Goal: Task Accomplishment & Management: Manage account settings

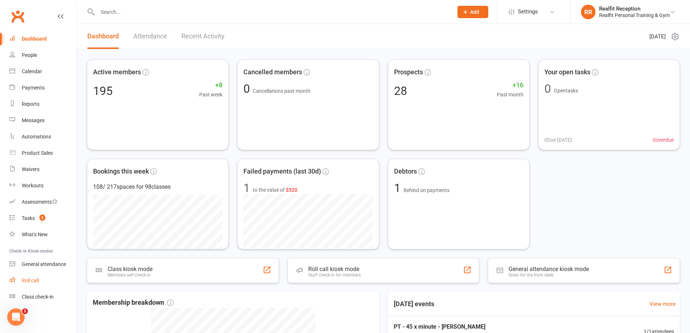
click at [31, 280] on div "Roll call" at bounding box center [30, 280] width 17 height 6
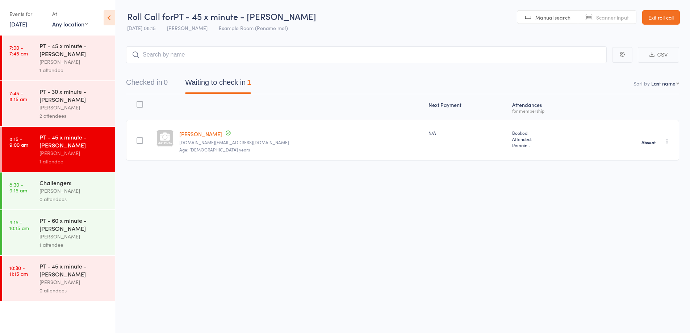
click at [94, 184] on div "Challengers" at bounding box center [73, 182] width 69 height 8
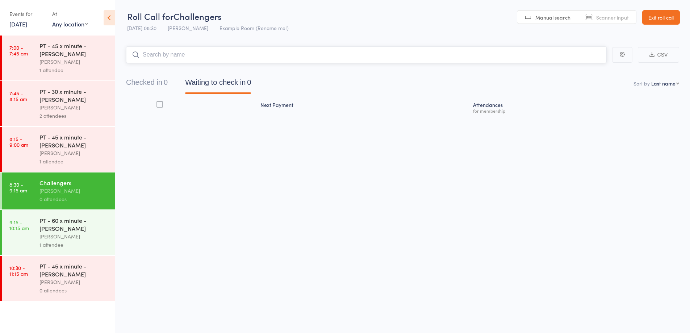
click at [165, 57] on input "search" at bounding box center [366, 54] width 480 height 17
type input "frances"
click at [177, 67] on div "Frances Adamas" at bounding box center [159, 70] width 54 height 8
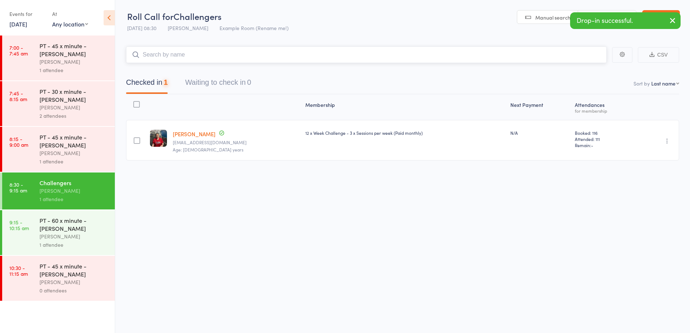
click at [182, 55] on input "search" at bounding box center [366, 54] width 480 height 17
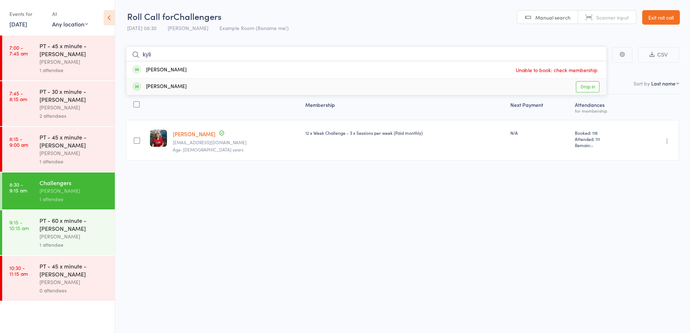
type input "kyli"
click at [653, 21] on link "Exit roll call" at bounding box center [661, 17] width 38 height 14
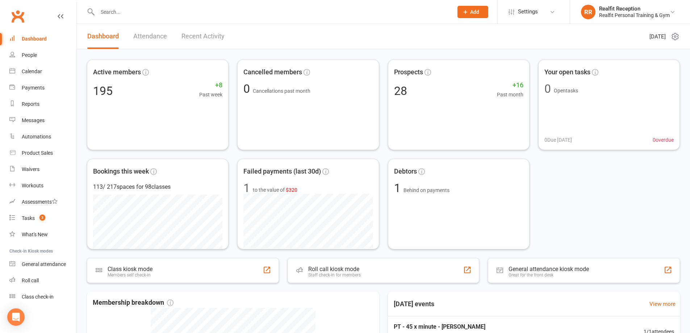
drag, startPoint x: 134, startPoint y: 9, endPoint x: 137, endPoint y: 1, distance: 8.7
click at [135, 6] on div at bounding box center [267, 12] width 361 height 24
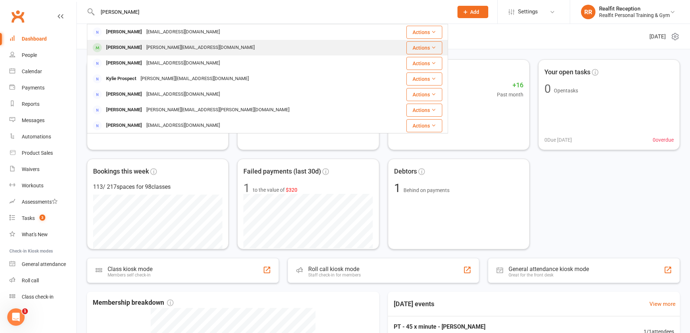
type input "kylie"
click at [147, 51] on div "kylie.omarjee@gmail.com" at bounding box center [200, 47] width 113 height 10
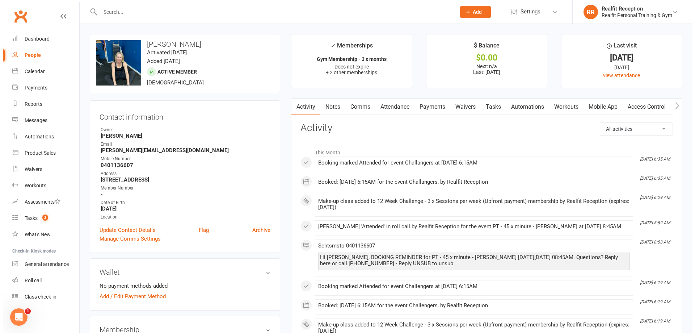
scroll to position [217, 0]
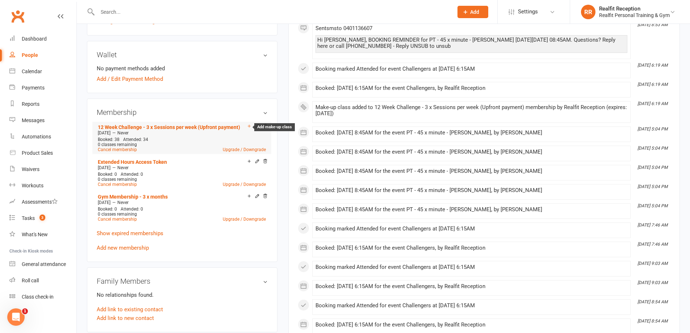
click at [248, 126] on icon at bounding box center [249, 125] width 5 height 5
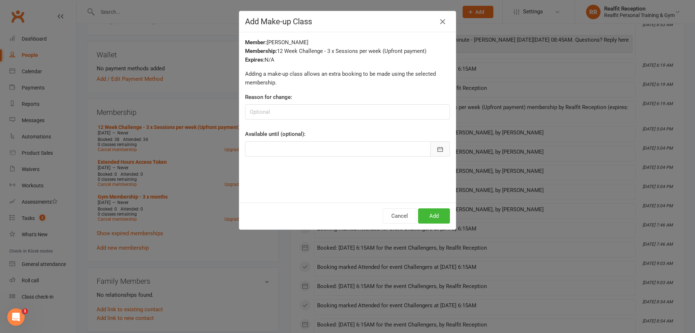
click at [437, 148] on icon "button" at bounding box center [440, 149] width 7 height 7
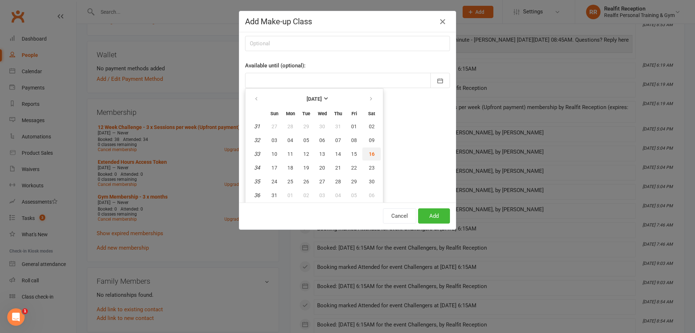
click at [370, 154] on span "16" at bounding box center [372, 154] width 6 height 6
type input "16 Aug 2025"
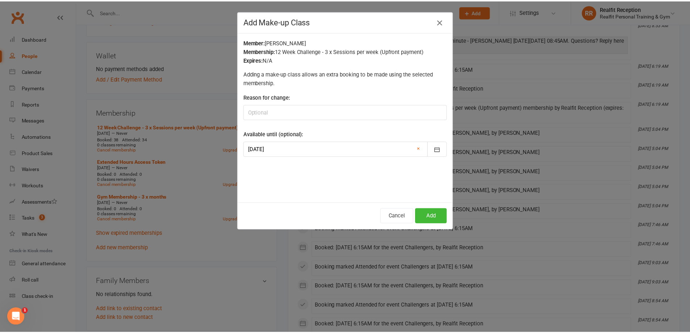
scroll to position [0, 0]
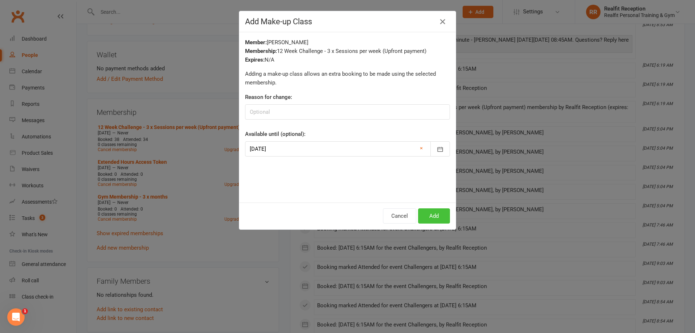
click at [429, 217] on button "Add" at bounding box center [434, 215] width 32 height 15
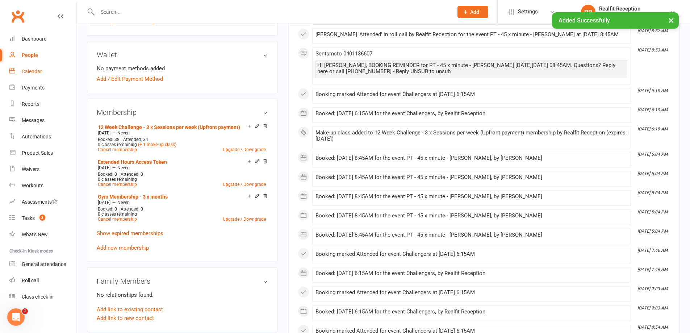
click at [34, 72] on div "Calendar" at bounding box center [32, 71] width 20 height 6
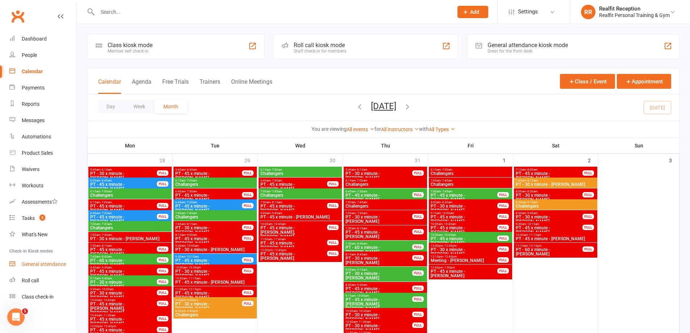
click at [35, 264] on div "General attendance" at bounding box center [44, 264] width 44 height 6
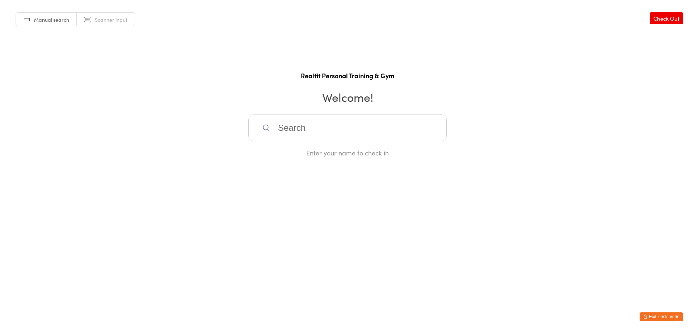
click at [300, 132] on input "search" at bounding box center [347, 127] width 198 height 27
click at [670, 320] on button "Exit kiosk mode" at bounding box center [661, 316] width 43 height 9
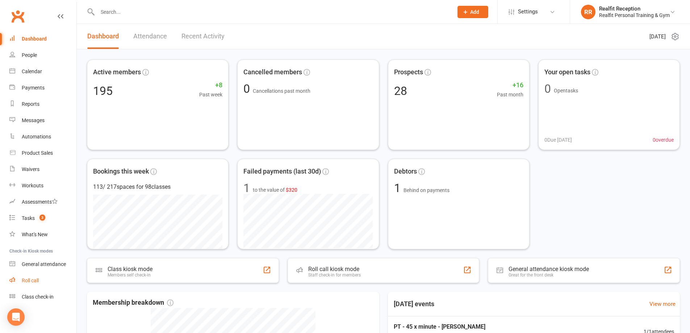
click at [23, 282] on div "Roll call" at bounding box center [30, 280] width 17 height 6
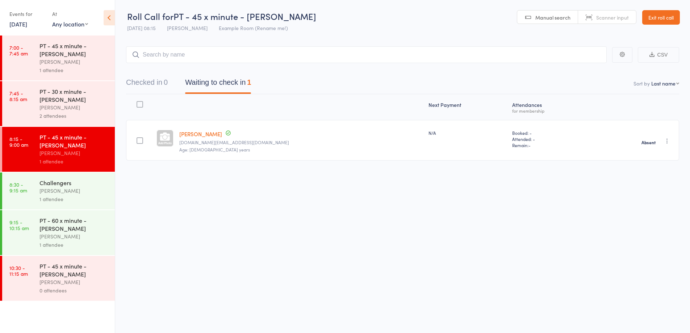
click at [80, 191] on div "[PERSON_NAME]" at bounding box center [73, 190] width 69 height 8
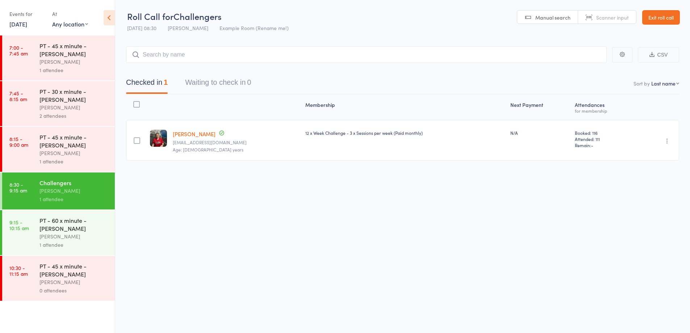
click at [179, 64] on div "Checked in 1 Waiting to check in 0" at bounding box center [402, 78] width 553 height 31
drag, startPoint x: 180, startPoint y: 59, endPoint x: 182, endPoint y: 55, distance: 4.9
click at [180, 57] on input "search" at bounding box center [366, 54] width 480 height 17
type input "kylie"
click at [172, 64] on div "Kylie Omarjee Drop in" at bounding box center [366, 70] width 480 height 17
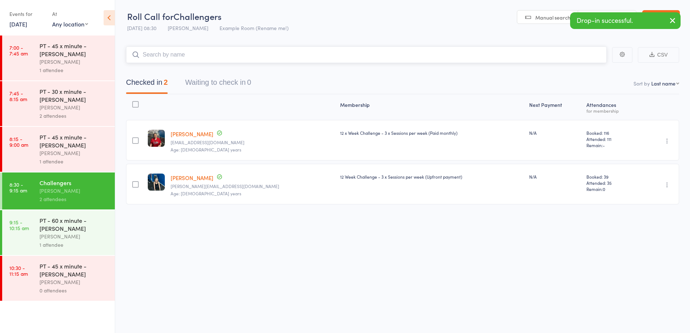
click at [183, 53] on input "search" at bounding box center [366, 54] width 480 height 17
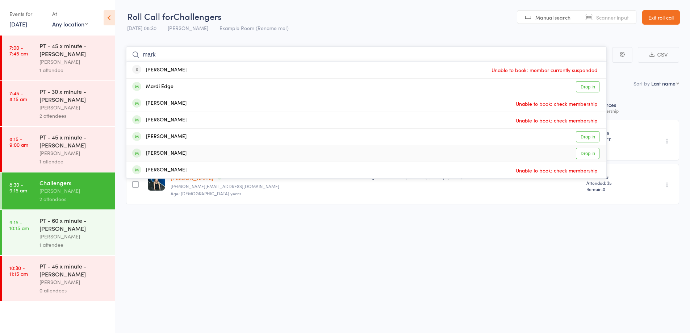
type input "mark"
click at [451, 257] on div "Roll Call for Challengers 16 Aug 08:30 Max Reilly Example Room (Rename me!) Man…" at bounding box center [345, 166] width 690 height 333
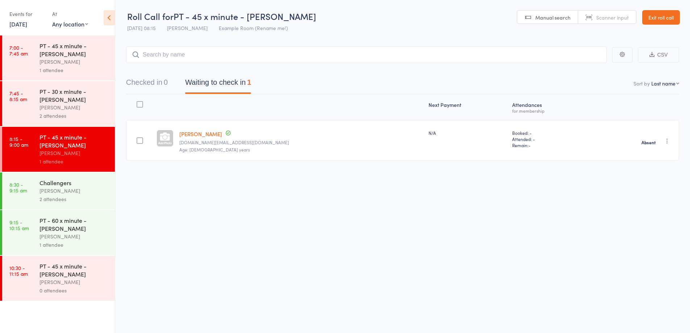
click at [661, 22] on link "Exit roll call" at bounding box center [661, 17] width 38 height 14
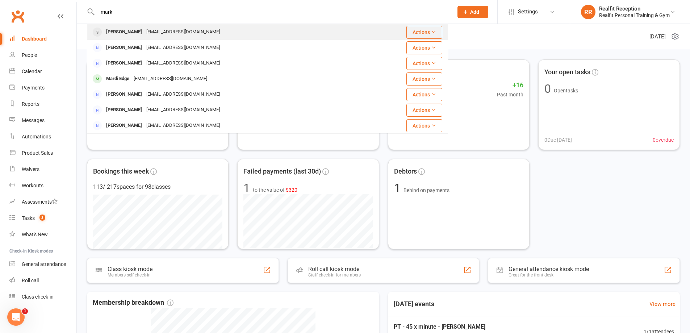
type input "mark"
click at [152, 27] on div "Mark Ward ward_mark@me.com" at bounding box center [237, 32] width 299 height 15
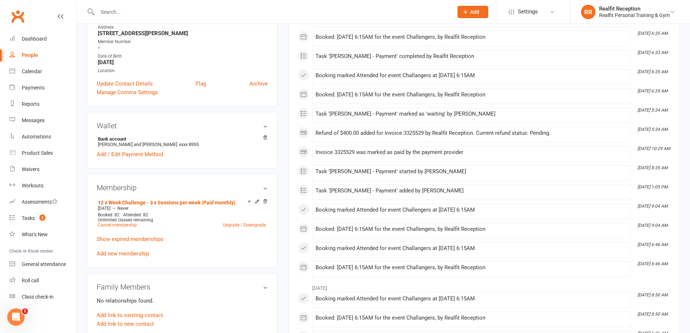
scroll to position [253, 0]
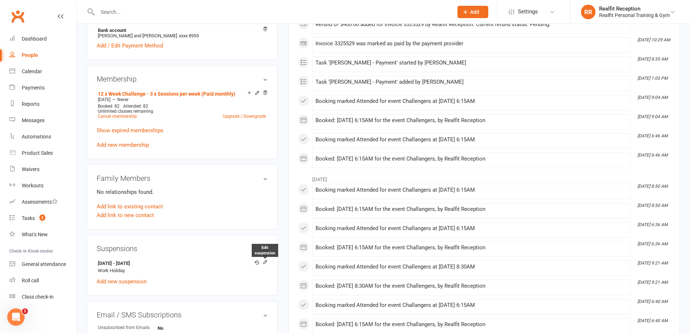
click at [265, 262] on icon at bounding box center [264, 261] width 5 height 5
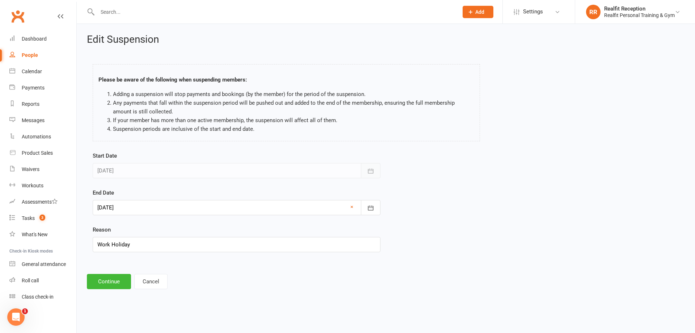
click at [371, 171] on icon "button" at bounding box center [370, 170] width 7 height 7
click at [152, 282] on button "Cancel" at bounding box center [150, 281] width 33 height 15
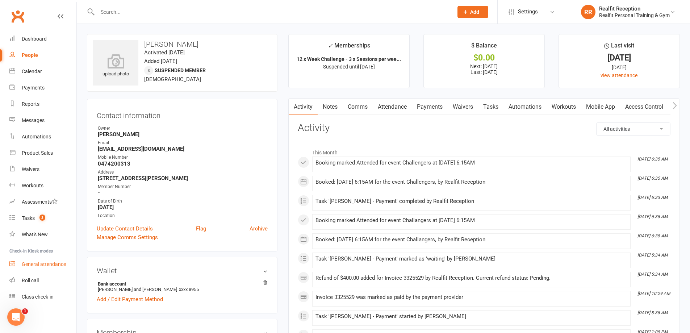
click at [35, 264] on div "General attendance" at bounding box center [44, 264] width 44 height 6
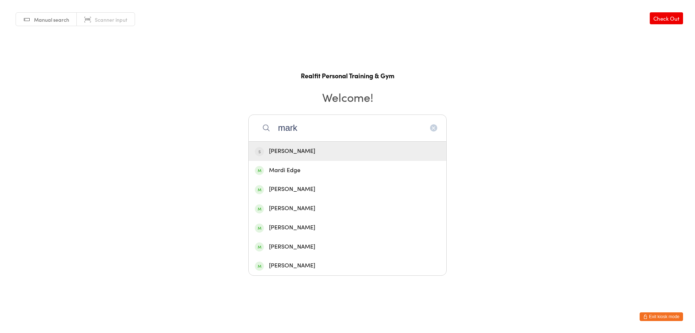
type input "mark"
click at [431, 127] on icon "button" at bounding box center [434, 128] width 6 height 6
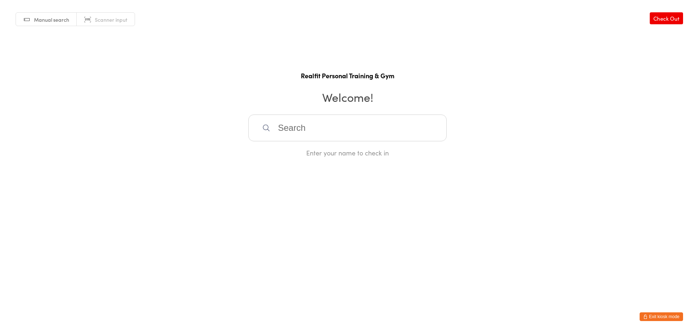
click at [365, 128] on input "search" at bounding box center [347, 127] width 198 height 27
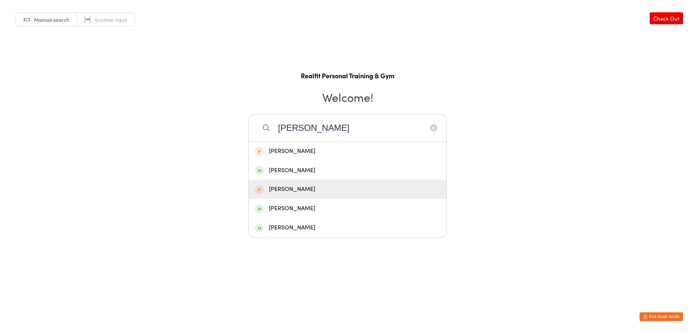
type input "[PERSON_NAME]"
click at [270, 191] on div "[PERSON_NAME]" at bounding box center [347, 189] width 185 height 10
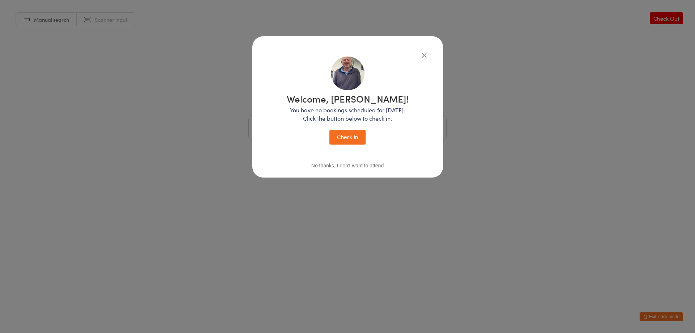
click at [341, 140] on button "Check in" at bounding box center [347, 137] width 36 height 15
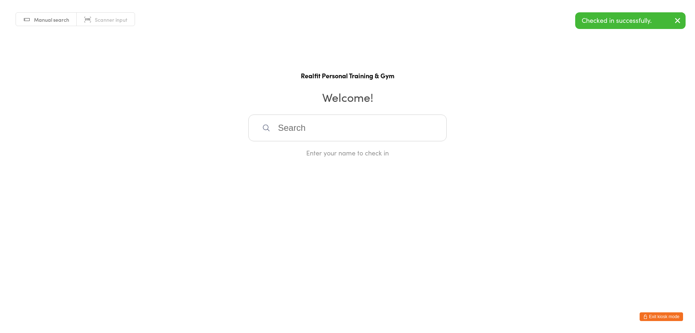
click at [659, 314] on button "Exit kiosk mode" at bounding box center [661, 316] width 43 height 9
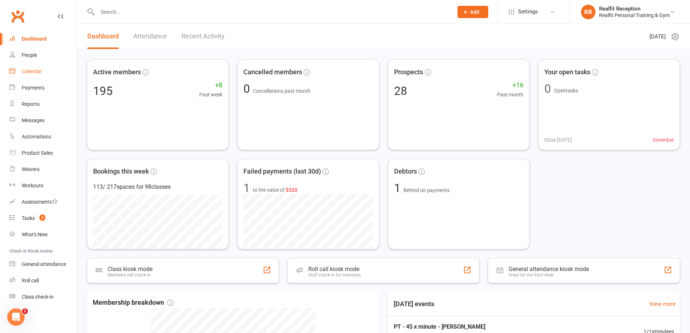
click at [34, 71] on div "Calendar" at bounding box center [32, 71] width 20 height 6
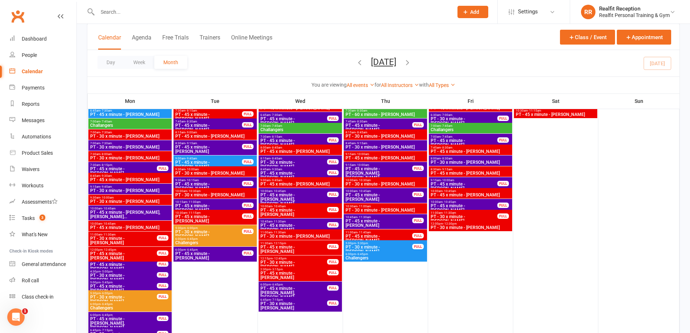
scroll to position [796, 0]
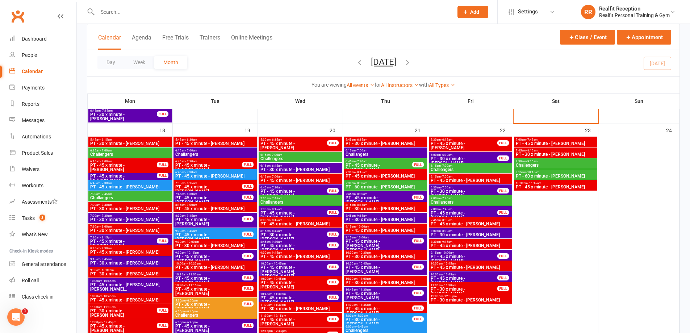
click at [147, 207] on span "PT - 30 x minute - Nick Maranelli" at bounding box center [130, 208] width 80 height 4
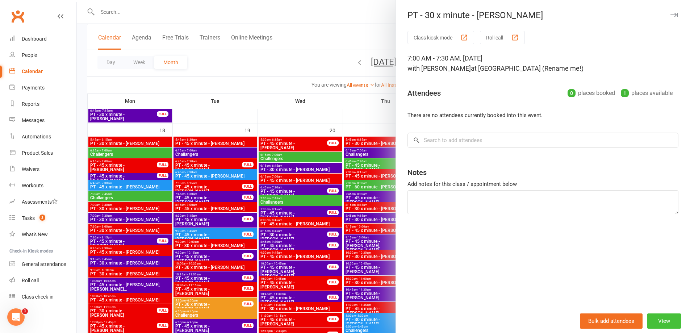
click at [656, 315] on button "View" at bounding box center [664, 320] width 34 height 15
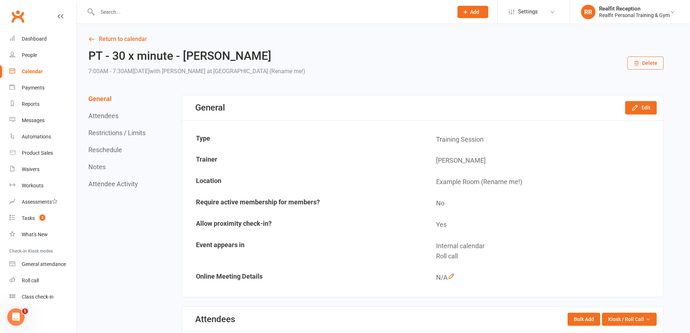
click at [645, 64] on button "Delete" at bounding box center [645, 62] width 36 height 13
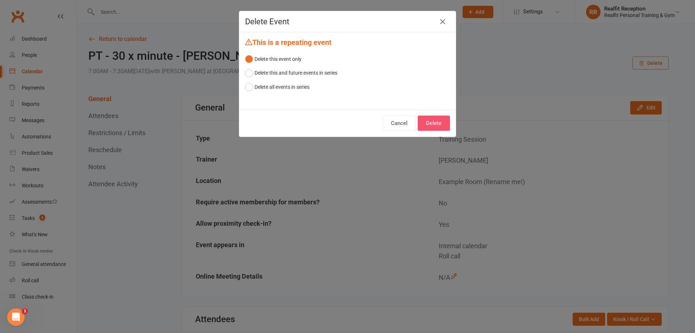
click at [438, 123] on button "Delete" at bounding box center [434, 122] width 32 height 15
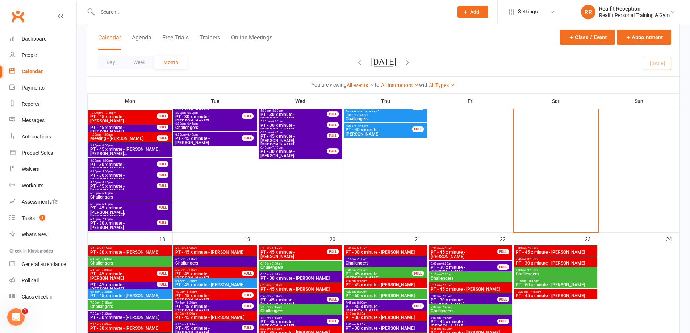
scroll to position [833, 0]
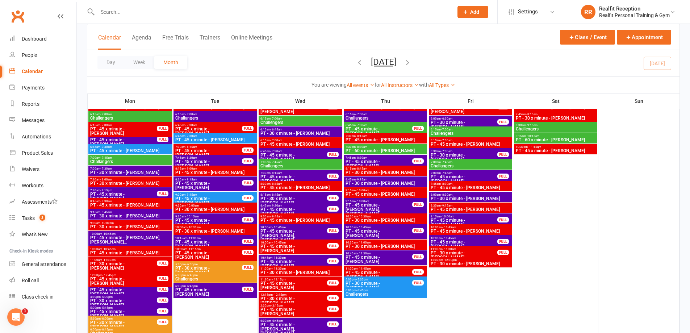
click at [134, 181] on span "PT - 30 x minute - Nick Maranelli" at bounding box center [130, 183] width 80 height 4
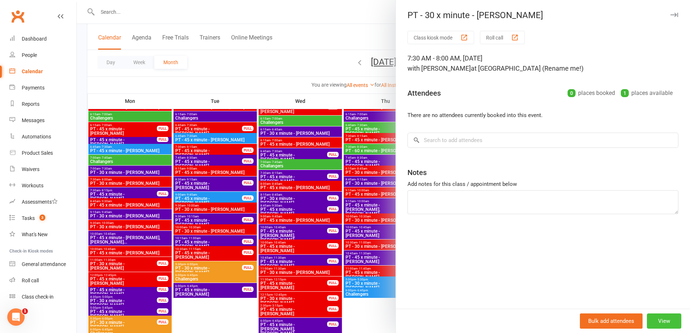
click at [662, 322] on button "View" at bounding box center [664, 320] width 34 height 15
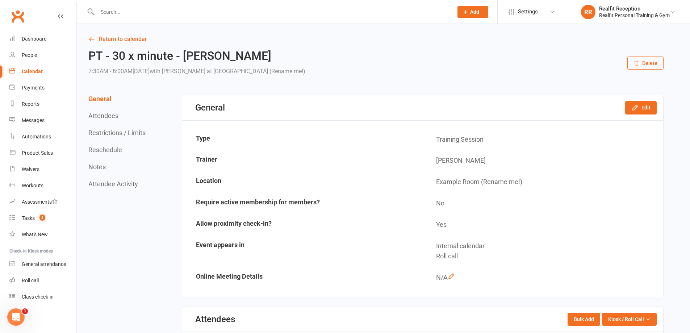
click at [641, 60] on button "Delete" at bounding box center [645, 62] width 36 height 13
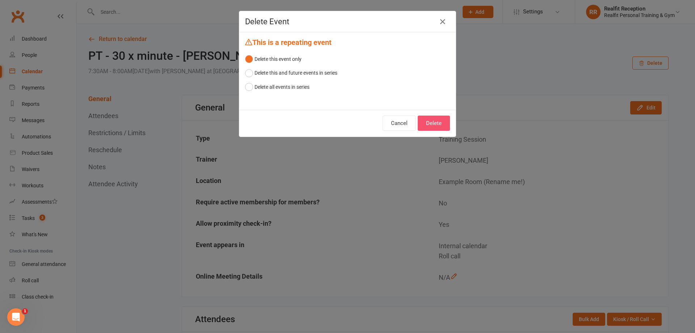
click at [435, 126] on button "Delete" at bounding box center [434, 122] width 32 height 15
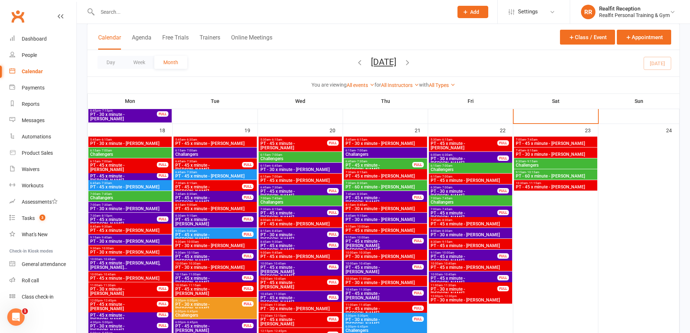
scroll to position [905, 0]
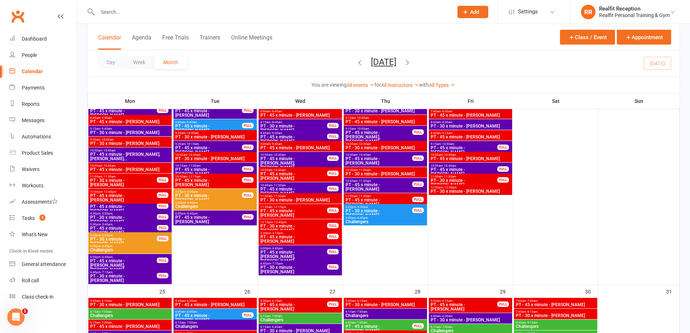
click at [112, 13] on input "text" at bounding box center [271, 12] width 353 height 10
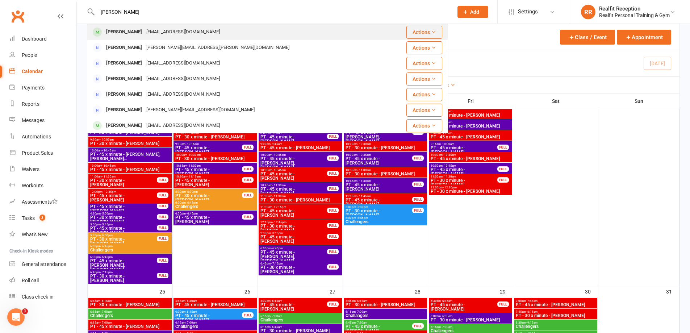
type input "alison"
click at [129, 33] on div "Alison Welsh" at bounding box center [124, 32] width 40 height 10
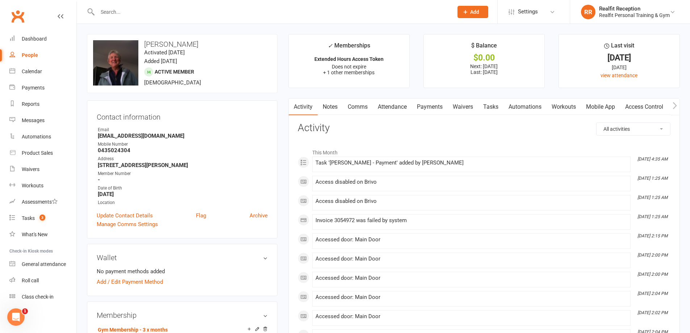
click at [333, 108] on link "Notes" at bounding box center [329, 106] width 25 height 17
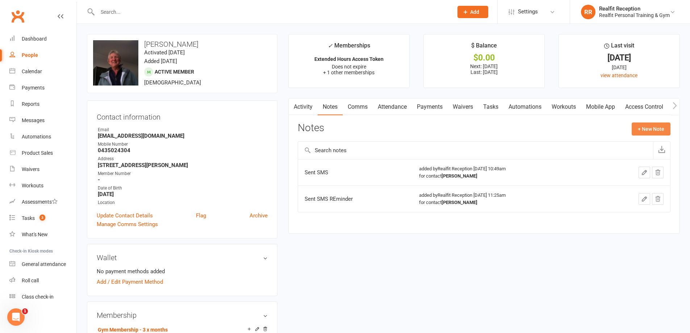
click at [647, 125] on button "+ New Note" at bounding box center [650, 128] width 39 height 13
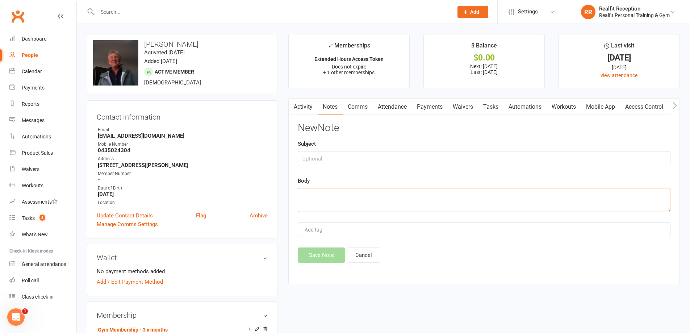
click at [383, 198] on textarea at bounding box center [484, 200] width 373 height 24
type textarea "Sent SMS"
click at [337, 254] on button "Save Note" at bounding box center [321, 254] width 47 height 15
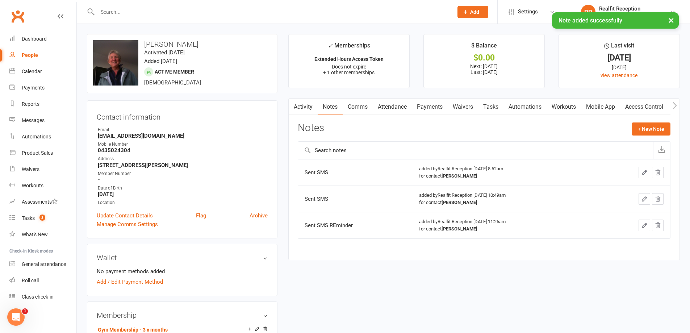
click at [494, 105] on link "Tasks" at bounding box center [490, 106] width 25 height 17
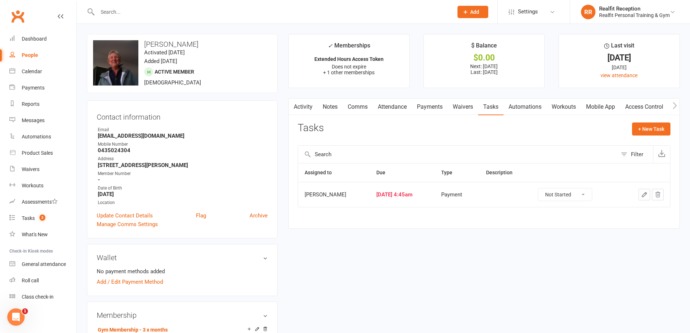
click at [575, 196] on select "Not Started In Progress Waiting Complete" at bounding box center [565, 194] width 54 height 12
click at [544, 188] on select "Not Started In Progress Waiting Complete" at bounding box center [565, 194] width 54 height 12
click at [573, 193] on select "Not Started In Progress Waiting Complete" at bounding box center [565, 194] width 54 height 12
click at [544, 188] on select "Not Started In Progress Waiting Complete" at bounding box center [565, 194] width 54 height 12
select select "waiting"
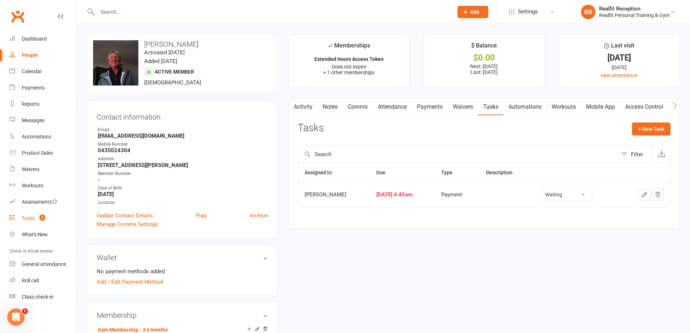
click at [28, 216] on div "Tasks" at bounding box center [28, 218] width 13 height 6
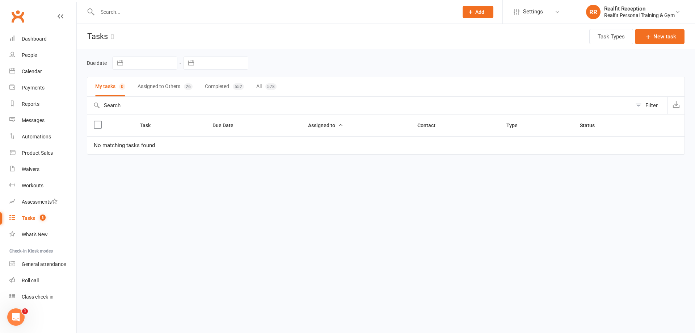
click at [153, 80] on button "Assigned to Others 26" at bounding box center [165, 86] width 55 height 19
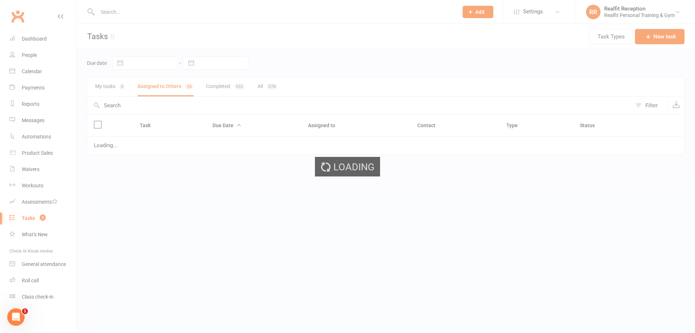
select select "started"
select select "waiting"
select select "started"
select select "waiting"
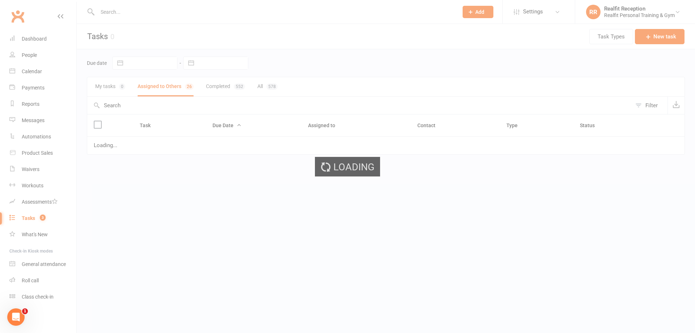
select select "waiting"
select select "started"
select select "waiting"
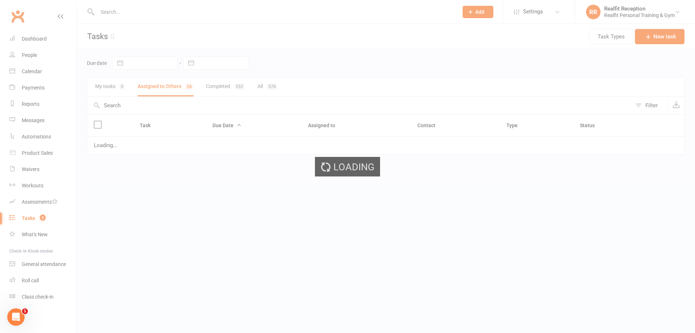
select select "started"
select select "waiting"
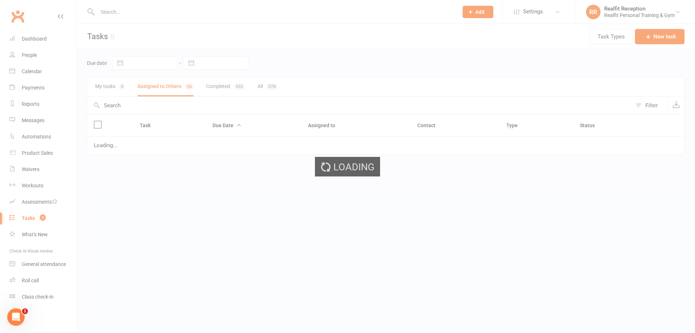
select select "waiting"
select select "started"
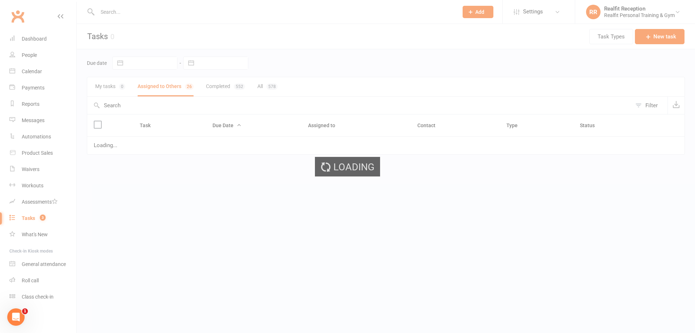
select select "started"
select select "waiting"
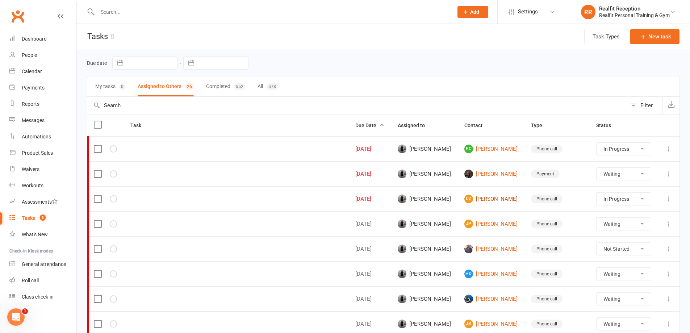
click at [483, 199] on link "CZ Carrie Zhang" at bounding box center [491, 198] width 54 height 9
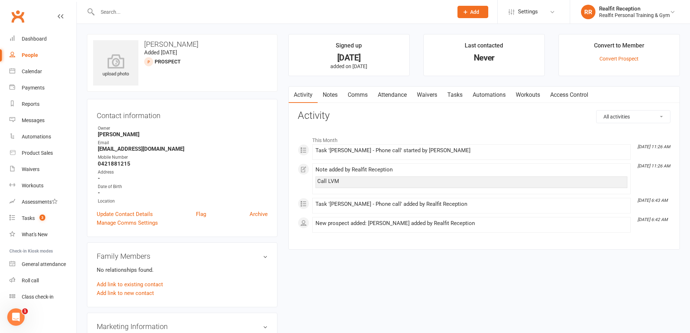
click at [328, 97] on link "Notes" at bounding box center [329, 95] width 25 height 17
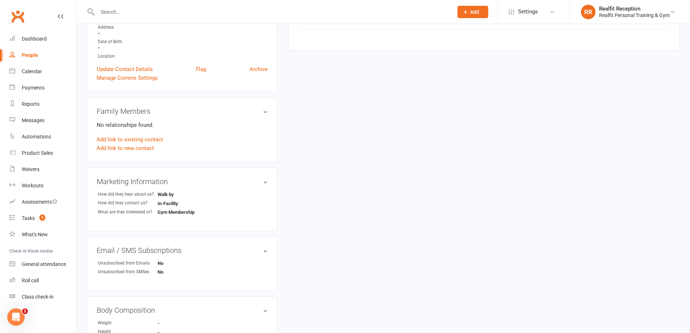
scroll to position [36, 0]
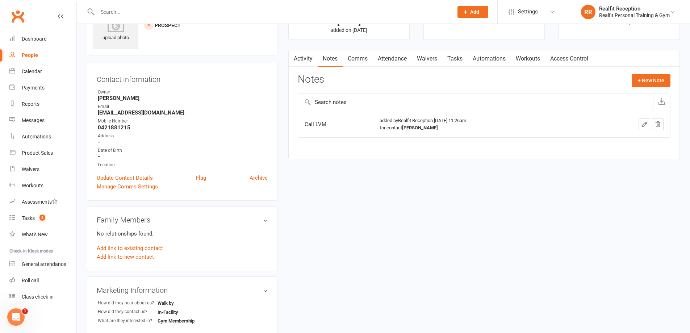
click at [359, 59] on link "Comms" at bounding box center [357, 58] width 30 height 17
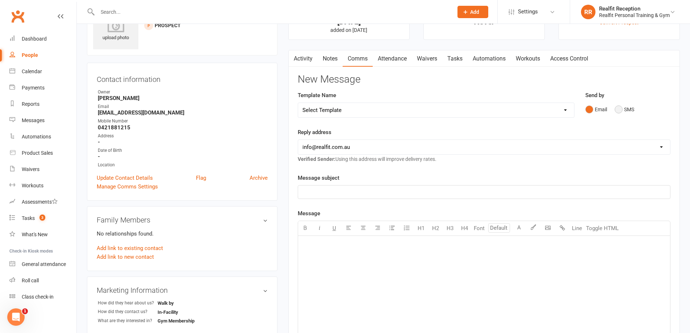
click at [618, 109] on button "SMS" at bounding box center [624, 109] width 20 height 14
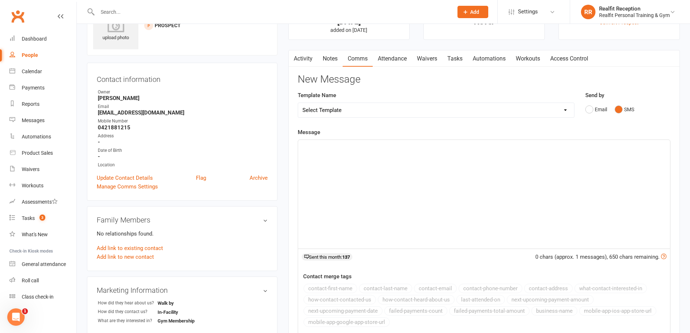
click at [338, 110] on select "Select Template [Email] 30 Day Check In [SMS] 30 Day Check In SMS [Email] David…" at bounding box center [436, 110] width 276 height 14
select select "2"
click at [298, 103] on select "Select Template [Email] 30 Day Check In [SMS] 30 Day Check In SMS [Email] David…" at bounding box center [436, 110] width 276 height 14
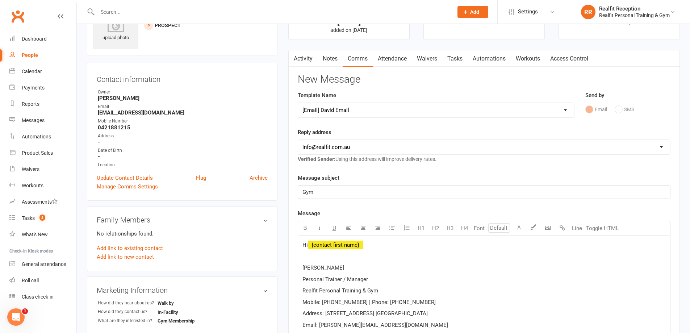
click at [440, 111] on select "Select Template [Email] 30 Day Check In [SMS] 30 Day Check In SMS [Email] David…" at bounding box center [436, 110] width 276 height 14
click at [439, 258] on p at bounding box center [483, 256] width 363 height 9
click at [370, 113] on select "Select Template [Email] 30 Day Check In [SMS] 30 Day Check In SMS [Email] David…" at bounding box center [436, 110] width 276 height 14
click at [445, 261] on p at bounding box center [483, 256] width 363 height 9
click at [35, 121] on div "Messages" at bounding box center [33, 120] width 23 height 6
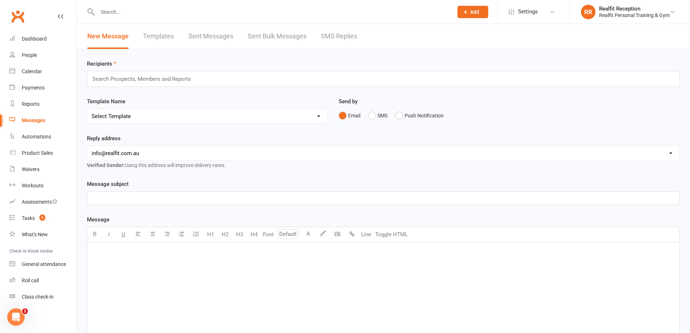
click at [159, 35] on link "Templates" at bounding box center [158, 36] width 31 height 25
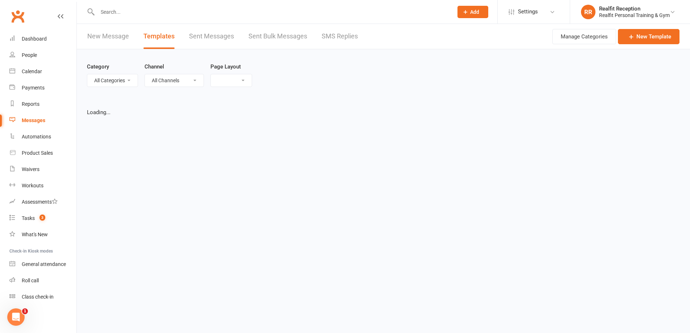
select select "grid"
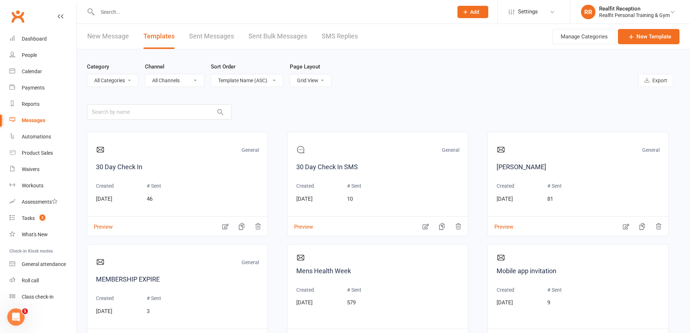
click at [28, 117] on div "Messages" at bounding box center [34, 120] width 24 height 6
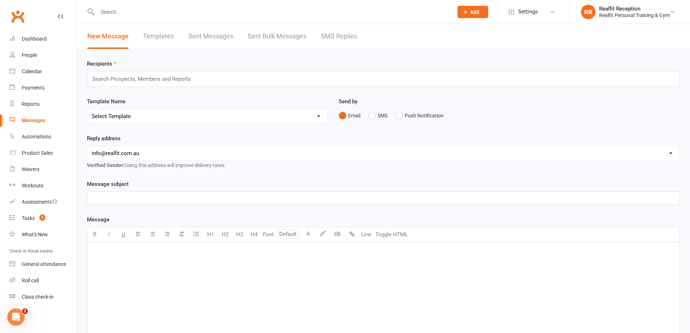
click at [150, 78] on input "text" at bounding box center [145, 78] width 106 height 9
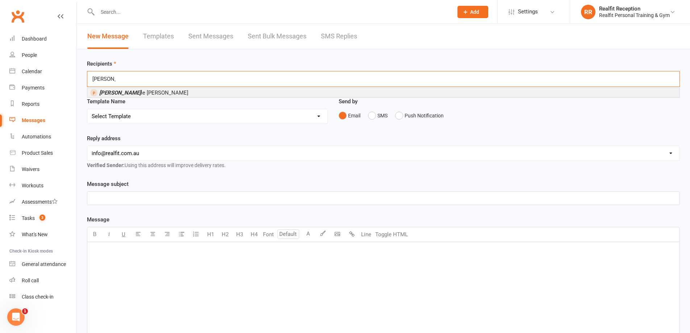
type input "carr"
click at [150, 86] on div "carr carr" at bounding box center [383, 79] width 593 height 16
click at [151, 91] on li "Carr ie Zhang" at bounding box center [383, 92] width 592 height 9
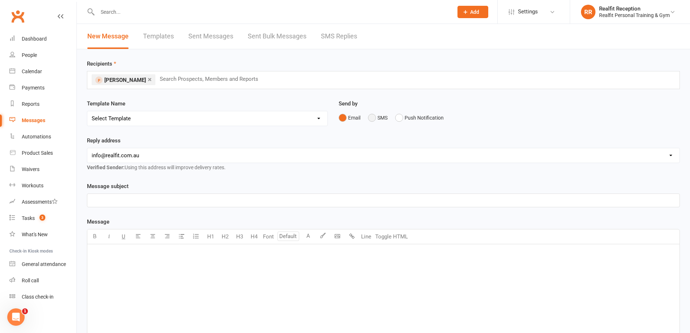
click at [372, 116] on button "SMS" at bounding box center [378, 118] width 20 height 14
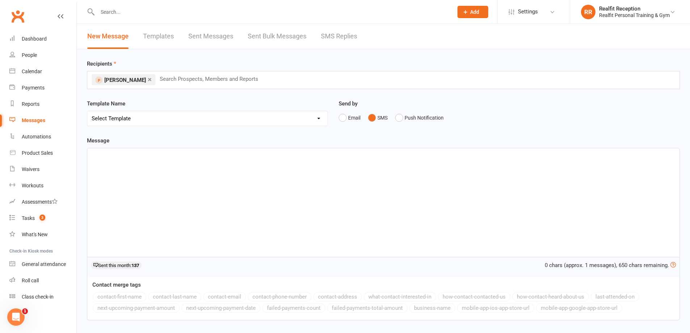
click at [121, 159] on p "﻿" at bounding box center [383, 154] width 583 height 9
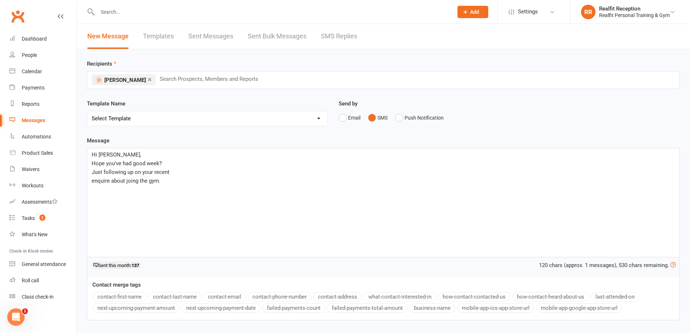
scroll to position [52, 0]
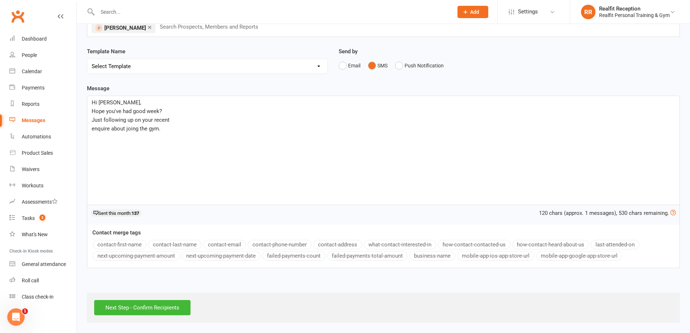
click at [148, 28] on link "×" at bounding box center [150, 27] width 4 height 12
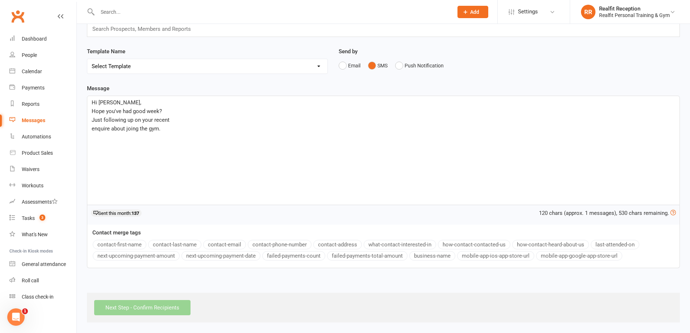
click at [287, 63] on select "Select Template [Email] 30 Day Check In [SMS] 30 Day Check In SMS [Email] David…" at bounding box center [207, 66] width 240 height 14
click at [345, 66] on button "Email" at bounding box center [349, 66] width 22 height 14
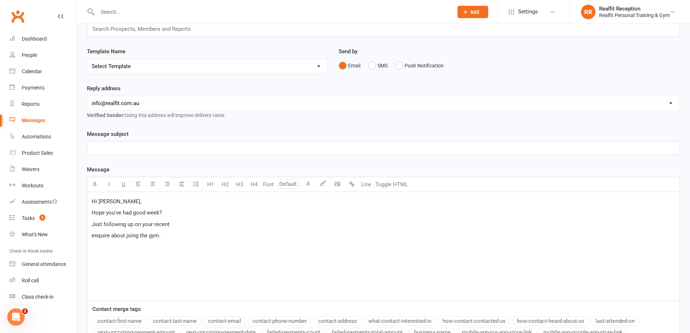
scroll to position [0, 0]
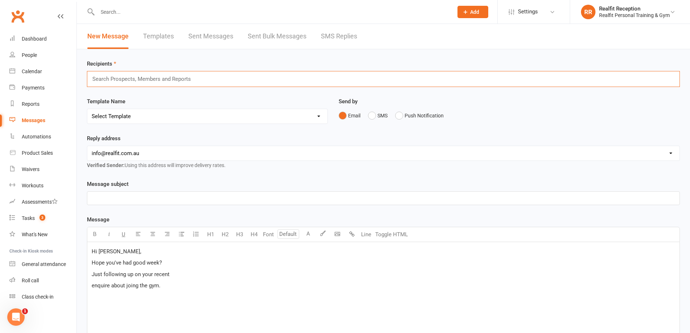
click at [180, 82] on input "text" at bounding box center [145, 78] width 106 height 9
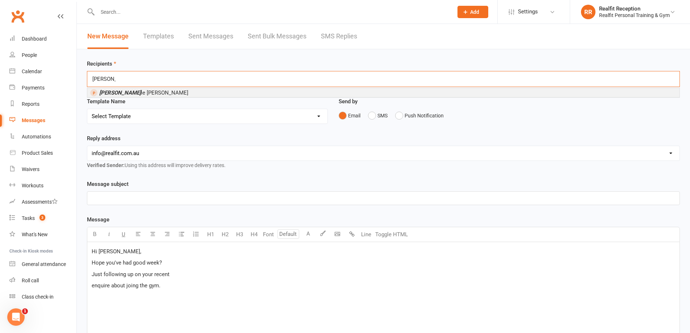
type input "carr"
click at [150, 93] on li "Carr ie Zhang" at bounding box center [383, 92] width 592 height 9
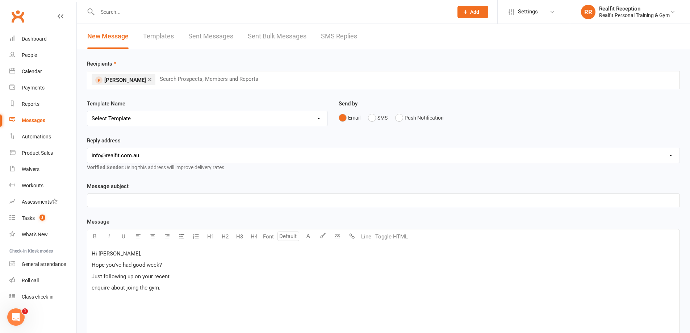
click at [150, 113] on select "Select Template [Email] 30 Day Check In [SMS] 30 Day Check In SMS [Email] David…" at bounding box center [207, 118] width 240 height 14
select select "2"
click at [87, 111] on select "Select Template [Email] 30 Day Check In [SMS] 30 Day Check In SMS [Email] David…" at bounding box center [207, 118] width 240 height 14
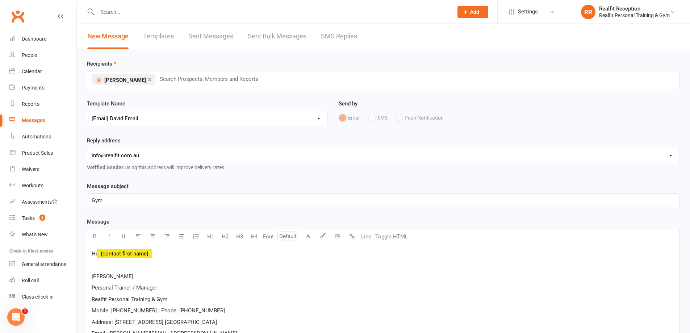
click at [143, 157] on select "hello@clubworx.com david@realfit.com.au chris@realfit.com.au info@realfit.com.au" at bounding box center [383, 155] width 592 height 14
select select "1"
click at [87, 148] on select "hello@clubworx.com david@realfit.com.au chris@realfit.com.au info@realfit.com.au" at bounding box center [383, 155] width 592 height 14
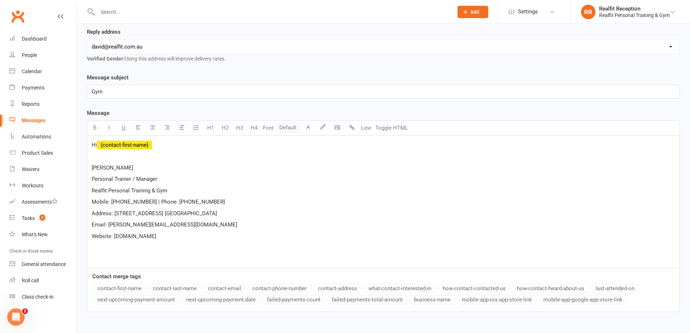
click at [135, 160] on p at bounding box center [383, 156] width 583 height 9
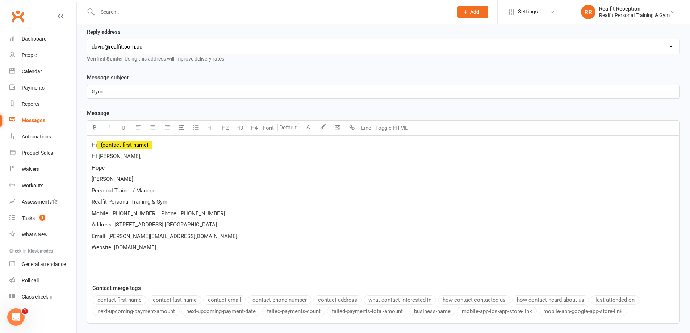
click at [110, 168] on p "Hope" at bounding box center [383, 167] width 583 height 9
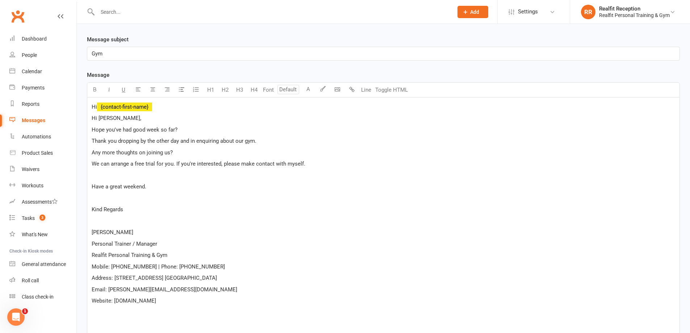
scroll to position [255, 0]
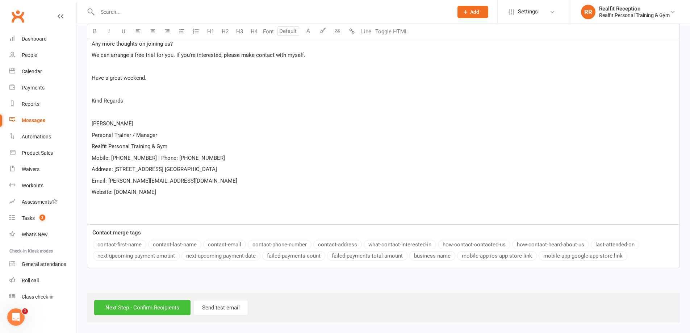
click at [154, 310] on input "Next Step - Confirm Recipients" at bounding box center [142, 307] width 96 height 15
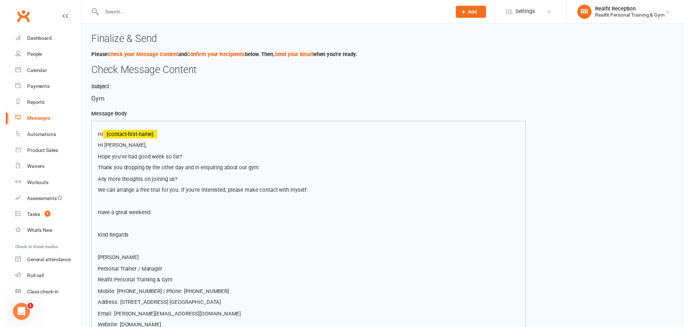
scroll to position [173, 0]
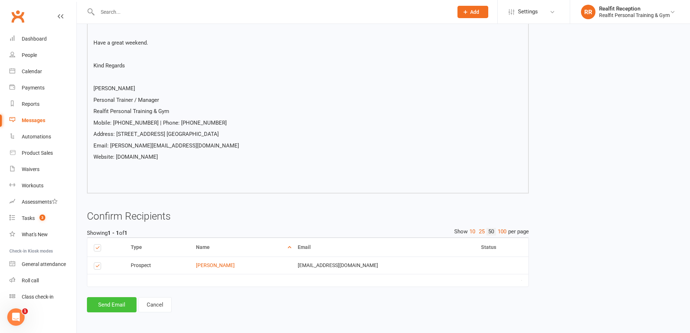
click at [128, 307] on button "Send Email" at bounding box center [112, 304] width 50 height 15
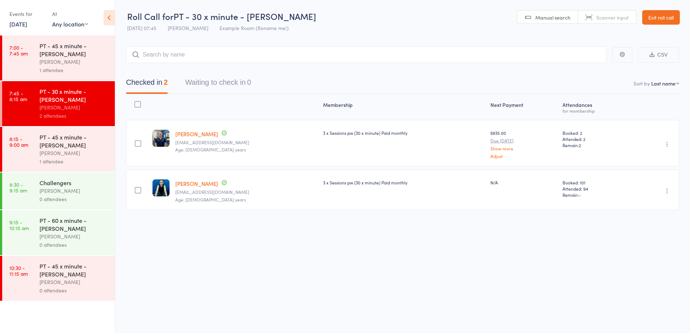
click at [653, 14] on link "Exit roll call" at bounding box center [661, 17] width 38 height 14
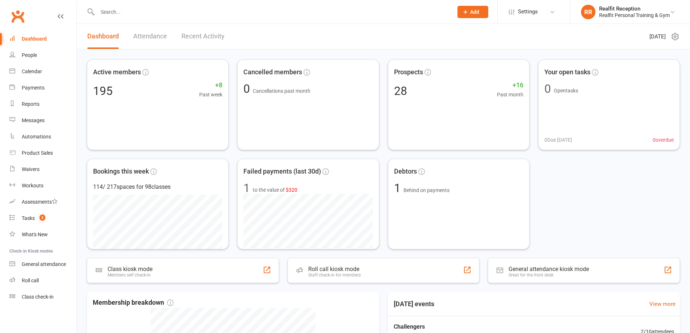
click at [130, 11] on input "text" at bounding box center [271, 12] width 353 height 10
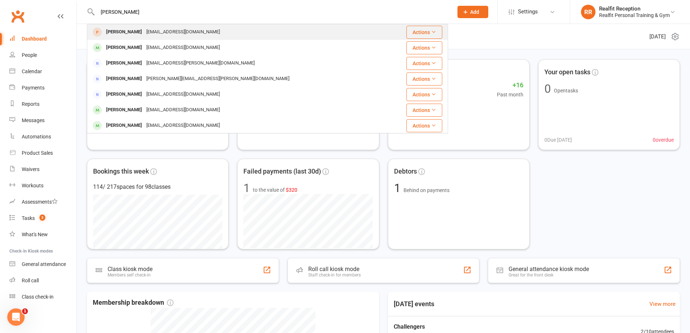
type input "[PERSON_NAME]"
click at [132, 31] on div "[PERSON_NAME]" at bounding box center [124, 32] width 40 height 10
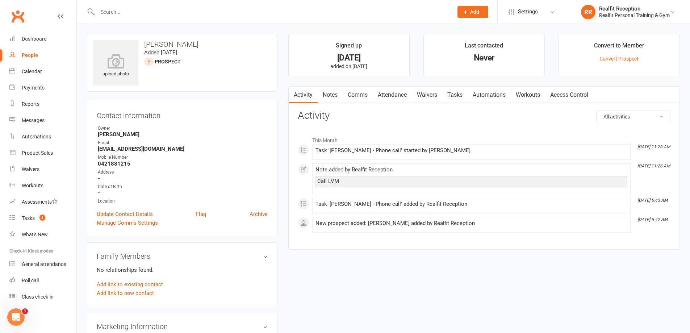
click at [333, 96] on link "Notes" at bounding box center [329, 95] width 25 height 17
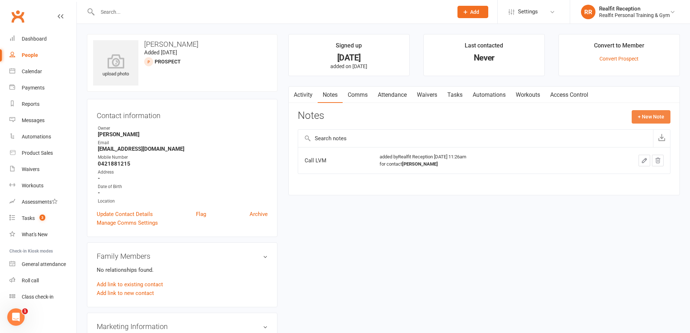
click at [644, 114] on button "+ New Note" at bounding box center [650, 116] width 39 height 13
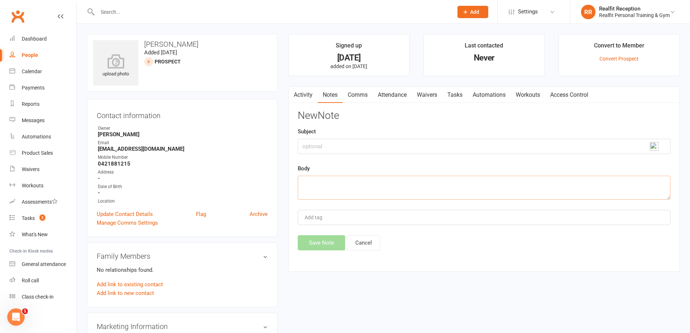
click at [353, 181] on textarea at bounding box center [484, 188] width 373 height 24
type textarea "Sent Email"
click at [338, 247] on button "Save Note" at bounding box center [321, 242] width 47 height 15
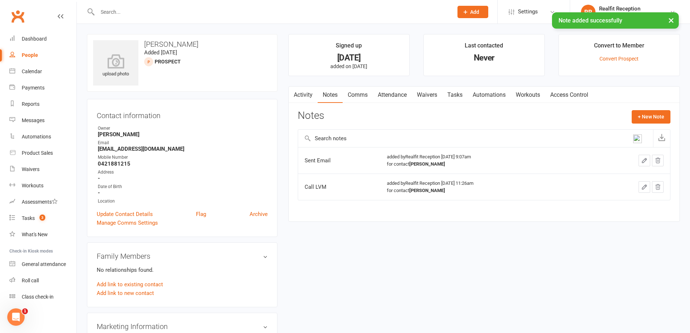
click at [451, 92] on link "Tasks" at bounding box center [454, 95] width 25 height 17
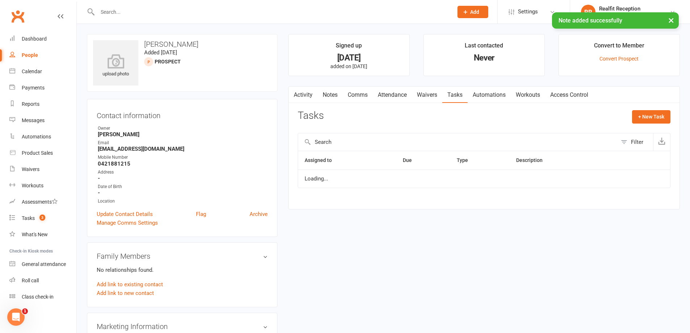
select select "started"
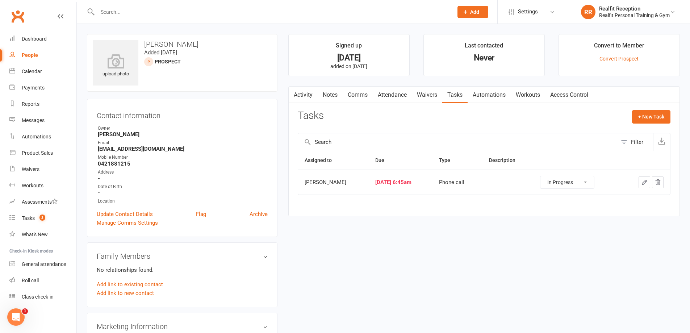
click at [645, 182] on icon "button" at bounding box center [644, 182] width 7 height 7
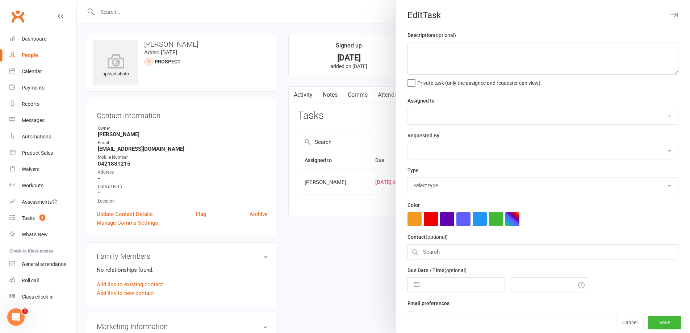
select select "49223"
select select "49355"
type input "[DATE]"
type input "6:45am"
select select "26751"
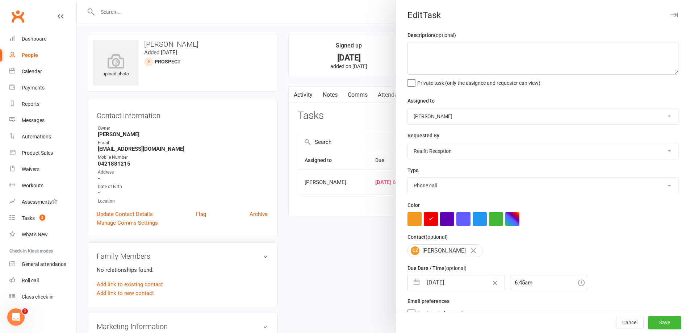
select select "6"
select select "2025"
select select "7"
select select "2025"
select select "8"
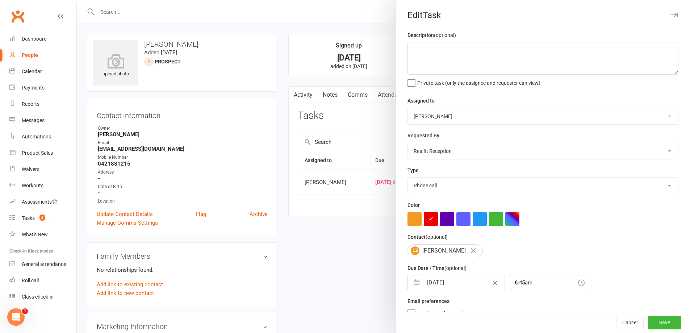
select select "2025"
click at [472, 281] on input "[DATE]" at bounding box center [463, 282] width 81 height 14
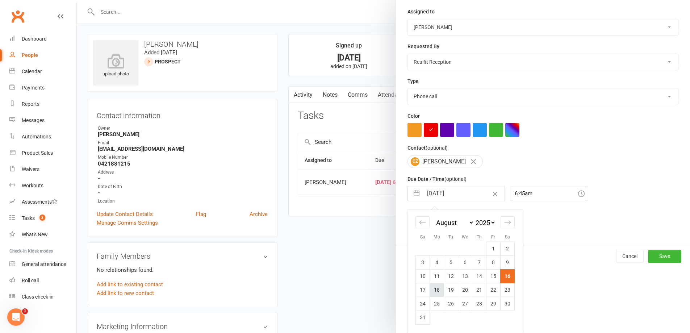
click at [430, 290] on td "18" at bounding box center [437, 290] width 14 height 14
type input "[DATE]"
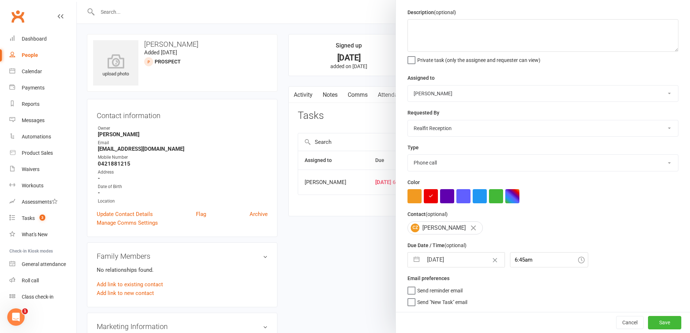
scroll to position [26, 0]
click at [651, 325] on button "Save" at bounding box center [664, 322] width 33 height 13
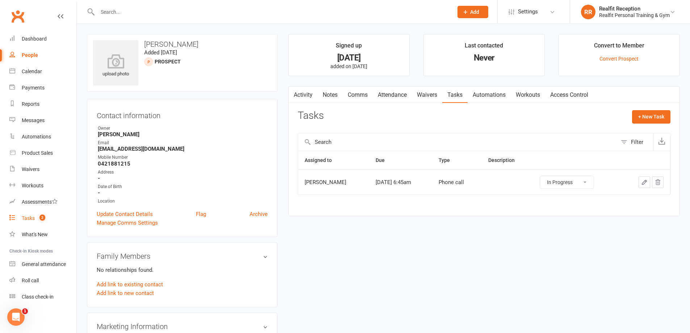
click at [24, 219] on div "Tasks" at bounding box center [28, 218] width 13 height 6
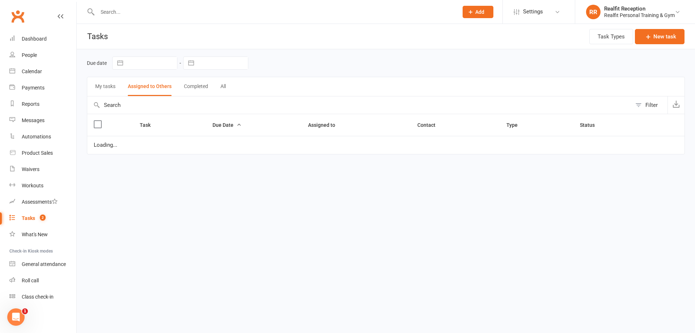
select select "waiting"
select select "started"
select select "waiting"
select select "started"
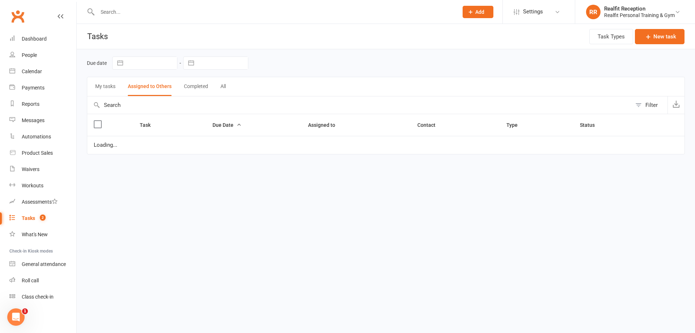
select select "waiting"
select select "started"
select select "waiting"
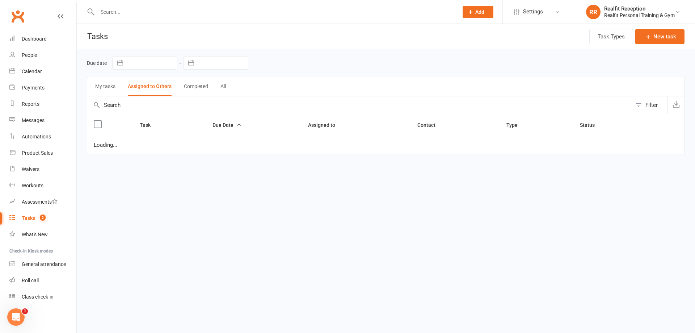
select select "started"
select select "waiting"
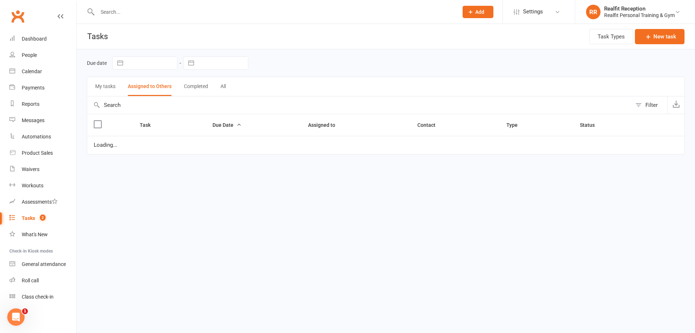
select select "waiting"
select select "started"
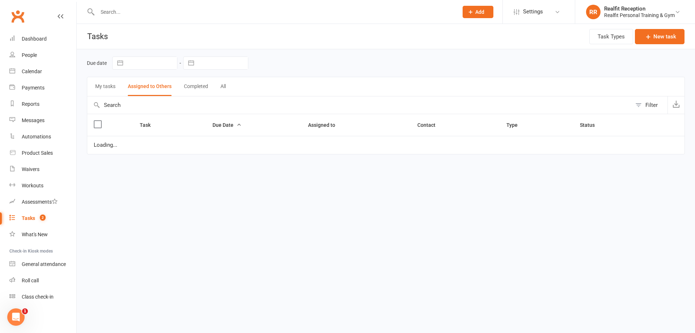
select select "started"
select select "waiting"
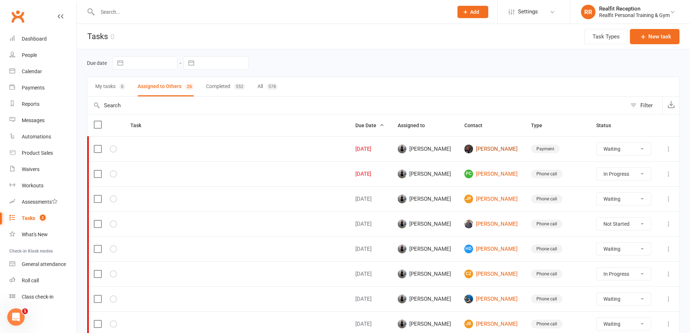
click at [481, 150] on link "[PERSON_NAME]" at bounding box center [491, 148] width 54 height 9
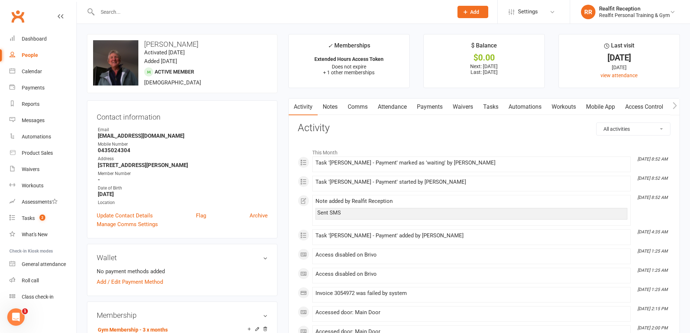
click at [462, 105] on link "Waivers" at bounding box center [462, 106] width 30 height 17
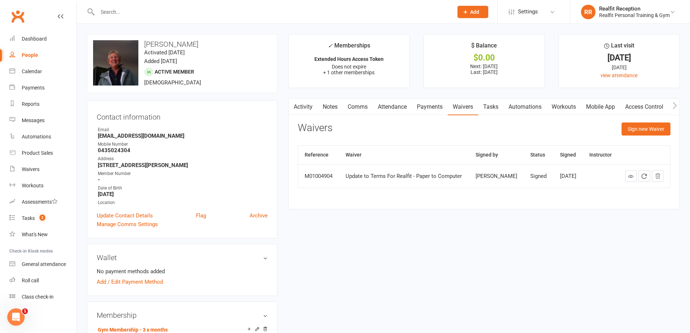
click at [487, 105] on link "Tasks" at bounding box center [490, 106] width 25 height 17
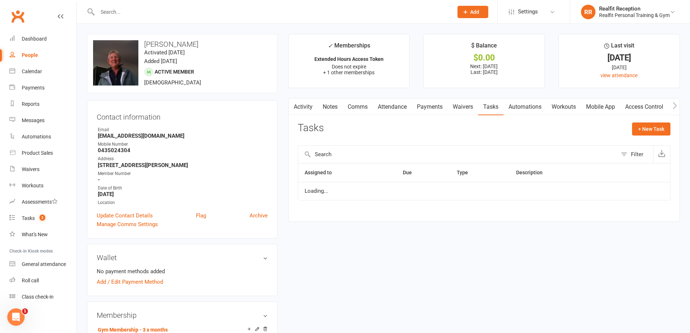
select select "waiting"
click at [576, 197] on select "Not Started In Progress Waiting Complete" at bounding box center [565, 194] width 54 height 12
click at [544, 188] on select "Not Started In Progress Waiting Complete" at bounding box center [565, 194] width 54 height 12
click at [643, 195] on icon "button" at bounding box center [644, 194] width 7 height 7
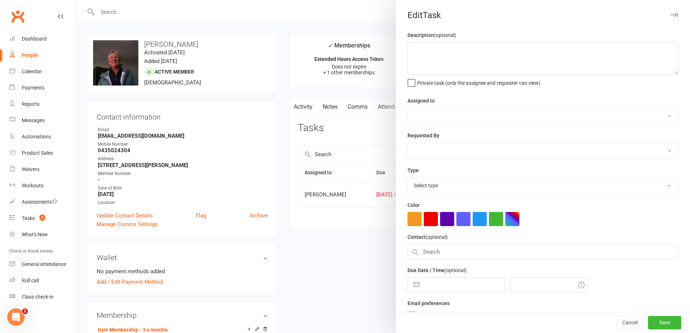
select select "49223"
type input "[DATE]"
type input "4:45am"
select select "30000"
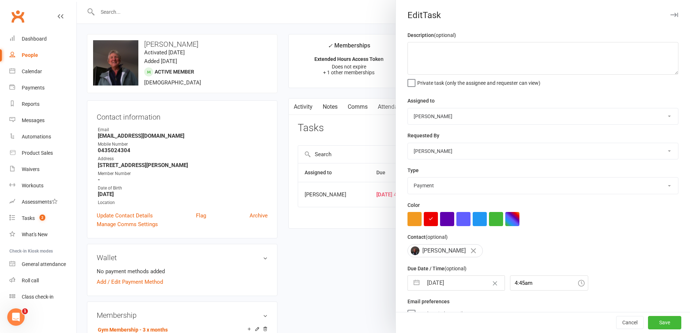
select select "6"
select select "2025"
select select "7"
select select "2025"
select select "8"
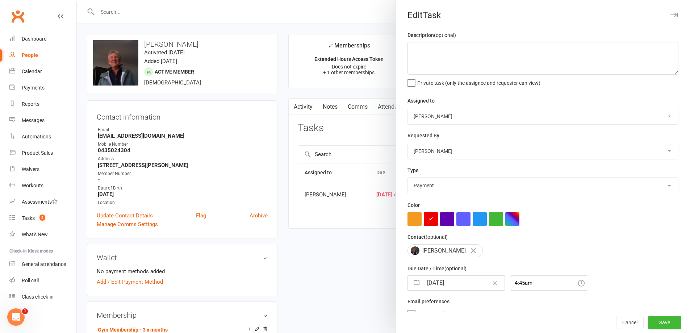
select select "2025"
click at [464, 279] on input "[DATE]" at bounding box center [463, 282] width 81 height 14
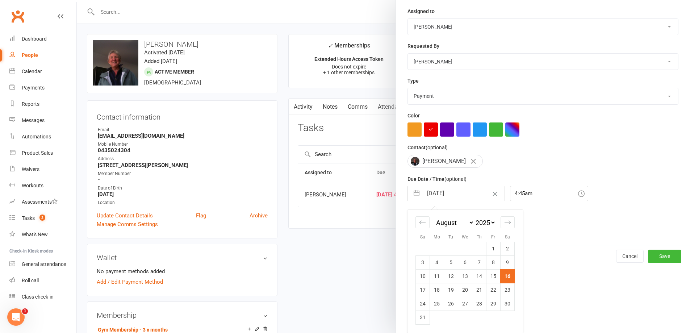
drag, startPoint x: 437, startPoint y: 291, endPoint x: 505, endPoint y: 300, distance: 68.4
click at [438, 291] on td "18" at bounding box center [437, 290] width 14 height 14
type input "[DATE]"
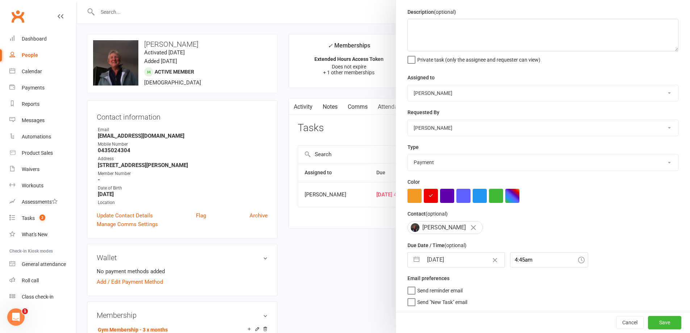
scroll to position [26, 0]
click at [661, 322] on button "Save" at bounding box center [664, 322] width 33 height 13
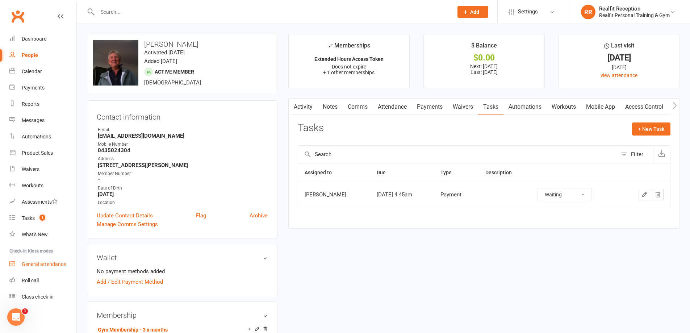
click at [35, 266] on div "General attendance" at bounding box center [44, 264] width 44 height 6
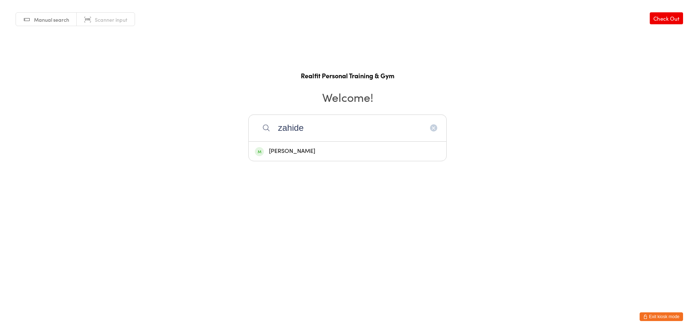
type input "zahide"
click at [303, 154] on div "[PERSON_NAME]" at bounding box center [347, 151] width 185 height 10
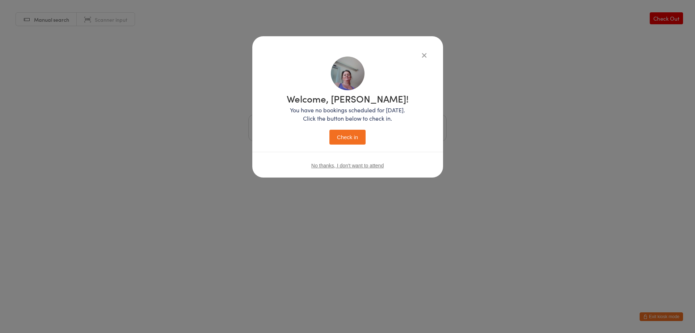
click at [337, 138] on button "Check in" at bounding box center [347, 137] width 36 height 15
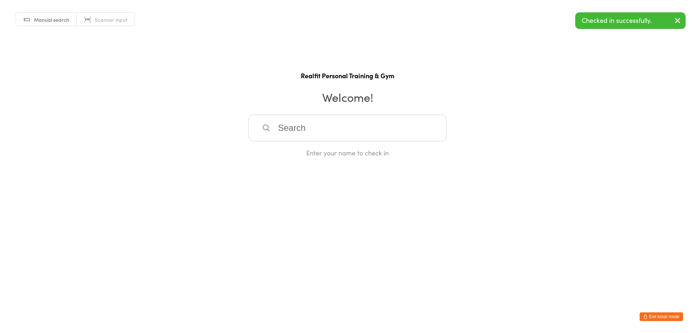
click at [344, 131] on input "search" at bounding box center [347, 127] width 198 height 27
click at [323, 129] on input "search" at bounding box center [347, 127] width 198 height 27
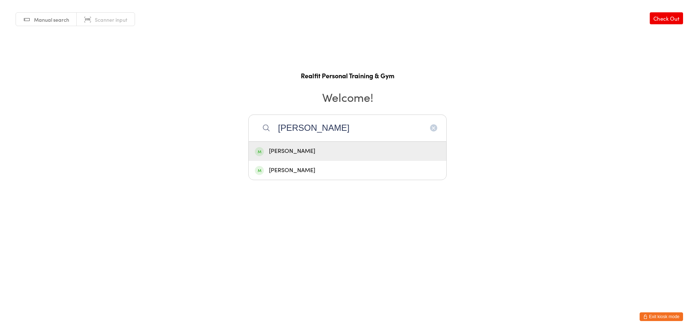
type input "[PERSON_NAME]"
click at [318, 148] on div "[PERSON_NAME]" at bounding box center [347, 151] width 185 height 10
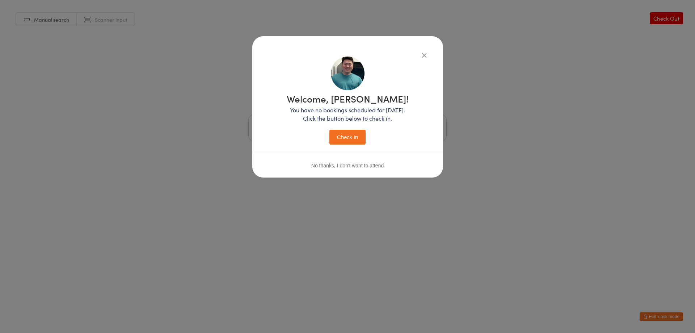
click at [352, 132] on button "Check in" at bounding box center [347, 137] width 36 height 15
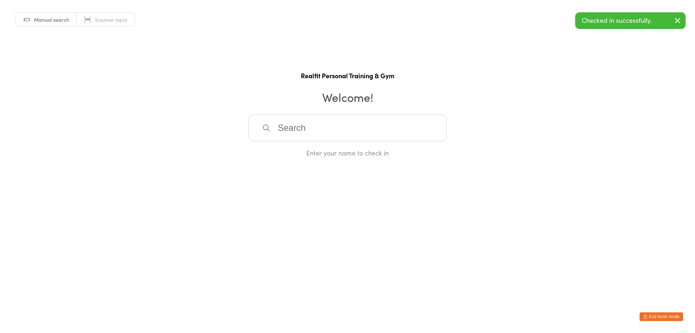
click at [661, 315] on button "Exit kiosk mode" at bounding box center [661, 316] width 43 height 9
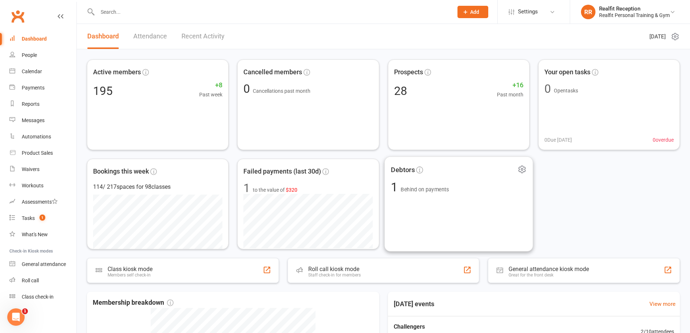
click at [422, 188] on span "Behind on payments" at bounding box center [424, 189] width 48 height 6
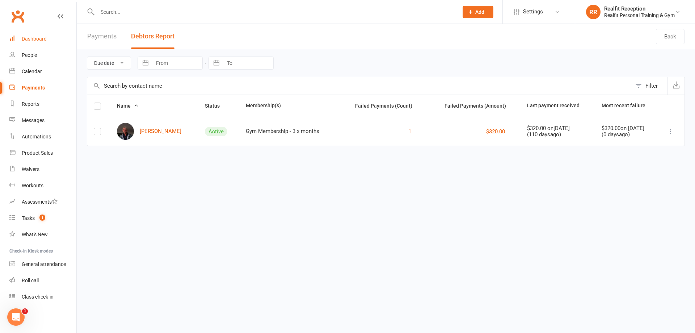
click at [34, 37] on div "Dashboard" at bounding box center [34, 39] width 25 height 6
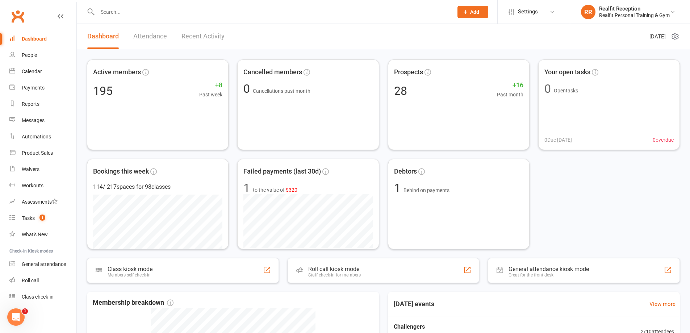
click at [201, 37] on link "Recent Activity" at bounding box center [202, 36] width 43 height 25
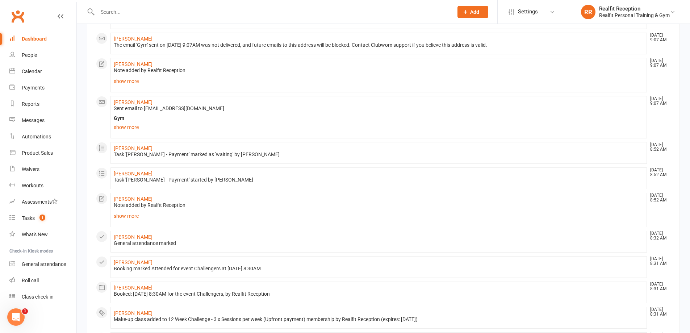
scroll to position [145, 0]
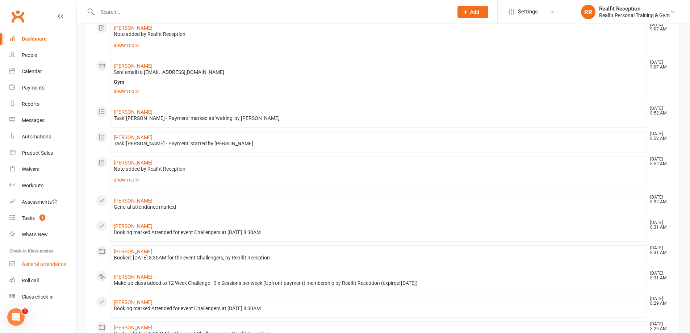
click at [33, 265] on div "General attendance" at bounding box center [44, 264] width 44 height 6
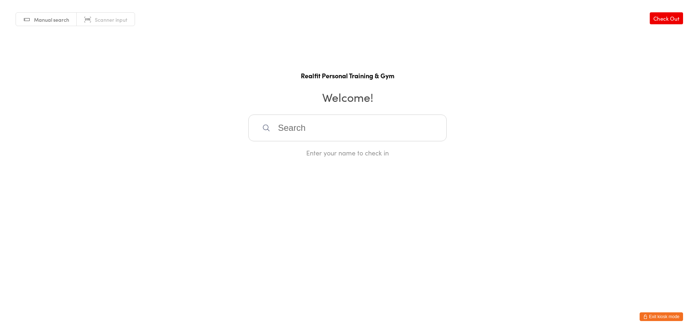
click at [296, 129] on input "search" at bounding box center [347, 127] width 198 height 27
type input "[PERSON_NAME]"
click at [302, 148] on div "[PERSON_NAME]" at bounding box center [347, 151] width 185 height 10
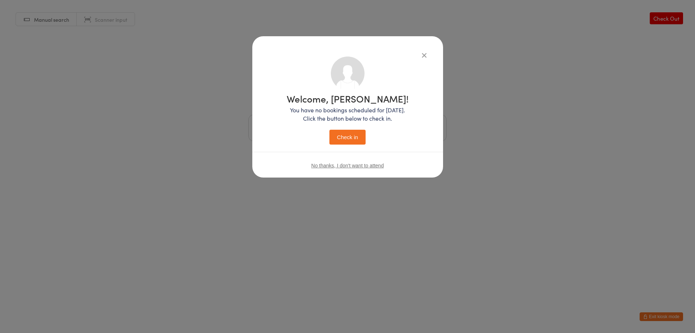
click at [339, 137] on button "Check in" at bounding box center [347, 137] width 36 height 15
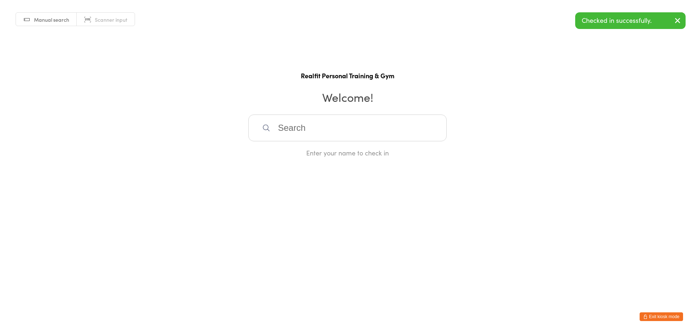
click at [339, 137] on input "search" at bounding box center [347, 127] width 198 height 27
type input "ton"
click at [433, 129] on icon "button" at bounding box center [434, 128] width 6 height 6
click at [652, 315] on button "Exit kiosk mode" at bounding box center [661, 316] width 43 height 9
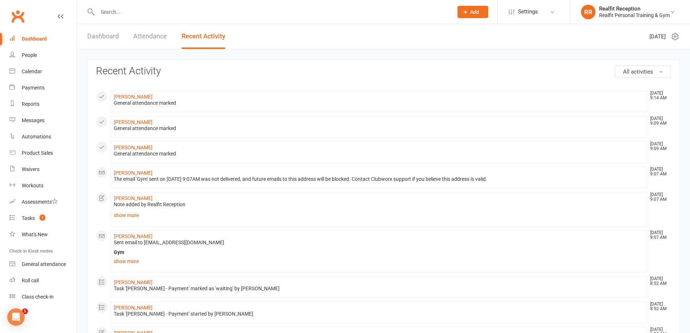
click at [105, 37] on link "Dashboard" at bounding box center [102, 36] width 31 height 25
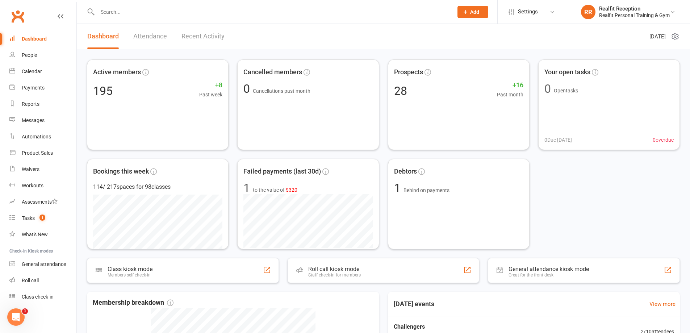
click at [151, 38] on link "Attendance" at bounding box center [150, 36] width 34 height 25
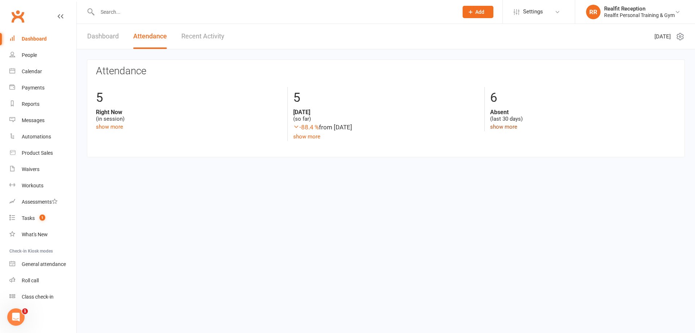
click at [508, 125] on link "show more" at bounding box center [503, 126] width 27 height 7
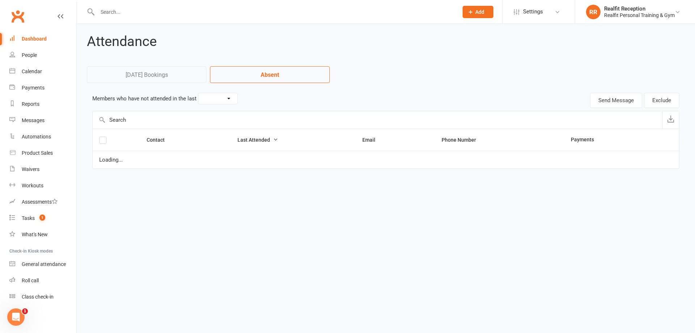
select select "30"
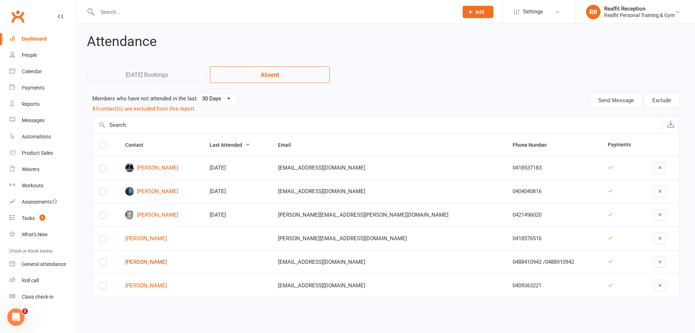
click at [159, 264] on link "Hartmuth Bozan Diaz" at bounding box center [161, 262] width 72 height 6
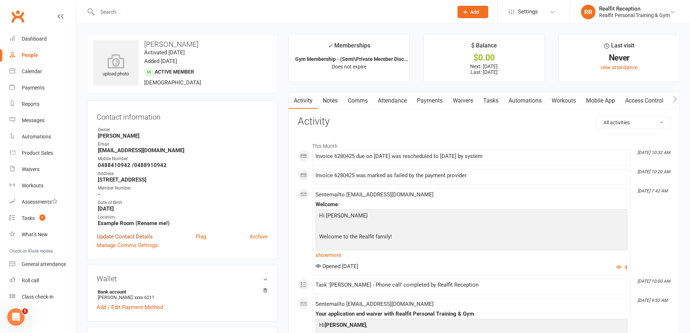
click at [129, 237] on link "Update Contact Details" at bounding box center [125, 236] width 56 height 9
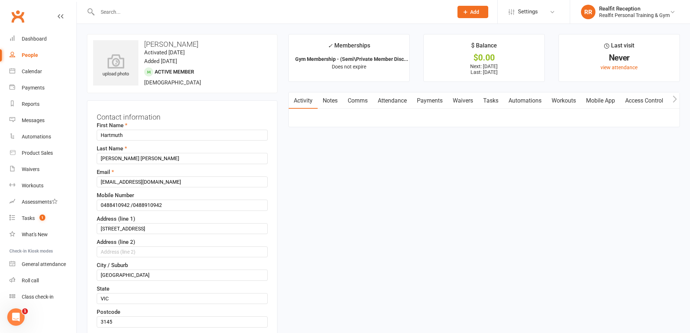
scroll to position [34, 0]
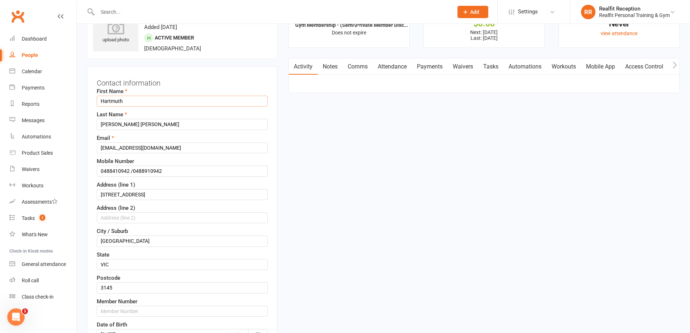
drag, startPoint x: 136, startPoint y: 100, endPoint x: 98, endPoint y: 100, distance: 37.7
click at [98, 100] on input "Hartmuth" at bounding box center [182, 101] width 171 height 11
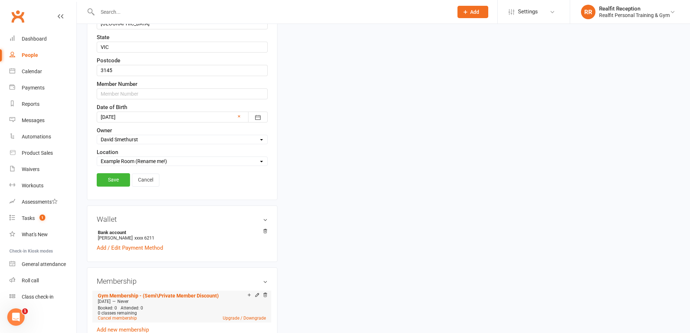
scroll to position [287, 0]
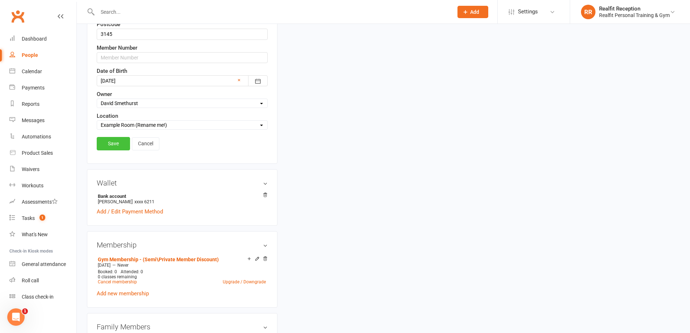
type input "Tony"
click at [117, 148] on link "Save" at bounding box center [113, 143] width 33 height 13
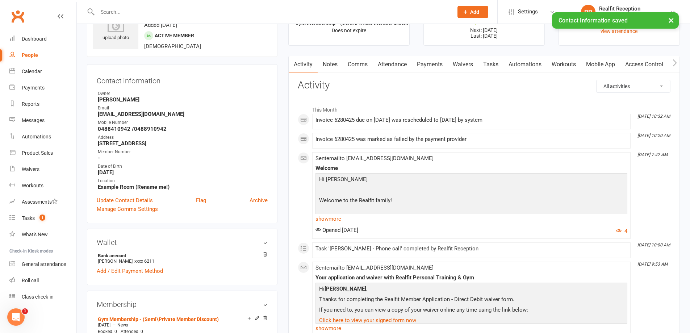
scroll to position [0, 0]
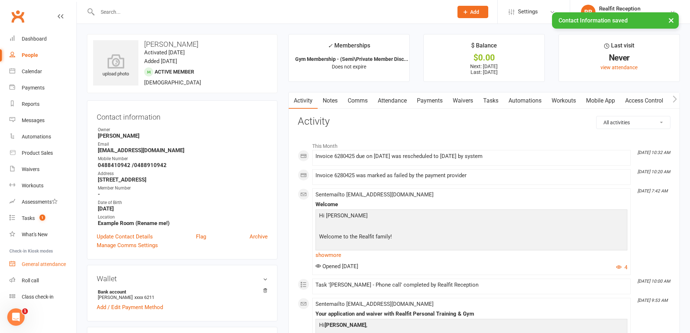
click at [33, 266] on div "General attendance" at bounding box center [44, 264] width 44 height 6
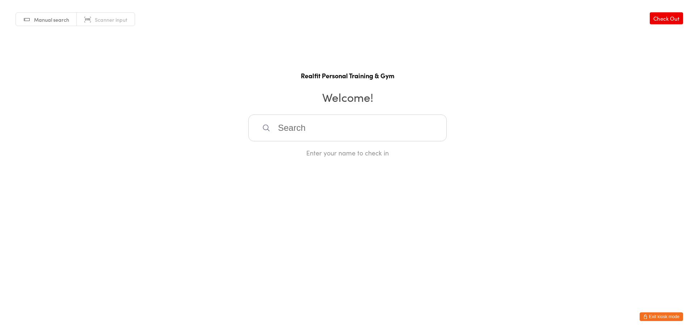
click at [288, 130] on input "search" at bounding box center [347, 127] width 198 height 27
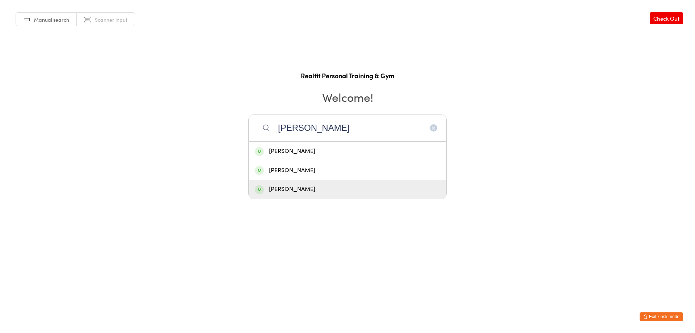
type input "[PERSON_NAME]"
click at [299, 188] on div "[PERSON_NAME]" at bounding box center [347, 189] width 185 height 10
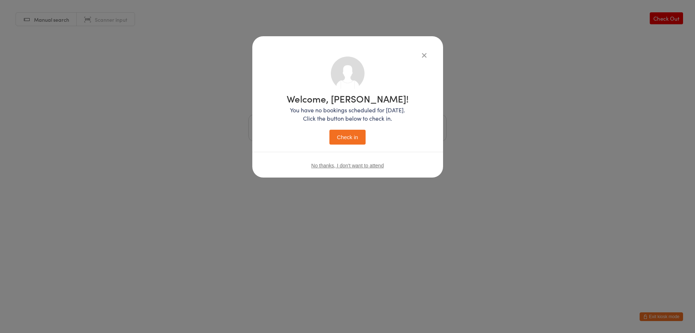
click at [346, 135] on button "Check in" at bounding box center [347, 137] width 36 height 15
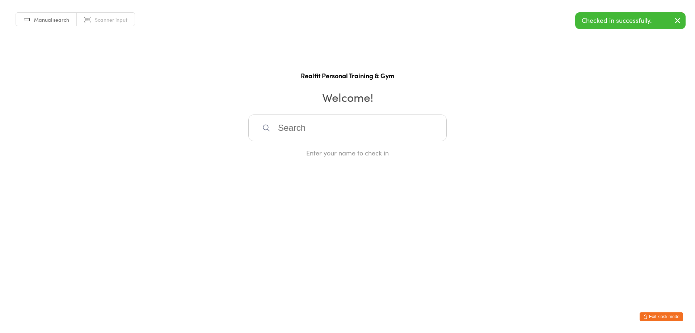
click at [648, 316] on button "Exit kiosk mode" at bounding box center [661, 316] width 43 height 9
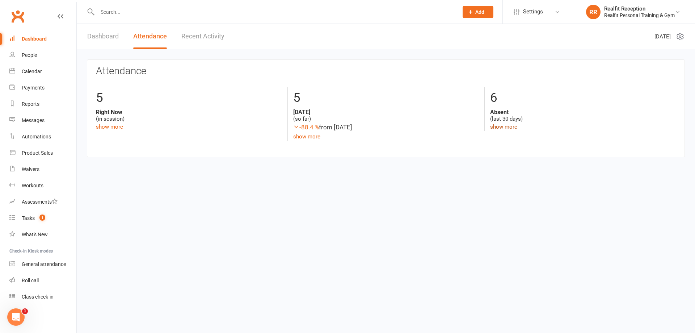
click at [514, 126] on link "show more" at bounding box center [503, 126] width 27 height 7
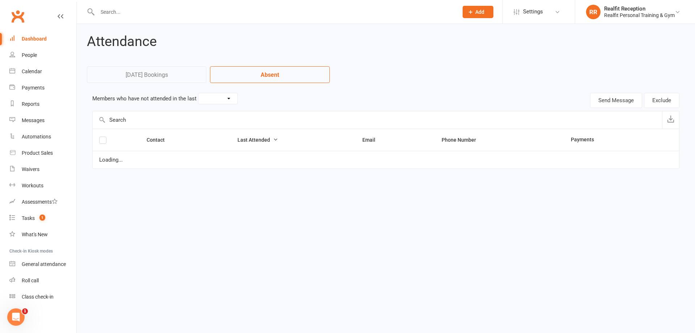
select select "30"
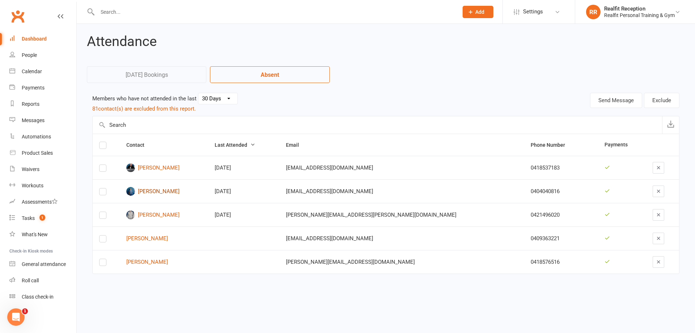
click at [162, 188] on link "[PERSON_NAME]" at bounding box center [163, 191] width 75 height 9
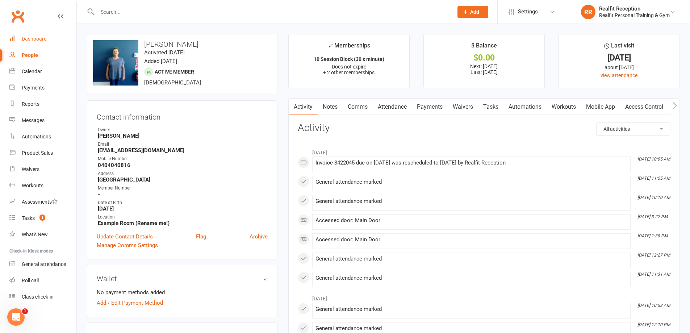
click at [30, 38] on div "Dashboard" at bounding box center [34, 39] width 25 height 6
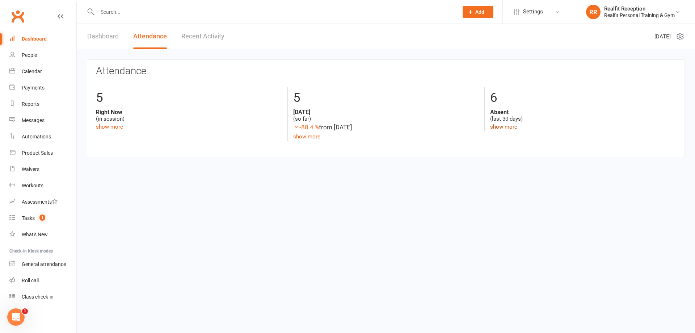
click at [501, 127] on link "show more" at bounding box center [503, 126] width 27 height 7
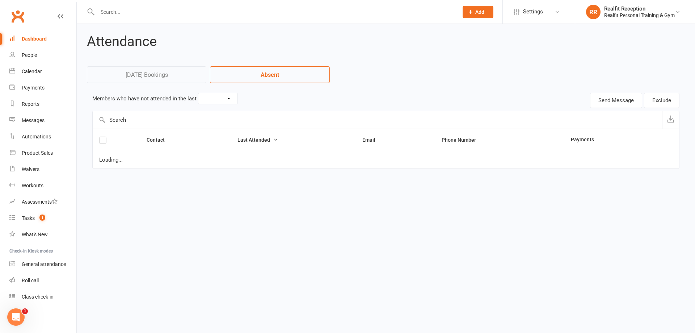
select select "30"
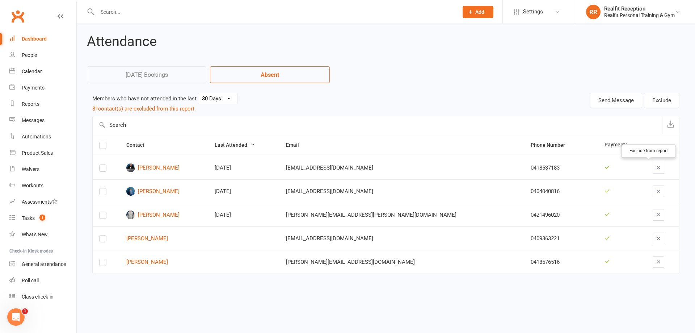
click at [653, 168] on button "button" at bounding box center [659, 168] width 12 height 12
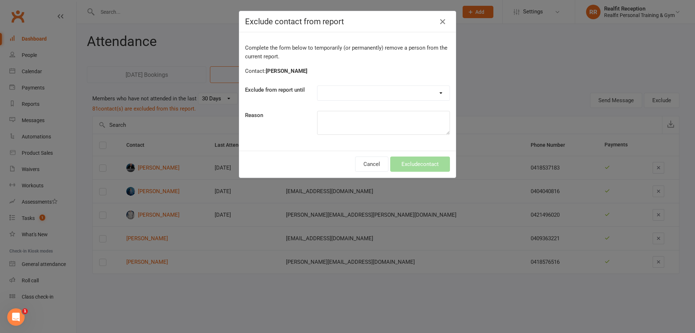
click at [397, 93] on select "Forever One day One week 30 days 90 days Custom" at bounding box center [383, 93] width 132 height 14
select select "custom"
click at [317, 86] on select "Forever One day One week 30 days 90 days Custom" at bounding box center [383, 93] width 132 height 14
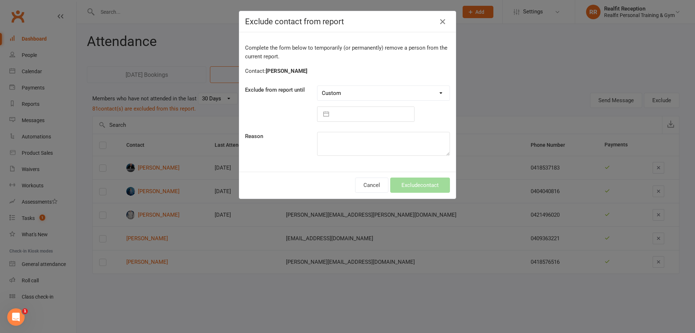
click at [383, 112] on input "text" at bounding box center [373, 114] width 81 height 14
select select "6"
select select "2025"
select select "7"
select select "2025"
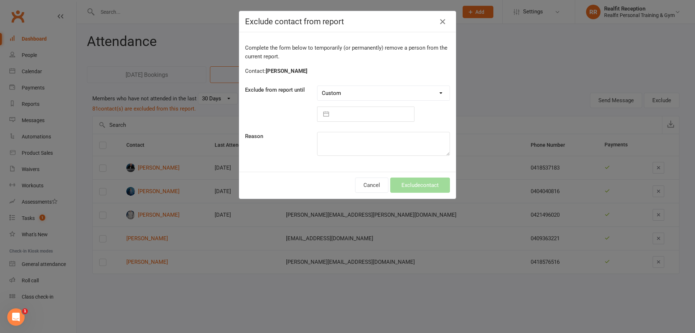
select select "8"
select select "2025"
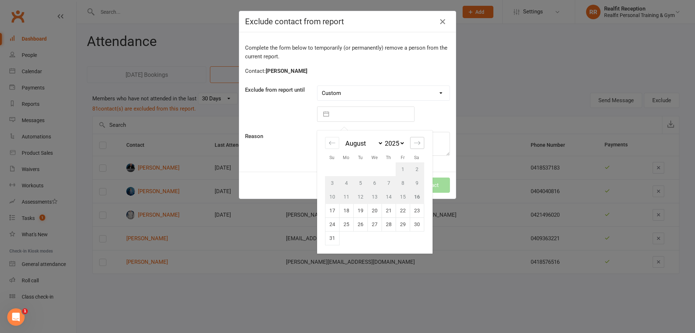
click at [418, 141] on div "Move forward to switch to the next month." at bounding box center [417, 143] width 14 height 12
select select "9"
select select "2025"
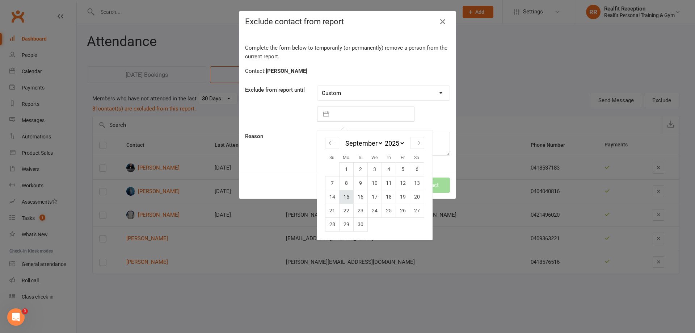
click at [347, 197] on td "15" at bounding box center [346, 197] width 14 height 14
type input "[DATE]"
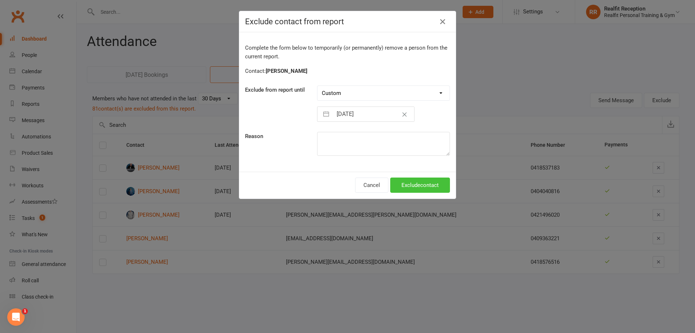
click at [399, 185] on button "Exclude contact" at bounding box center [420, 184] width 60 height 15
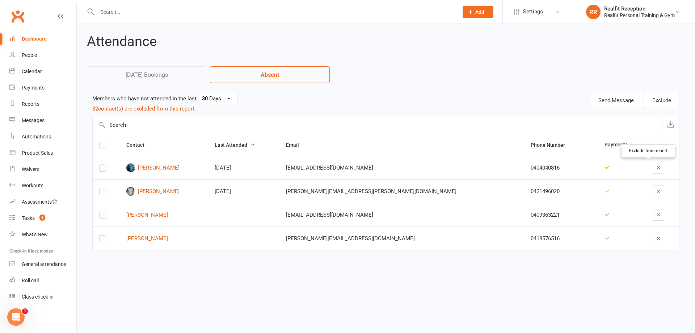
click at [656, 168] on icon "button" at bounding box center [658, 167] width 5 height 5
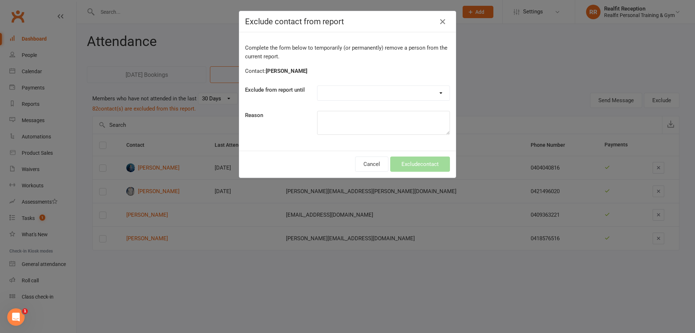
click at [342, 93] on select "Forever One day One week 30 days 90 days Custom" at bounding box center [383, 93] width 132 height 14
select select "custom"
click at [317, 86] on select "Forever One day One week 30 days 90 days Custom" at bounding box center [383, 93] width 132 height 14
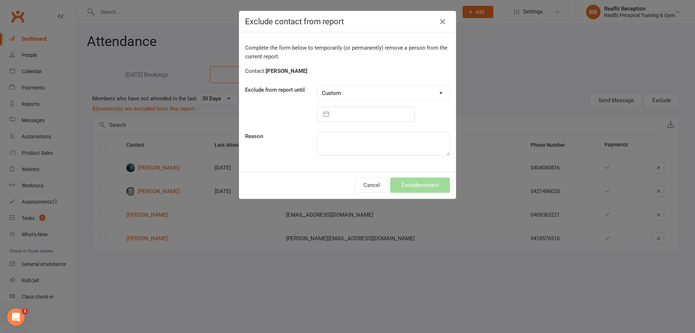
click at [341, 114] on input "text" at bounding box center [373, 114] width 81 height 14
select select "6"
select select "2025"
select select "7"
select select "2025"
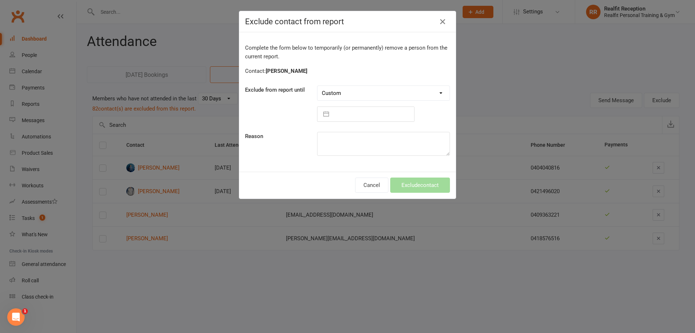
select select "8"
select select "2025"
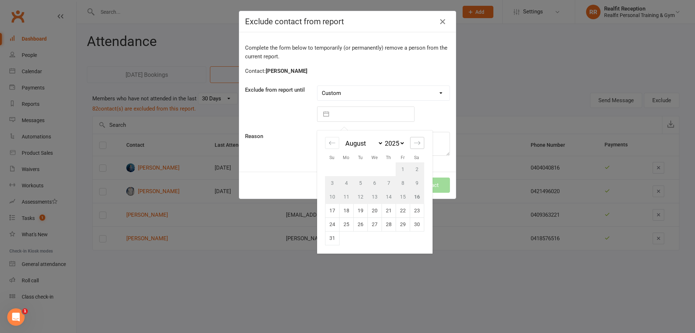
click at [411, 143] on div "Move forward to switch to the next month." at bounding box center [417, 143] width 14 height 12
select select "9"
select select "2025"
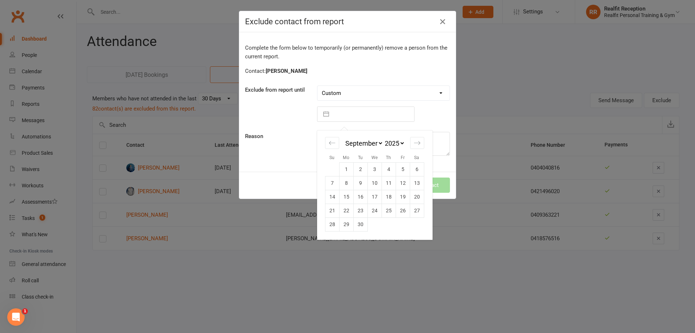
click at [341, 196] on td "15" at bounding box center [346, 197] width 14 height 14
type input "[DATE]"
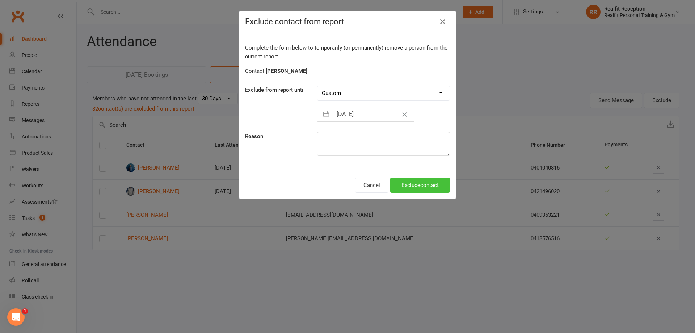
click at [417, 182] on button "Exclude contact" at bounding box center [420, 184] width 60 height 15
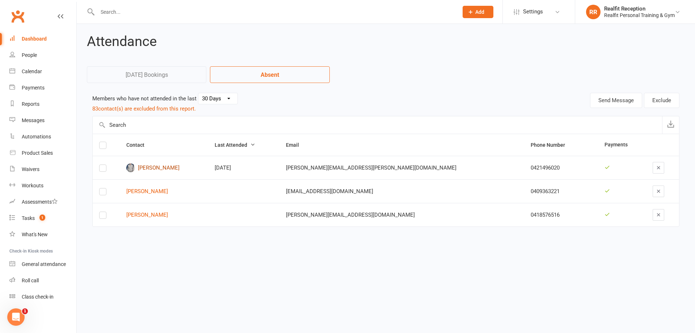
click at [163, 167] on link "[PERSON_NAME]" at bounding box center [163, 167] width 75 height 9
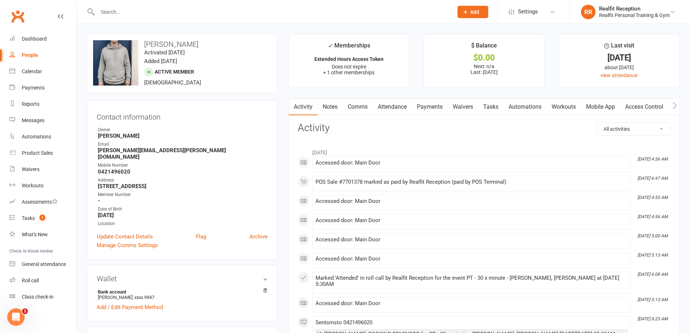
click at [352, 108] on link "Comms" at bounding box center [357, 106] width 30 height 17
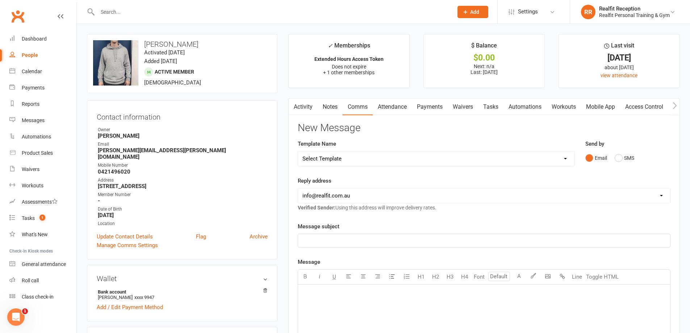
click at [345, 159] on select "Select Template [Email] 30 Day Check In [SMS] 30 Day Check In SMS [Email] [PERS…" at bounding box center [436, 158] width 276 height 14
select select "0"
click at [298, 151] on select "Select Template [Email] 30 Day Check In [SMS] 30 Day Check In SMS [Email] [PERS…" at bounding box center [436, 158] width 276 height 14
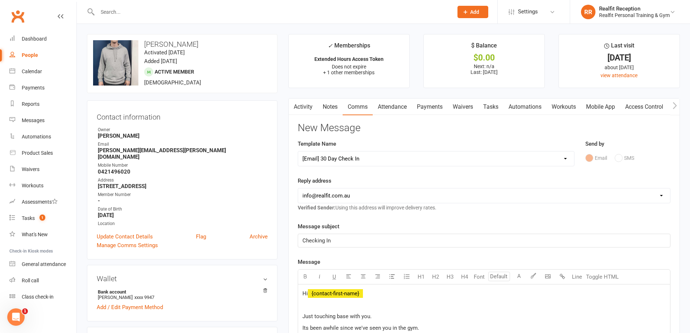
click at [342, 194] on select "[EMAIL_ADDRESS][DOMAIN_NAME] [PERSON_NAME][EMAIL_ADDRESS][DOMAIN_NAME] [PERSON_…" at bounding box center [484, 195] width 372 height 14
select select "1"
click at [298, 188] on select "[EMAIL_ADDRESS][DOMAIN_NAME] [PERSON_NAME][EMAIL_ADDRESS][DOMAIN_NAME] [PERSON_…" at bounding box center [484, 195] width 372 height 14
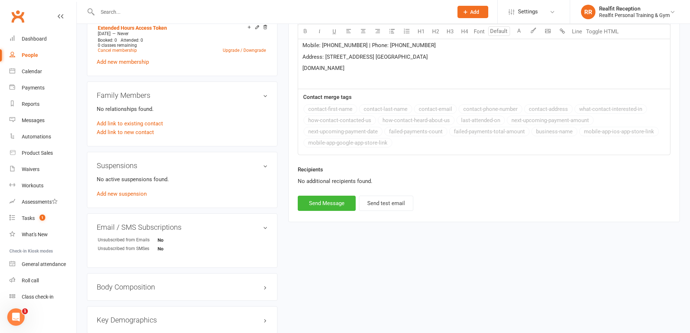
scroll to position [398, 0]
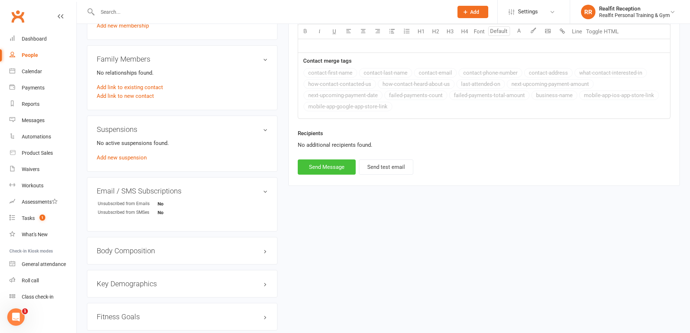
click at [333, 170] on button "Send Message" at bounding box center [327, 166] width 58 height 15
select select
select select "3"
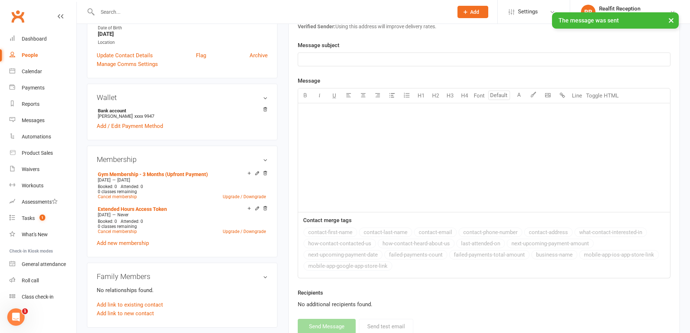
scroll to position [0, 0]
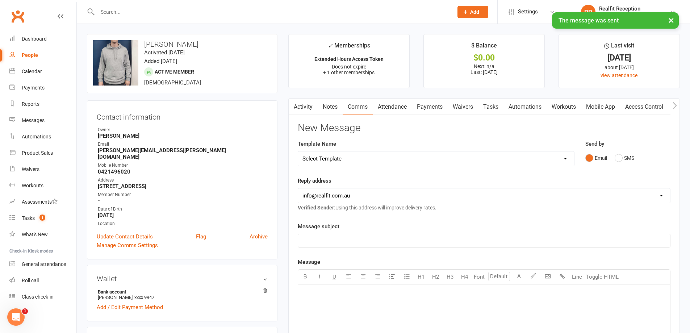
click at [331, 108] on link "Notes" at bounding box center [329, 106] width 25 height 17
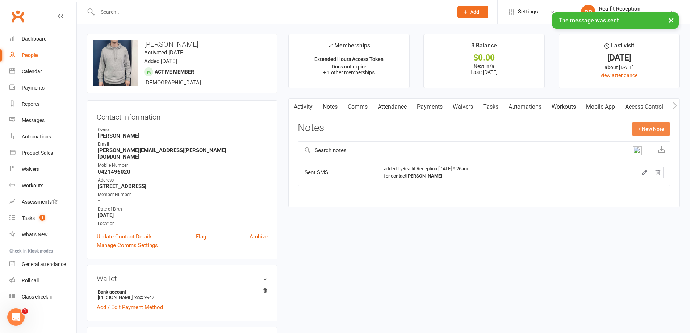
click at [634, 129] on button "+ New Note" at bounding box center [650, 128] width 39 height 13
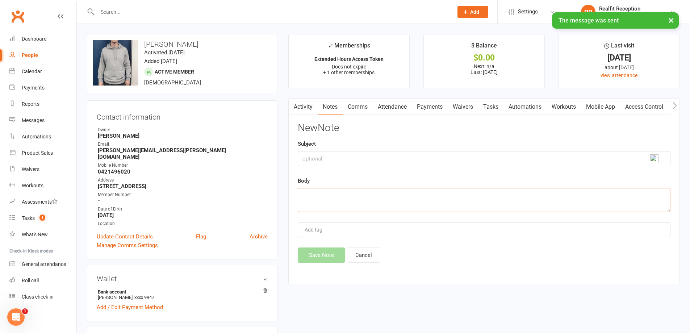
click at [332, 189] on textarea at bounding box center [484, 200] width 373 height 24
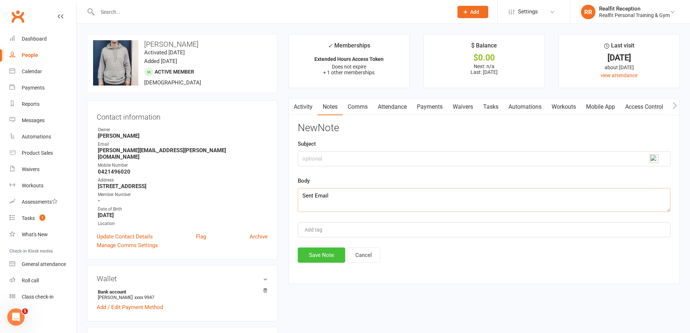
type textarea "Sent Email"
click at [328, 258] on button "Save Note" at bounding box center [321, 254] width 47 height 15
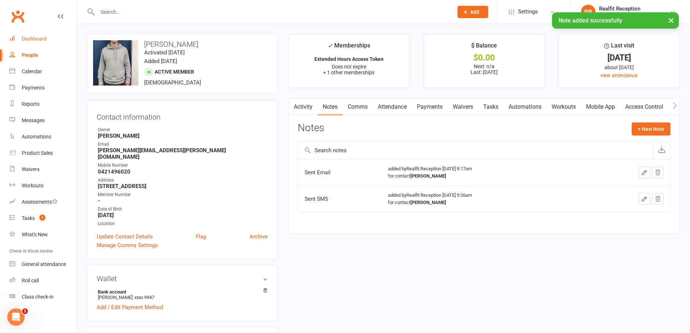
click at [32, 41] on div "Dashboard" at bounding box center [34, 39] width 25 height 6
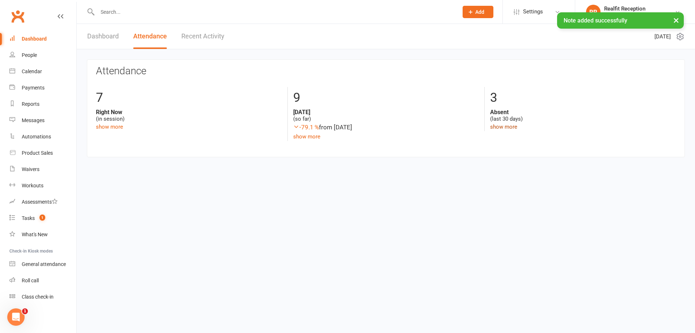
click at [502, 125] on link "show more" at bounding box center [503, 126] width 27 height 7
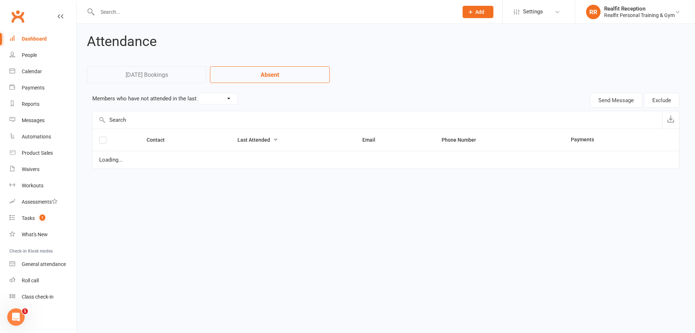
select select "30"
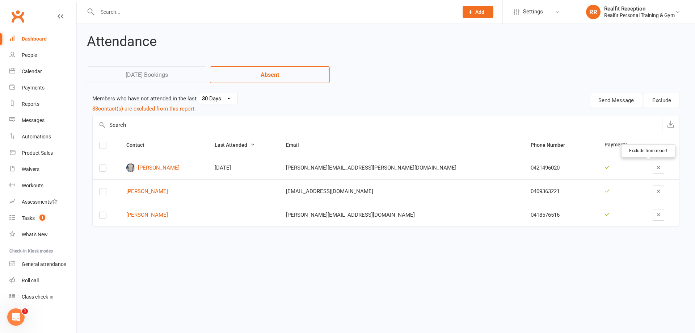
click at [656, 166] on icon "button" at bounding box center [658, 167] width 5 height 5
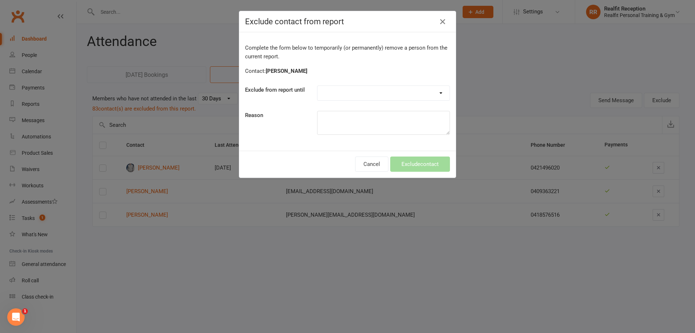
click at [415, 96] on select "Forever One day One week 30 days 90 days Custom" at bounding box center [383, 93] width 132 height 14
select select "30_days"
click at [317, 86] on select "Forever One day One week 30 days 90 days Custom" at bounding box center [383, 93] width 132 height 14
click at [420, 163] on button "Exclude contact" at bounding box center [420, 163] width 60 height 15
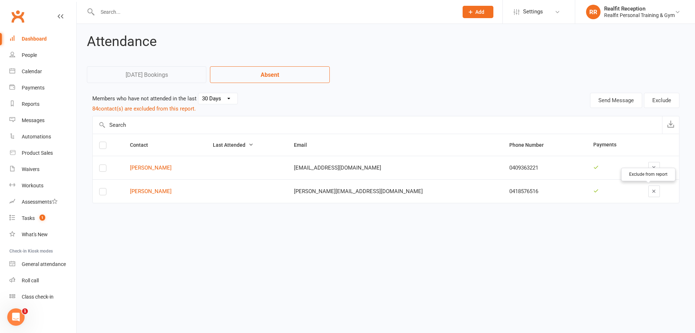
click at [651, 191] on icon "button" at bounding box center [653, 190] width 5 height 5
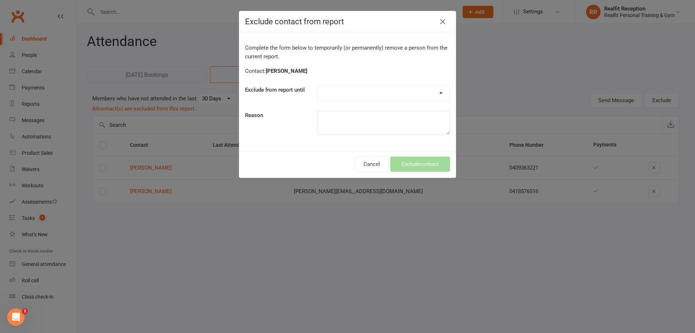
click at [415, 95] on select "Forever One day One week 30 days 90 days Custom" at bounding box center [383, 93] width 132 height 14
select select "custom"
click at [317, 86] on select "Forever One day One week 30 days 90 days Custom" at bounding box center [383, 93] width 132 height 14
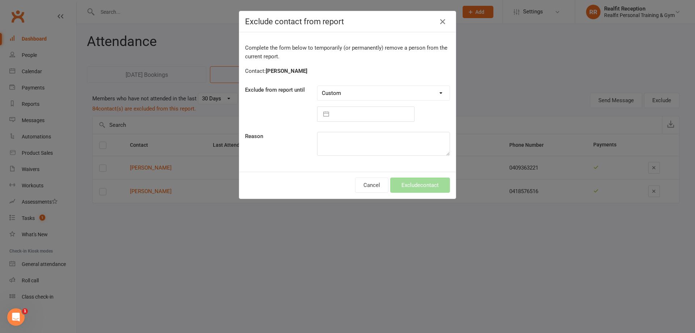
click at [350, 114] on input "text" at bounding box center [373, 114] width 81 height 14
select select "6"
select select "2025"
select select "7"
select select "2025"
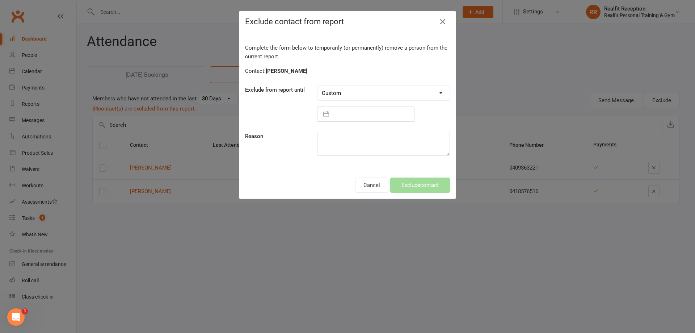
select select "8"
select select "2025"
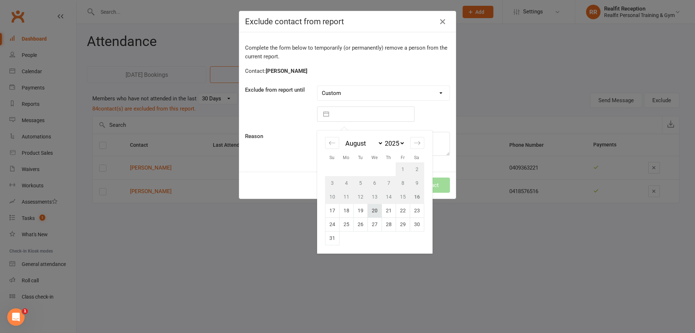
click at [373, 212] on td "20" at bounding box center [374, 210] width 14 height 14
type input "20 Aug 2025"
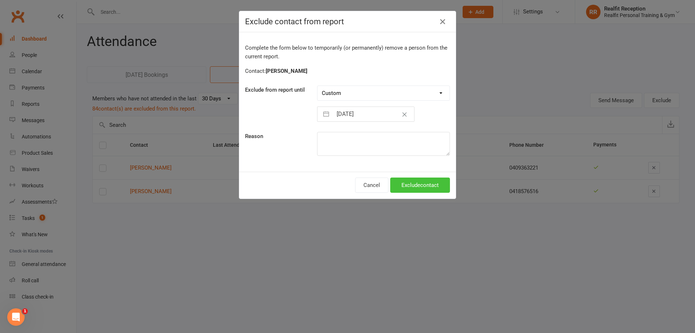
click at [413, 186] on button "Exclude contact" at bounding box center [420, 184] width 60 height 15
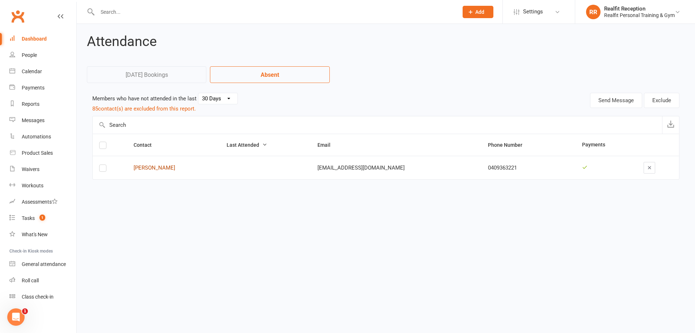
click at [155, 167] on link "Darcy Muncaster" at bounding box center [174, 168] width 80 height 6
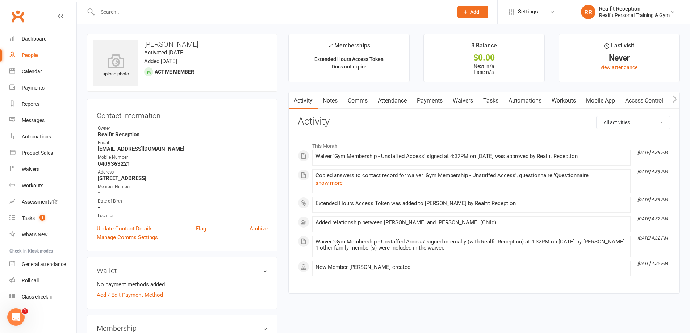
click at [392, 99] on link "Attendance" at bounding box center [392, 100] width 39 height 17
click at [393, 101] on link "Attendance" at bounding box center [392, 100] width 39 height 17
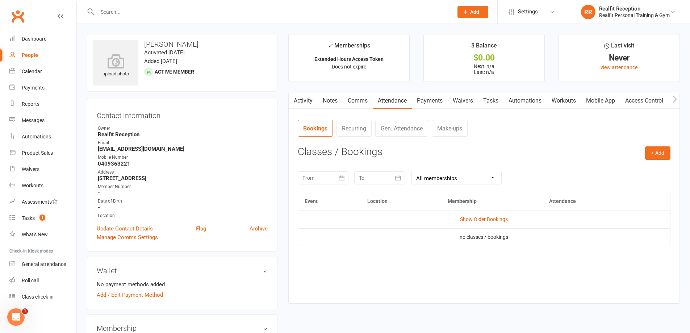
click at [300, 105] on link "Activity" at bounding box center [303, 100] width 29 height 17
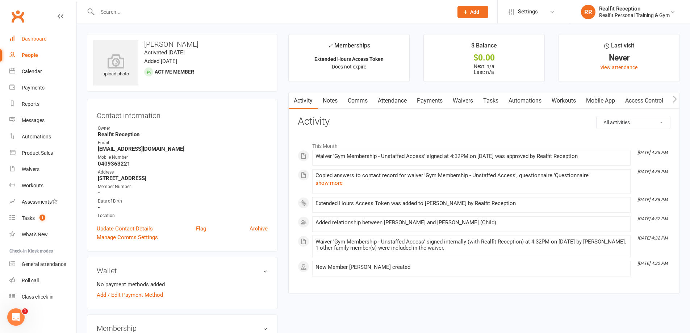
click at [29, 38] on div "Dashboard" at bounding box center [34, 39] width 25 height 6
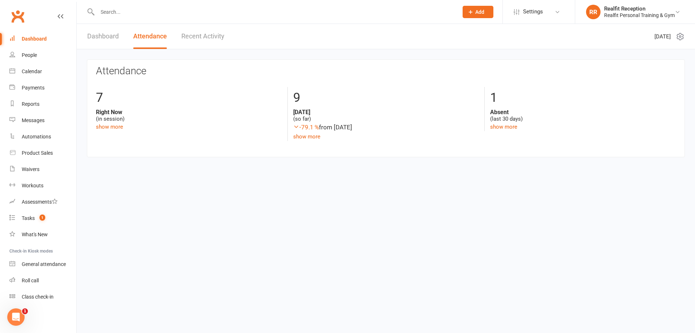
click at [175, 15] on input "text" at bounding box center [274, 12] width 358 height 10
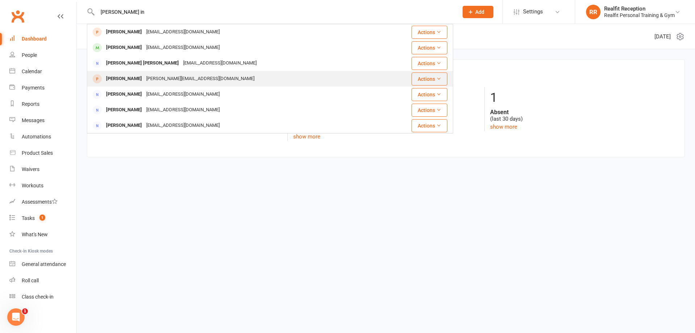
type input "peter in"
click at [144, 73] on div "peteri@mckleandproduce.com.au" at bounding box center [200, 78] width 113 height 10
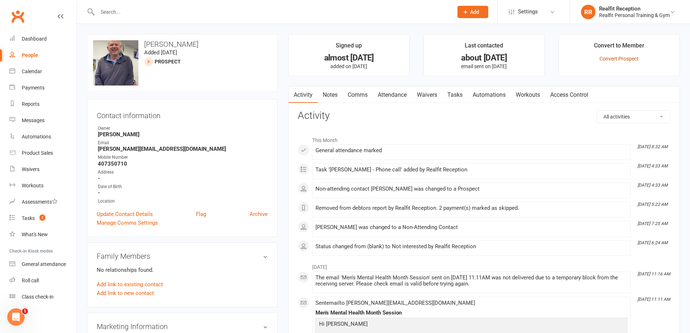
click at [610, 59] on link "Convert Prospect" at bounding box center [618, 59] width 39 height 6
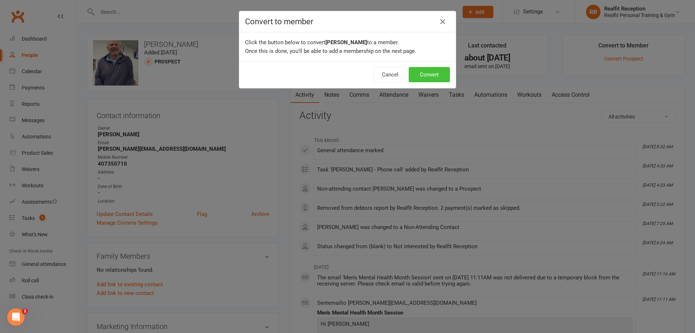
click at [431, 73] on button "Convert" at bounding box center [429, 74] width 41 height 15
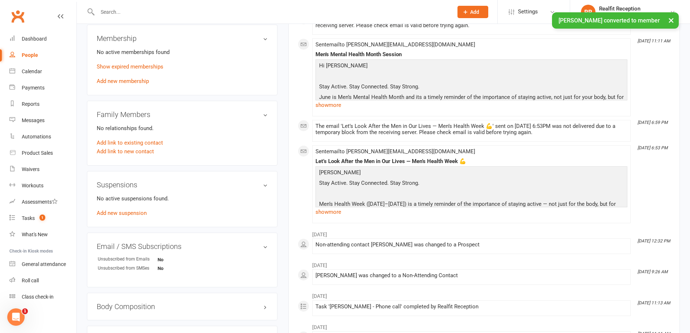
scroll to position [145, 0]
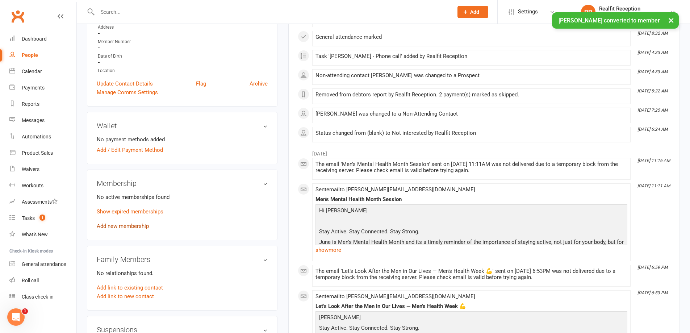
click at [140, 227] on link "Add new membership" at bounding box center [123, 226] width 52 height 7
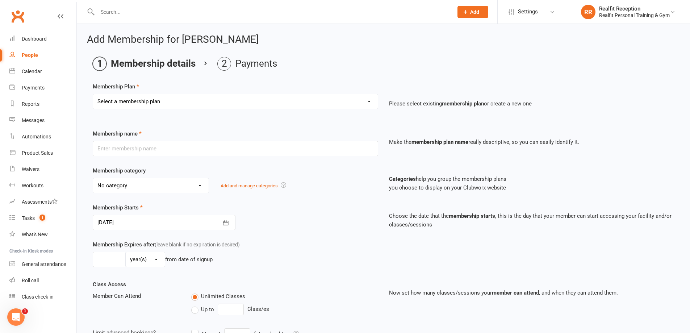
click at [179, 100] on select "Select a membership plan Create new Membership Plan Semi Private - 3 x Sessions…" at bounding box center [235, 101] width 285 height 14
select select "28"
click at [93, 94] on select "Select a membership plan Create new Membership Plan Semi Private - 3 x Sessions…" at bounding box center [235, 101] width 285 height 14
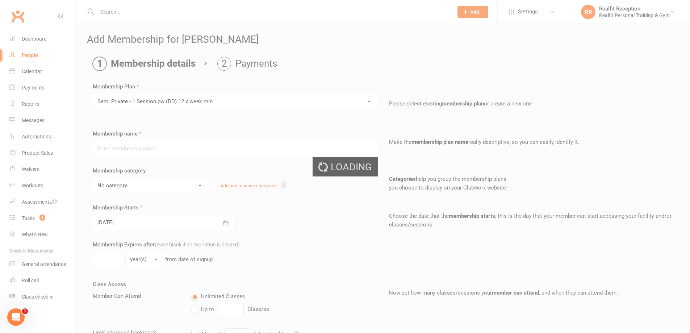
type input "Semi Private - 1 Session pw (DD) 12 x week min"
select select "0"
type input "0"
type input "4"
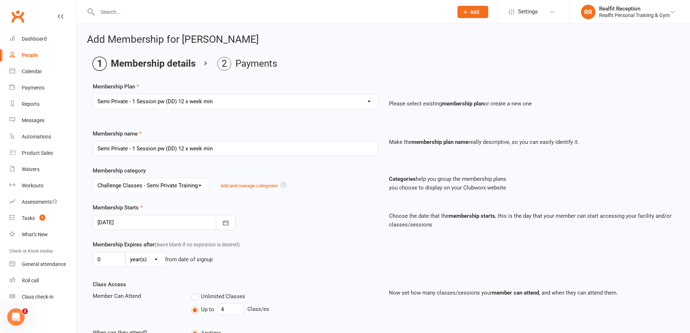
scroll to position [147, 0]
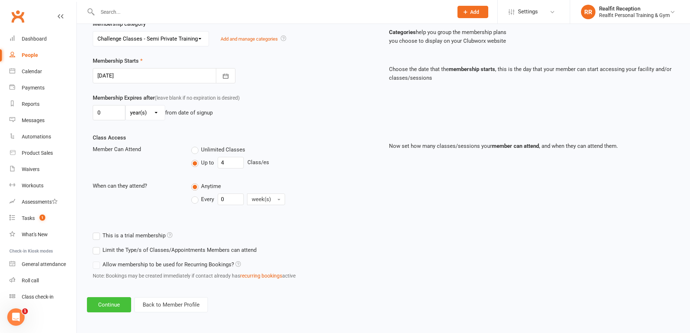
click at [115, 305] on button "Continue" at bounding box center [109, 304] width 44 height 15
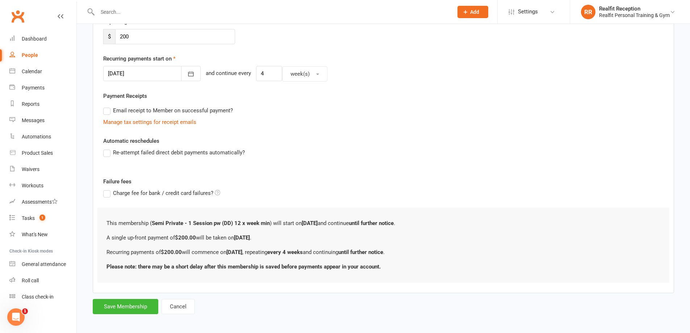
scroll to position [0, 0]
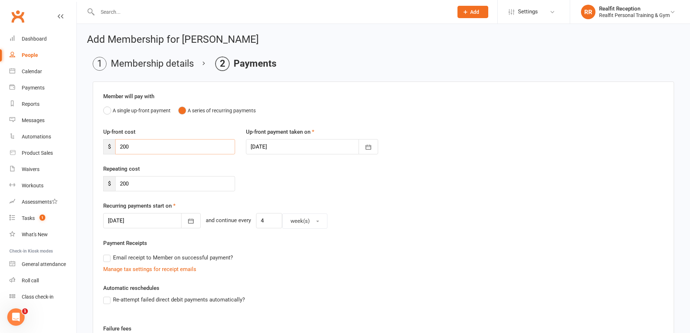
drag, startPoint x: 147, startPoint y: 149, endPoint x: 89, endPoint y: 134, distance: 60.1
click at [89, 134] on main "Membership details Payments Member will pay with A single up-front payment A se…" at bounding box center [383, 259] width 593 height 404
type input "0"
drag, startPoint x: 144, startPoint y: 181, endPoint x: 102, endPoint y: 179, distance: 41.7
click at [102, 179] on div "Repeating cost $ 200" at bounding box center [169, 177] width 143 height 27
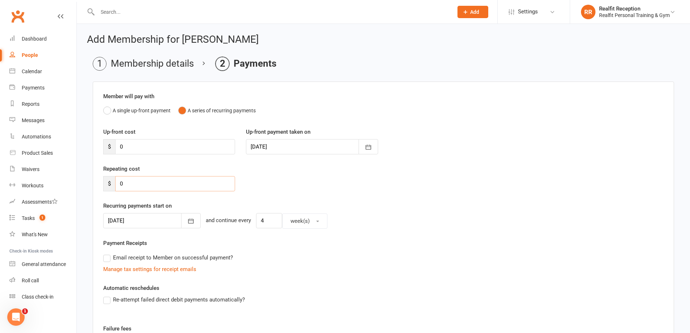
scroll to position [107, 0]
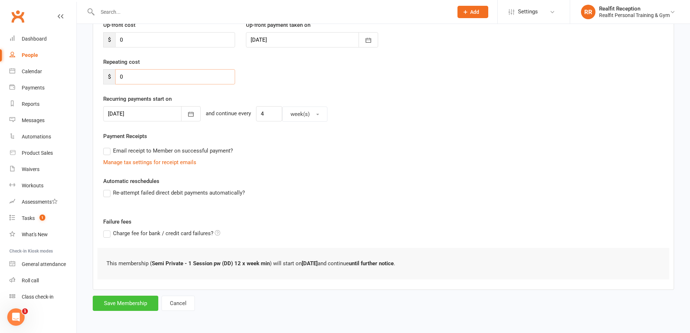
type input "0"
click at [109, 301] on button "Save Membership" at bounding box center [126, 302] width 66 height 15
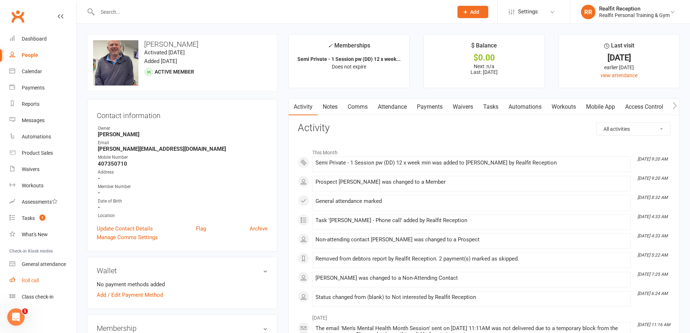
click at [30, 279] on div "Roll call" at bounding box center [30, 280] width 17 height 6
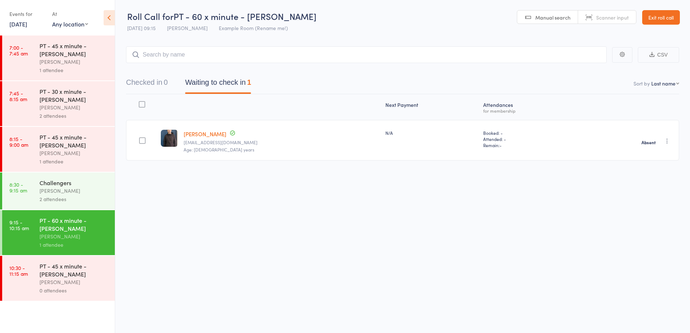
click at [89, 193] on div "[PERSON_NAME]" at bounding box center [73, 190] width 69 height 8
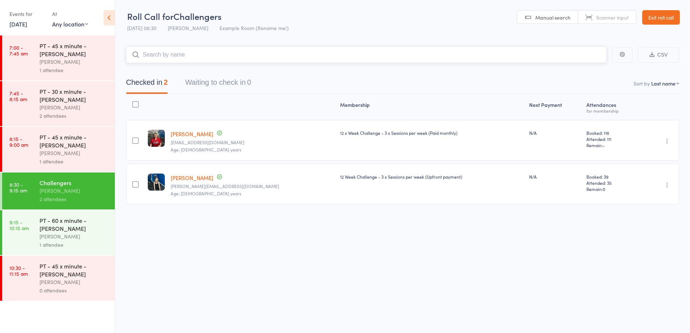
click at [193, 61] on input "search" at bounding box center [366, 54] width 480 height 17
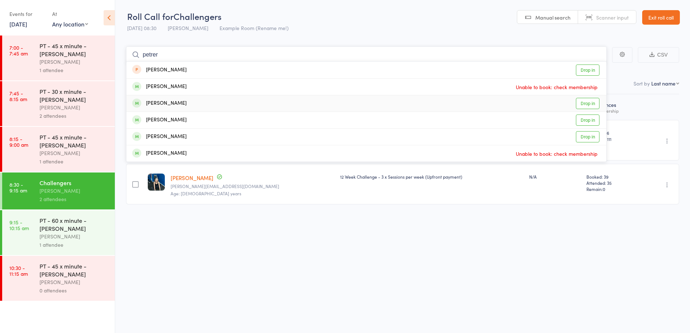
type input "petrer"
click at [181, 102] on div "[PERSON_NAME] Drop in" at bounding box center [366, 103] width 480 height 16
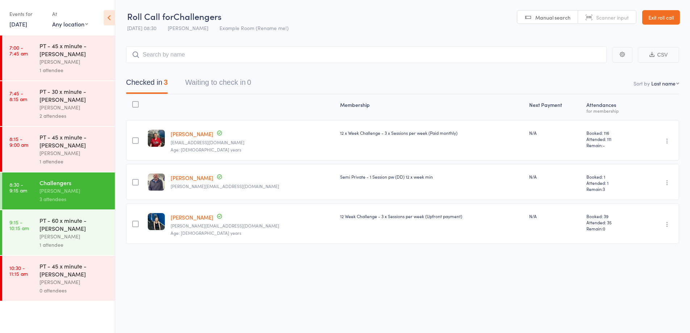
click at [657, 16] on link "Exit roll call" at bounding box center [661, 17] width 38 height 14
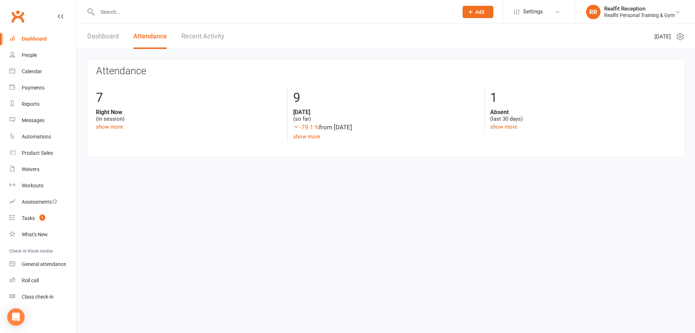
click at [119, 13] on input "text" at bounding box center [274, 12] width 358 height 10
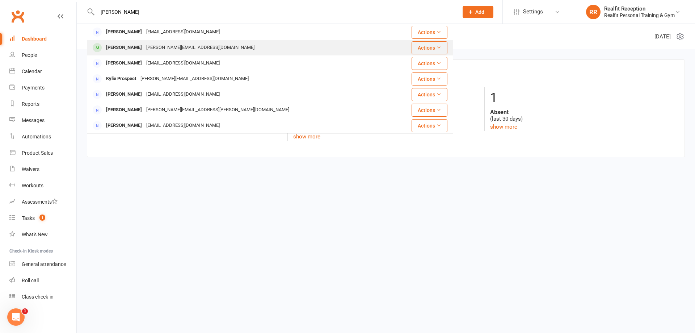
type input "[PERSON_NAME]"
click at [132, 50] on div "[PERSON_NAME]" at bounding box center [124, 47] width 40 height 10
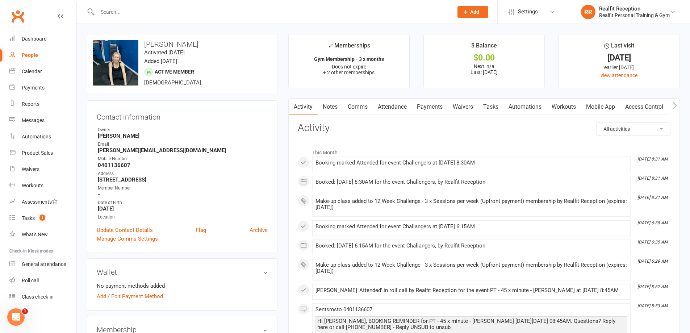
click at [435, 104] on link "Payments" at bounding box center [430, 106] width 36 height 17
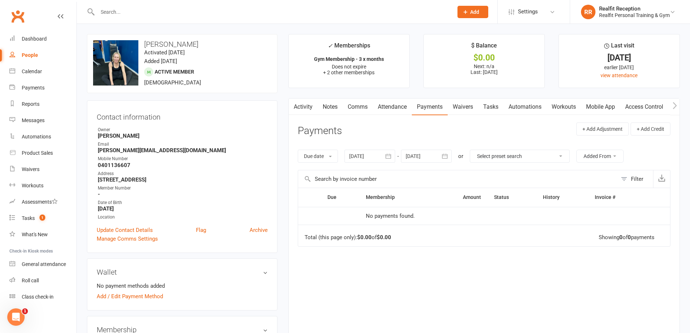
click at [390, 157] on icon "button" at bounding box center [387, 155] width 7 height 7
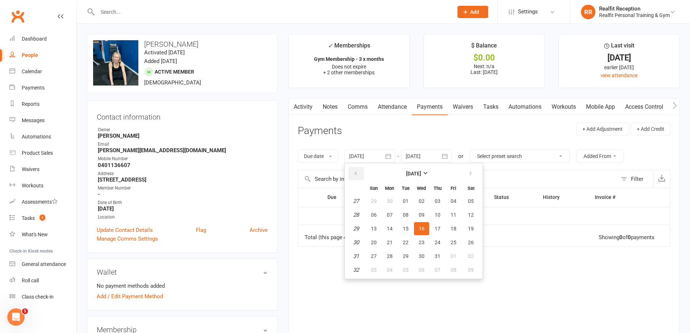
click at [354, 169] on button "button" at bounding box center [356, 173] width 16 height 13
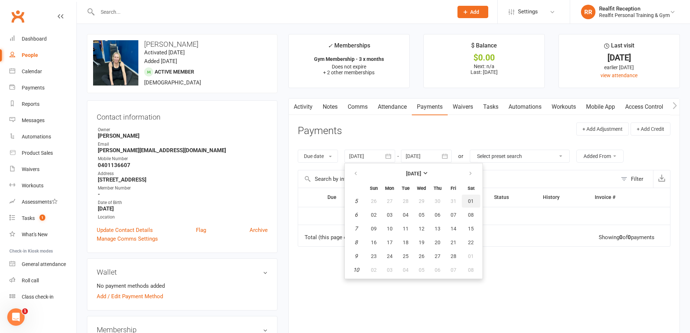
click at [475, 204] on button "01" at bounding box center [471, 200] width 18 height 13
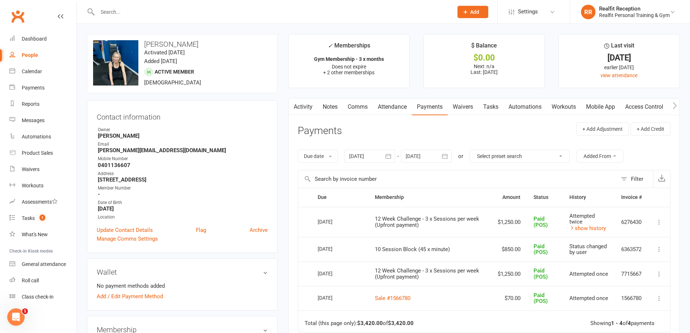
click at [389, 156] on icon "button" at bounding box center [388, 155] width 5 height 5
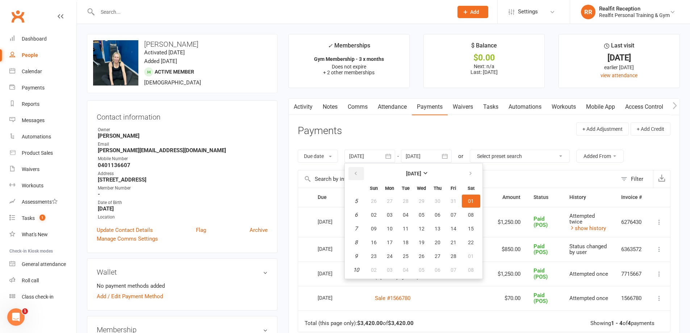
click at [357, 172] on icon "button" at bounding box center [355, 174] width 5 height 6
click at [418, 198] on button "01" at bounding box center [421, 200] width 15 height 13
type input "01 Jan 2025"
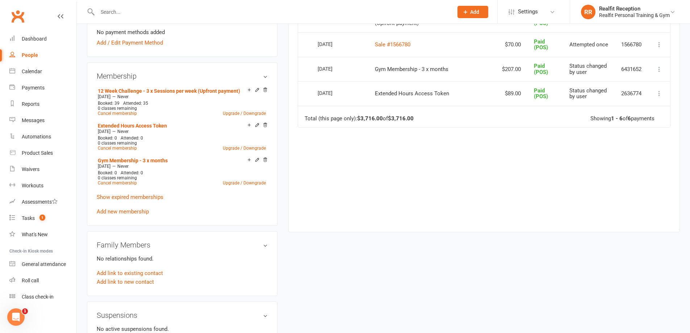
scroll to position [145, 0]
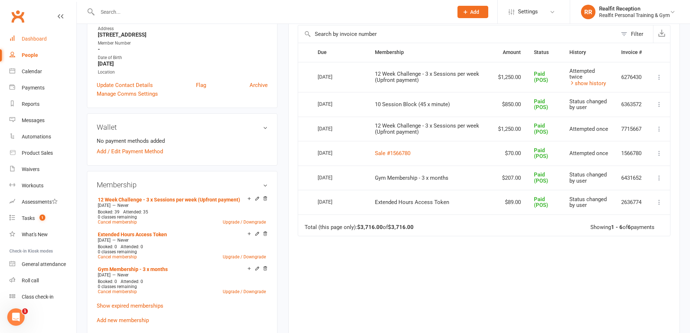
click at [31, 37] on div "Dashboard" at bounding box center [34, 39] width 25 height 6
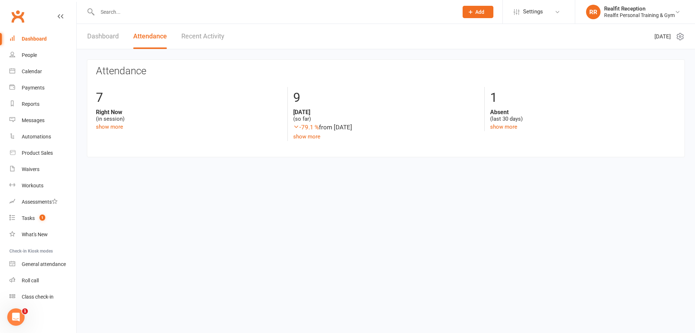
click at [143, 18] on div at bounding box center [270, 12] width 366 height 24
click at [52, 263] on div "General attendance" at bounding box center [44, 264] width 44 height 6
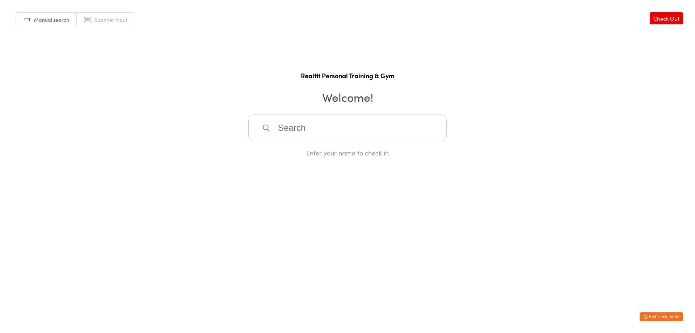
click at [299, 134] on input "search" at bounding box center [347, 127] width 198 height 27
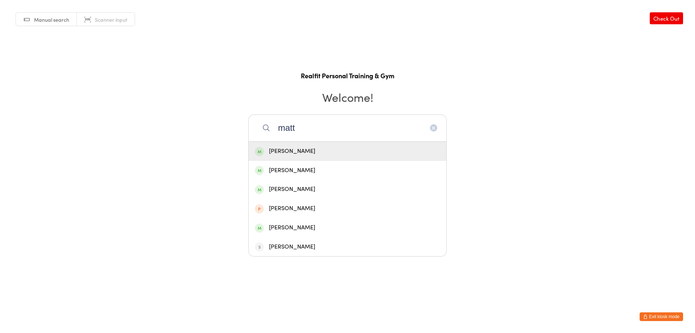
type input "matt"
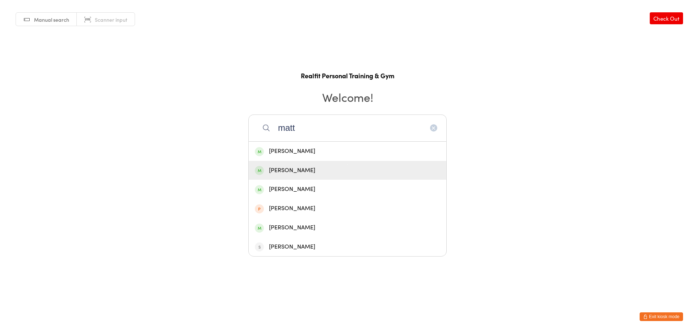
click at [302, 164] on div "[PERSON_NAME]" at bounding box center [348, 170] width 198 height 19
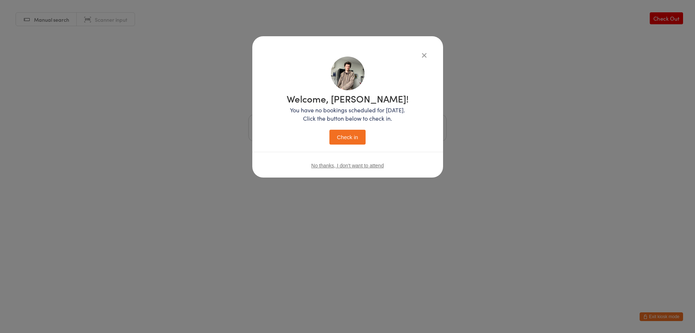
click at [351, 134] on button "Check in" at bounding box center [347, 137] width 36 height 15
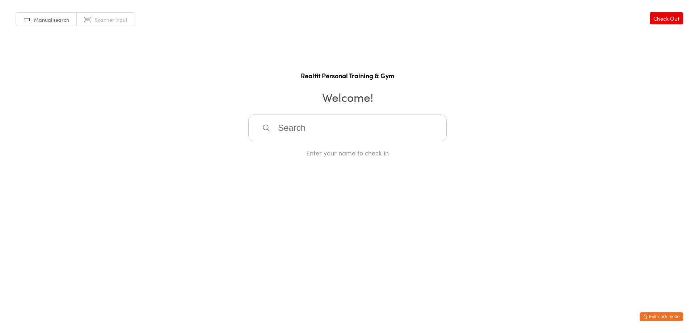
click at [653, 316] on button "Exit kiosk mode" at bounding box center [661, 316] width 43 height 9
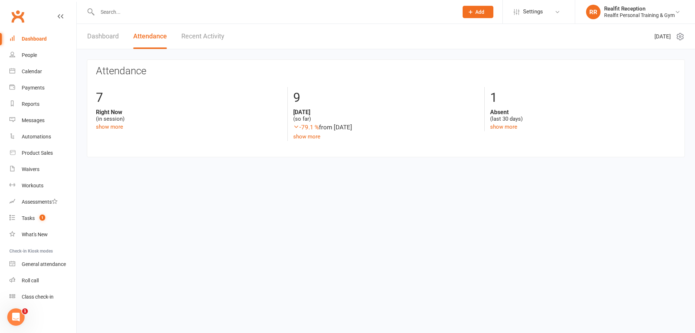
click at [169, 18] on div at bounding box center [270, 12] width 366 height 24
click at [166, 13] on input "text" at bounding box center [274, 12] width 358 height 10
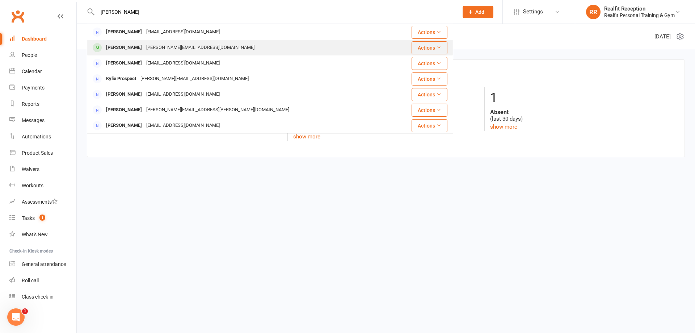
type input "kylie"
click at [157, 47] on div "kylie.omarjee@gmail.com" at bounding box center [200, 47] width 113 height 10
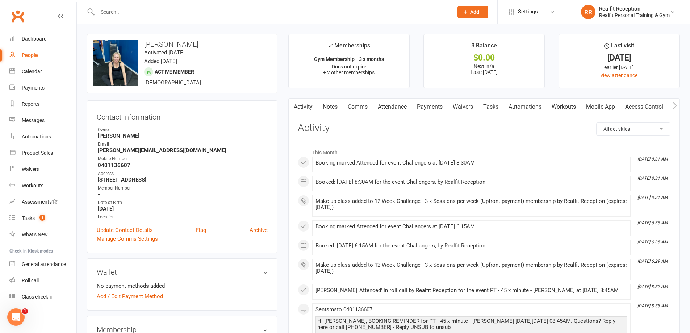
click at [419, 108] on link "Payments" at bounding box center [430, 106] width 36 height 17
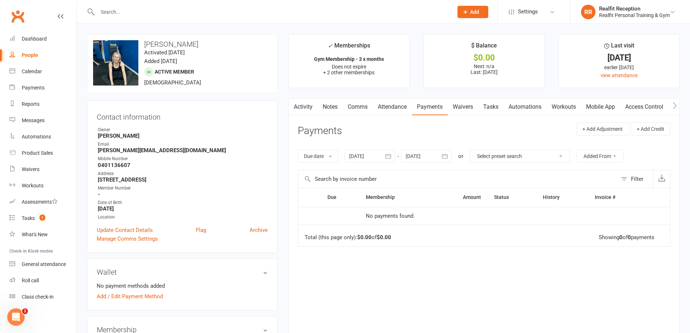
scroll to position [217, 0]
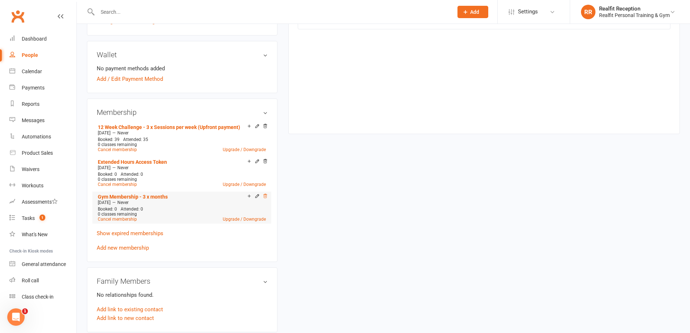
click at [265, 195] on icon at bounding box center [265, 196] width 4 height 4
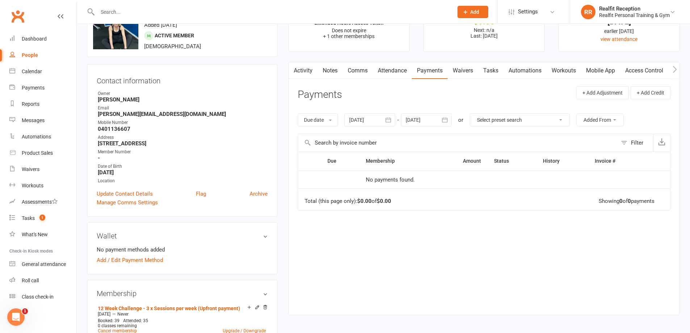
scroll to position [181, 0]
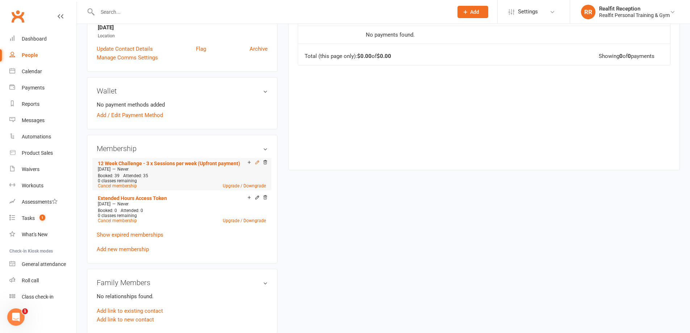
click at [256, 163] on icon at bounding box center [256, 162] width 5 height 5
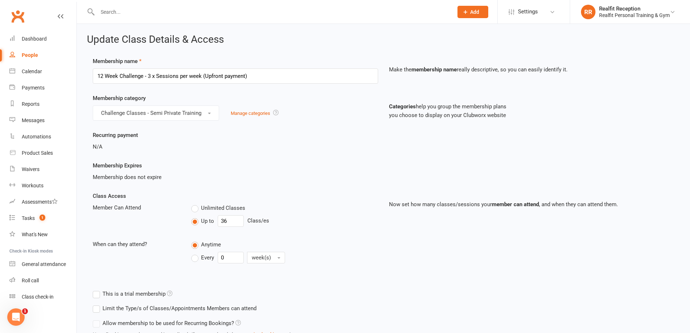
scroll to position [215, 0]
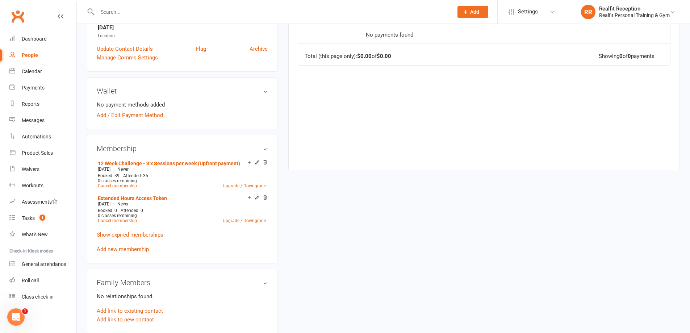
scroll to position [217, 0]
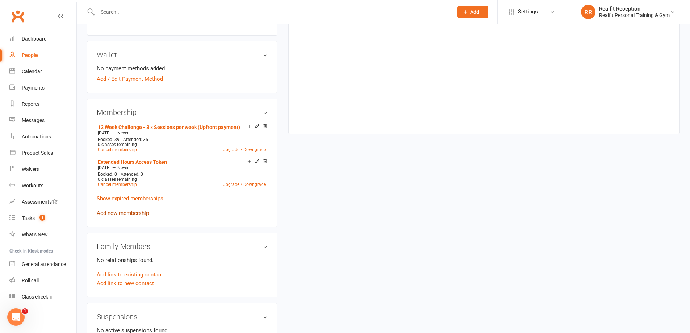
click at [124, 212] on link "Add new membership" at bounding box center [123, 213] width 52 height 7
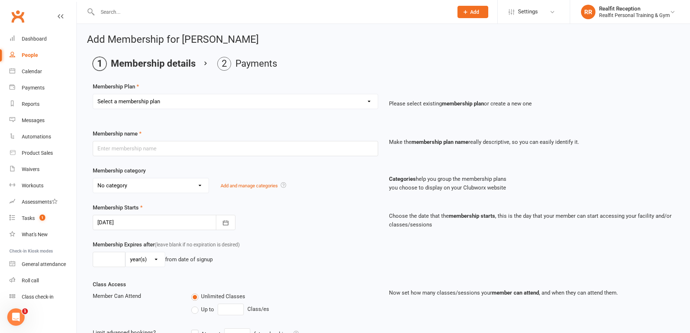
click at [157, 102] on select "Select a membership plan Create new Membership Plan Semi Private - 3 x Sessions…" at bounding box center [235, 101] width 285 height 14
select select "18"
click at [93, 94] on select "Select a membership plan Create new Membership Plan Semi Private - 3 x Sessions…" at bounding box center [235, 101] width 285 height 14
type input "Semi Private - 3 x Sessions pw (Upfront payment) 12 Week"
select select "0"
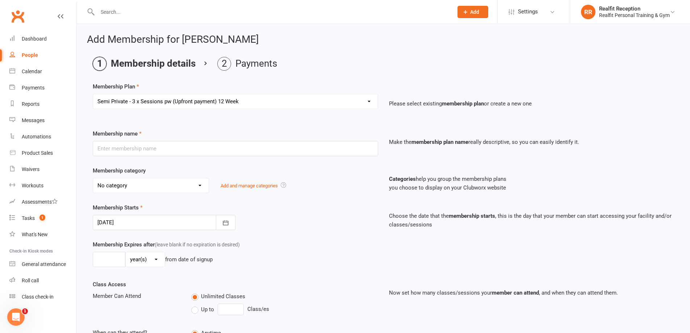
type input "0"
type input "36"
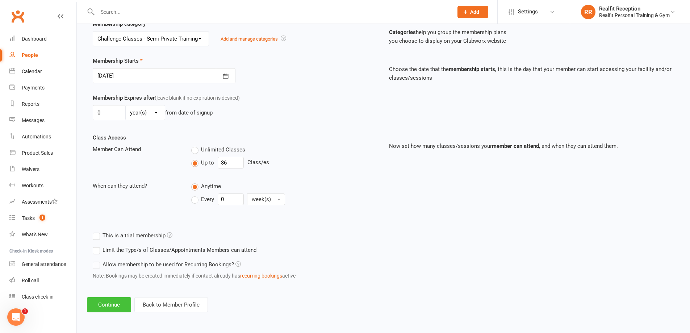
click at [113, 303] on button "Continue" at bounding box center [109, 304] width 44 height 15
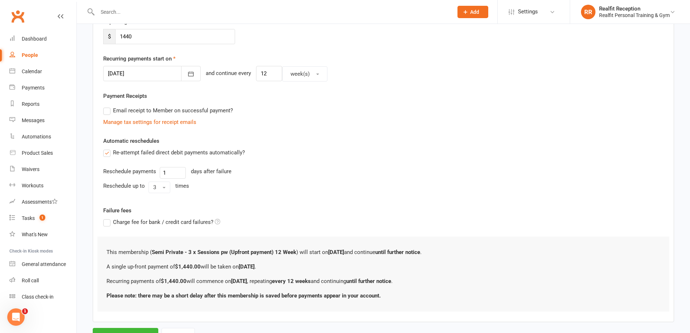
scroll to position [0, 0]
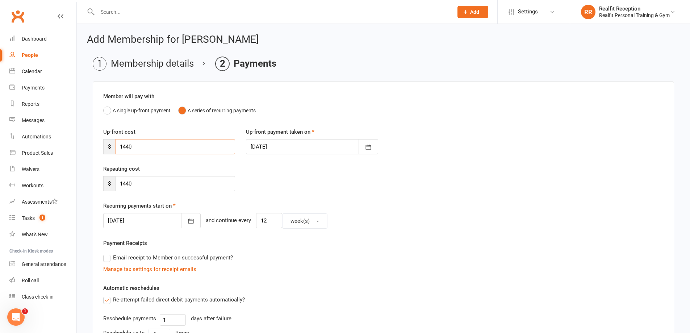
drag, startPoint x: 138, startPoint y: 145, endPoint x: 96, endPoint y: 145, distance: 42.0
click at [96, 145] on div "Member will pay with A single up-front payment A series of recurring payments U…" at bounding box center [383, 274] width 581 height 387
type input "1250"
drag, startPoint x: 142, startPoint y: 181, endPoint x: 101, endPoint y: 179, distance: 40.9
click at [101, 179] on div "Repeating cost $ 1440" at bounding box center [169, 177] width 143 height 27
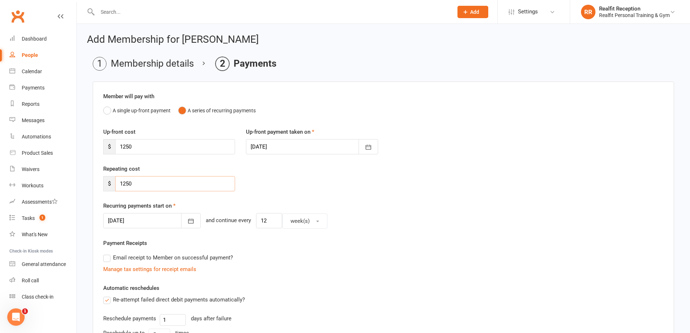
scroll to position [179, 0]
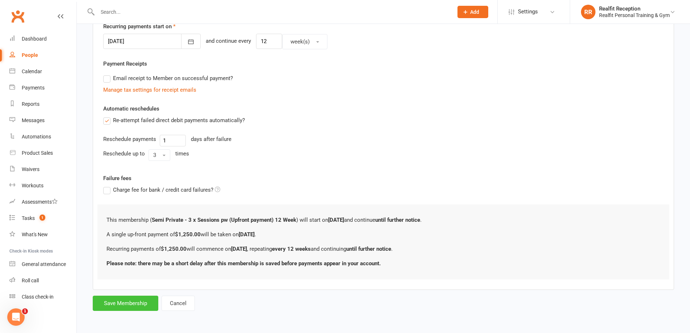
type input "1250"
click at [121, 301] on button "Save Membership" at bounding box center [126, 302] width 66 height 15
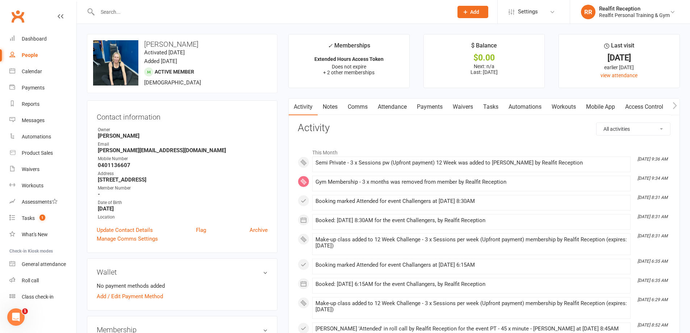
click at [438, 107] on link "Payments" at bounding box center [430, 106] width 36 height 17
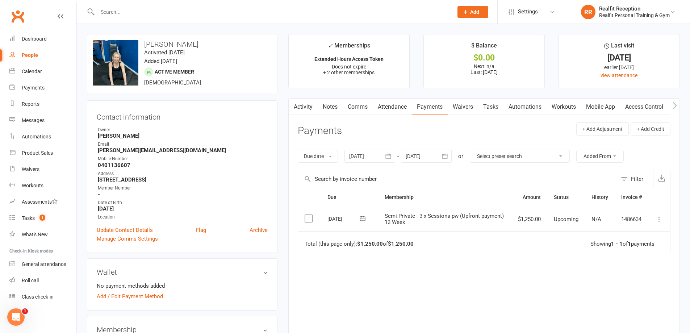
click at [659, 220] on icon at bounding box center [658, 218] width 7 height 7
click at [632, 249] on link "Mark as Paid (POS)" at bounding box center [627, 247] width 72 height 14
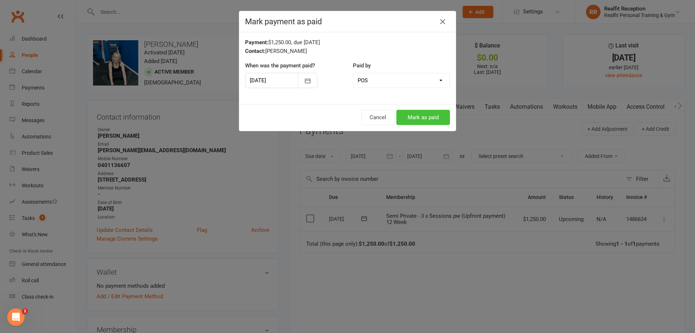
click at [429, 117] on button "Mark as paid" at bounding box center [423, 117] width 54 height 15
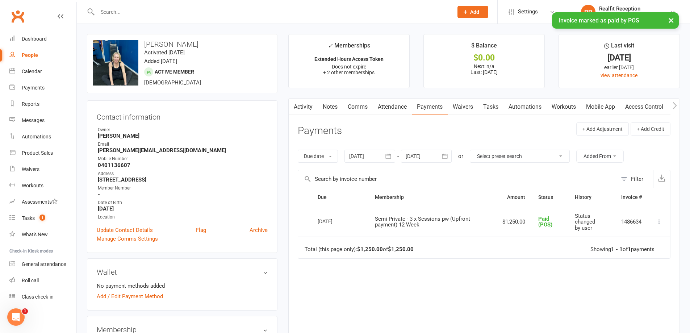
scroll to position [181, 0]
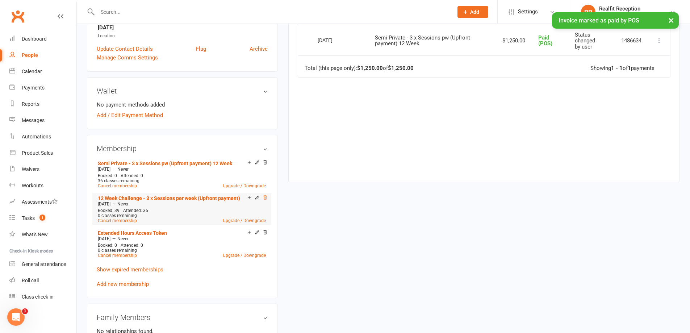
click at [263, 197] on icon at bounding box center [264, 197] width 5 height 5
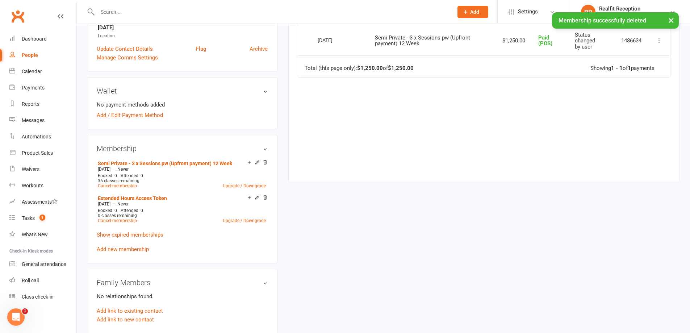
scroll to position [0, 0]
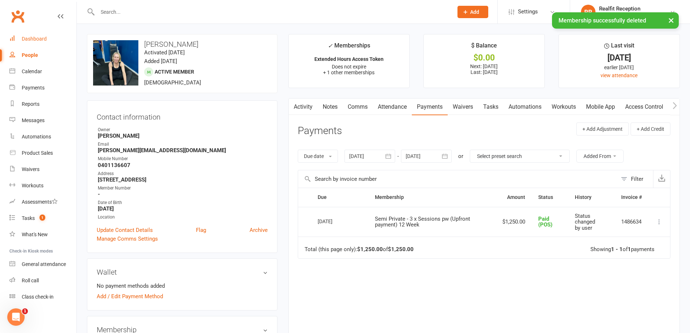
click at [31, 41] on div "Dashboard" at bounding box center [34, 39] width 25 height 6
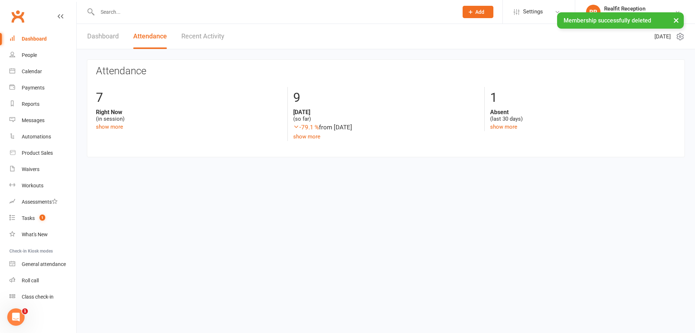
click at [96, 35] on link "Dashboard" at bounding box center [102, 36] width 31 height 25
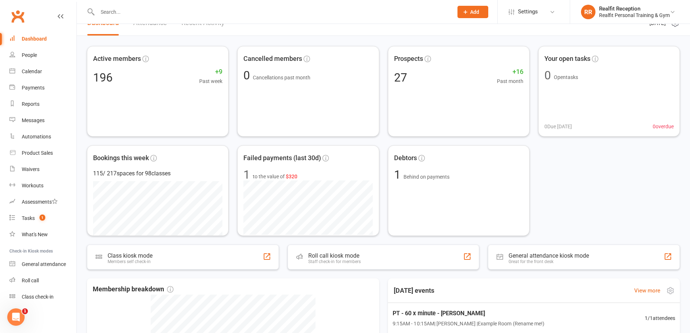
scroll to position [194, 0]
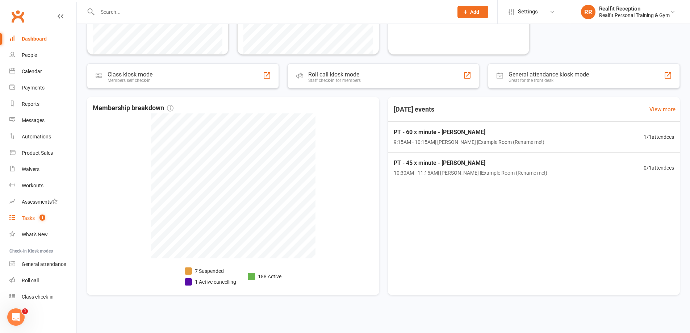
click at [23, 219] on div "Tasks" at bounding box center [28, 218] width 13 height 6
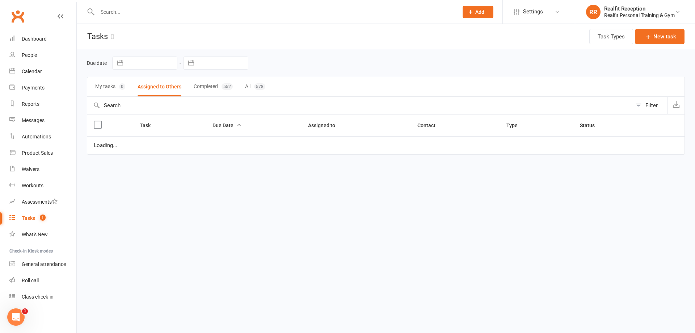
select select "started"
select select "waiting"
select select "started"
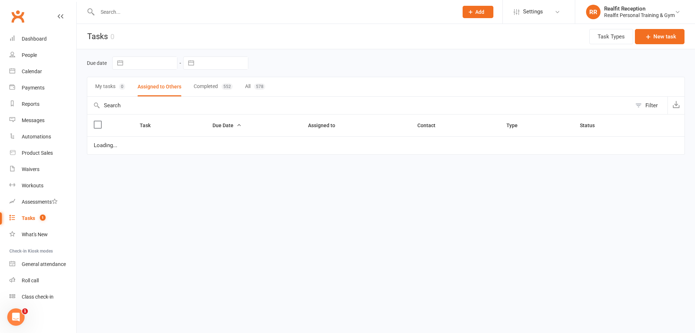
select select "waiting"
select select "started"
select select "waiting"
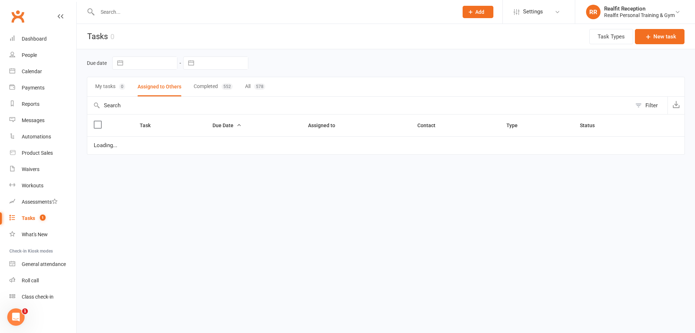
select select "started"
select select "waiting"
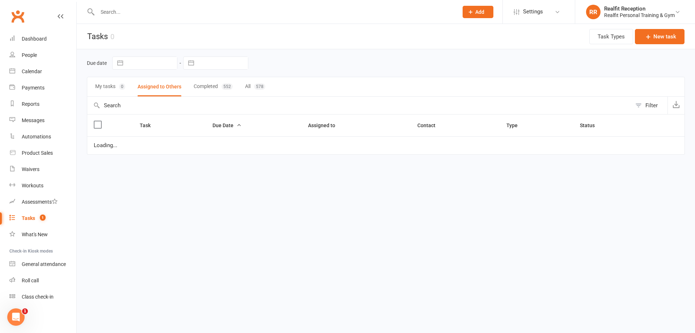
select select "waiting"
select select "started"
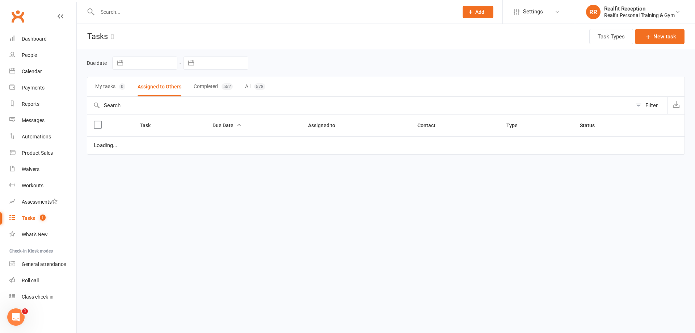
select select "started"
select select "waiting"
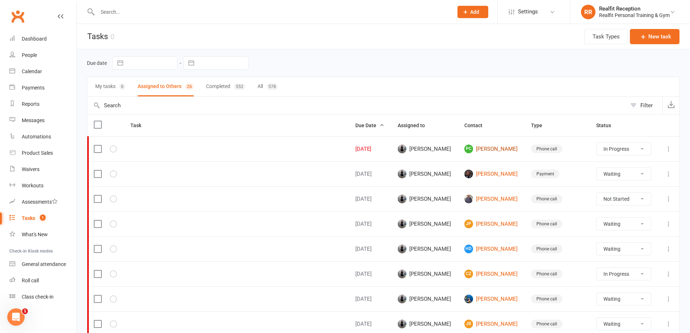
click at [483, 148] on link "PC [PERSON_NAME]" at bounding box center [491, 148] width 54 height 9
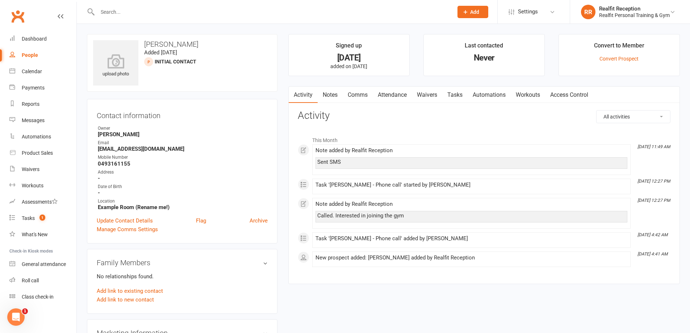
click at [135, 10] on input "text" at bounding box center [271, 12] width 353 height 10
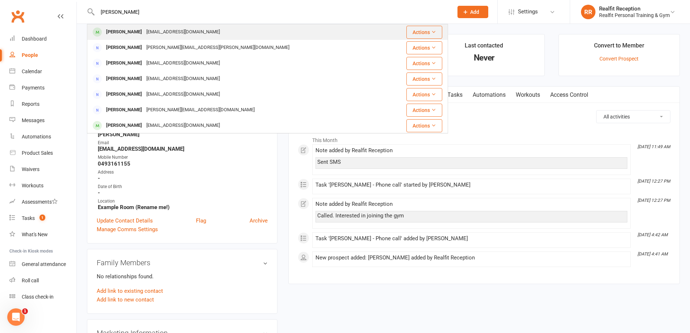
type input "[PERSON_NAME]"
click at [158, 31] on div "alisonwelsh00@gmail.com" at bounding box center [183, 32] width 78 height 10
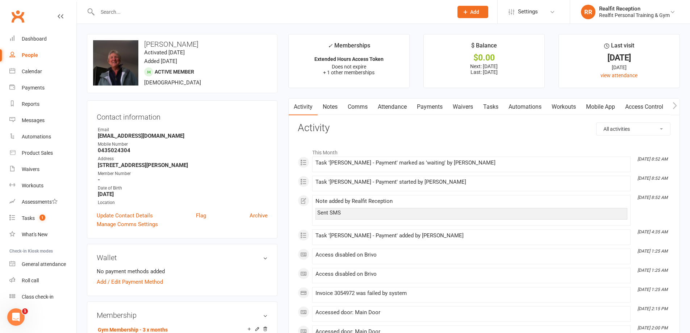
click at [426, 108] on link "Payments" at bounding box center [430, 106] width 36 height 17
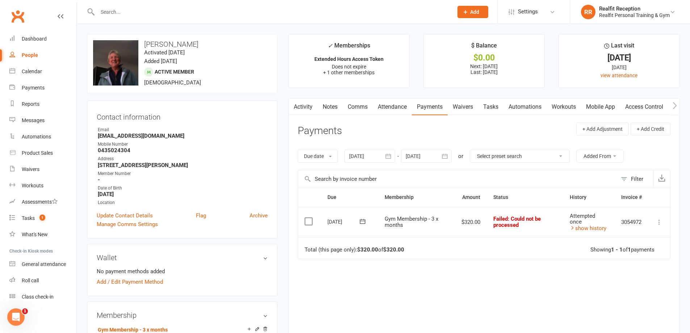
click at [658, 223] on icon at bounding box center [658, 221] width 7 height 7
click at [636, 252] on link "Mark as Paid (POS)" at bounding box center [627, 250] width 72 height 14
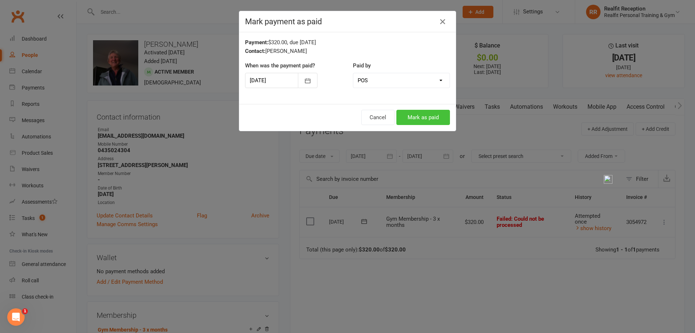
click at [405, 113] on button "Mark as paid" at bounding box center [423, 117] width 54 height 15
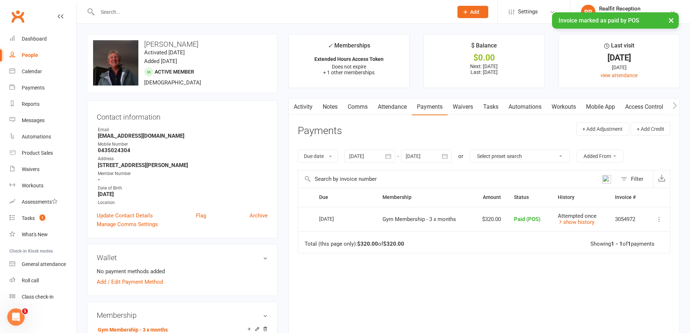
click at [637, 108] on link "Access Control" at bounding box center [644, 106] width 48 height 17
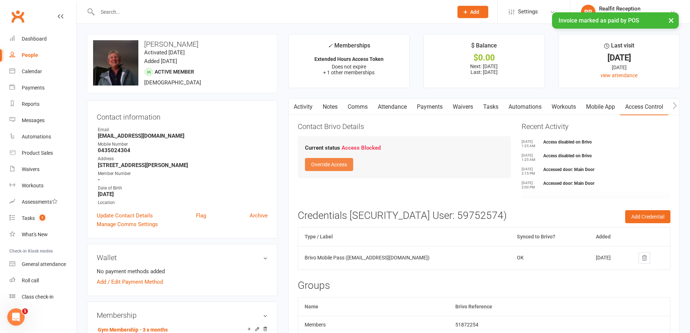
click at [321, 167] on button "Override Access" at bounding box center [329, 164] width 48 height 13
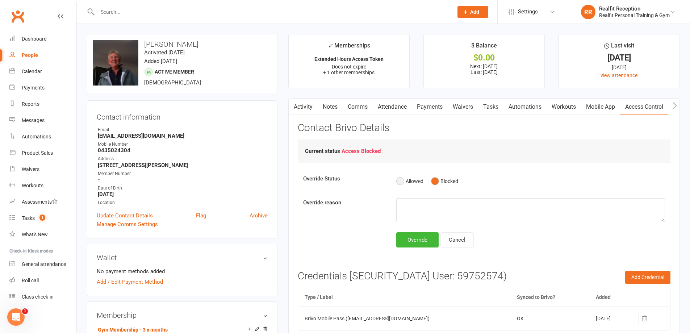
click at [400, 182] on button "Allowed" at bounding box center [409, 181] width 27 height 14
click at [409, 243] on div "Override" at bounding box center [417, 239] width 42 height 15
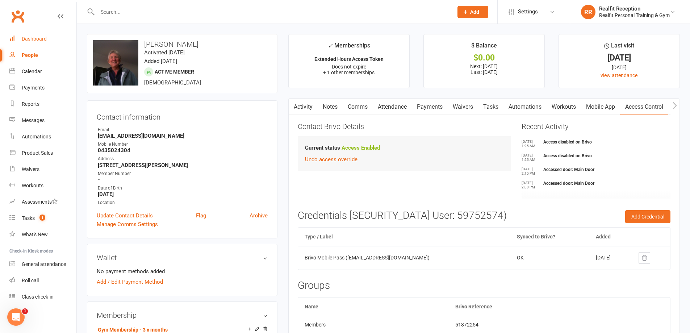
click at [28, 38] on div "Dashboard" at bounding box center [34, 39] width 25 height 6
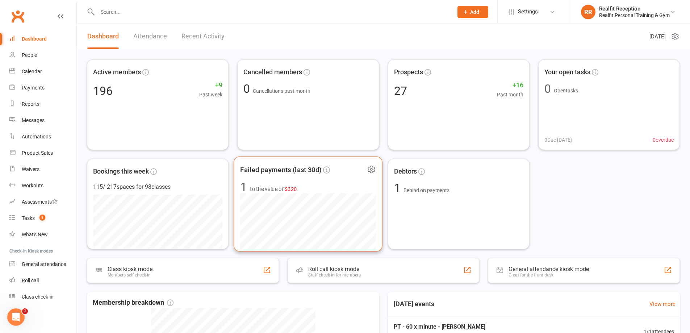
click at [279, 191] on span "to the value of $320" at bounding box center [273, 189] width 47 height 9
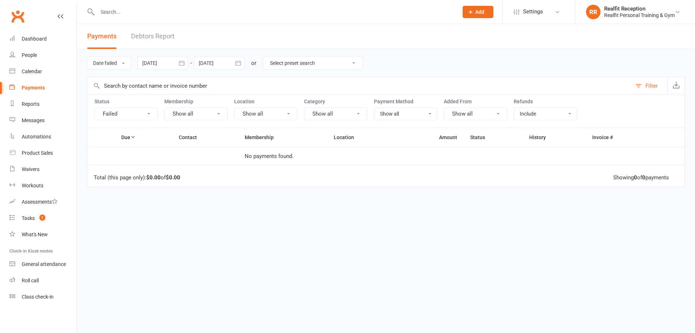
click at [38, 39] on div "Dashboard" at bounding box center [34, 39] width 25 height 6
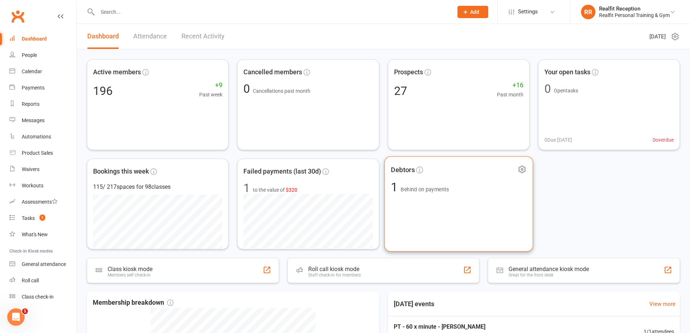
click at [430, 189] on span "Behind on payments" at bounding box center [424, 189] width 48 height 6
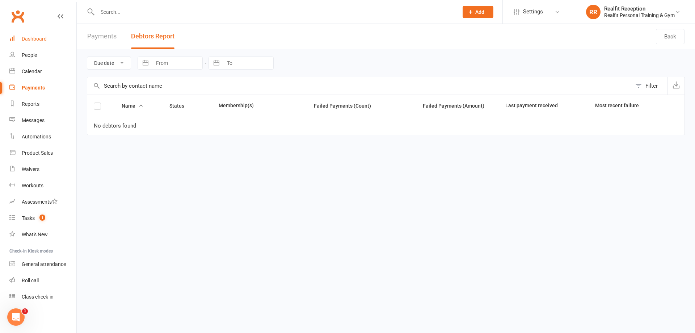
click at [26, 42] on div "Dashboard" at bounding box center [34, 39] width 25 height 6
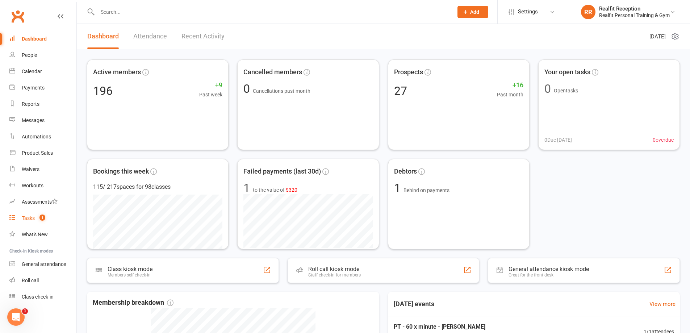
click at [31, 217] on div "Tasks" at bounding box center [28, 218] width 13 height 6
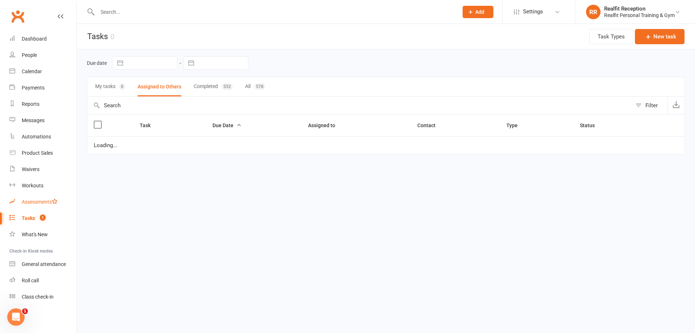
select select "started"
select select "waiting"
select select "started"
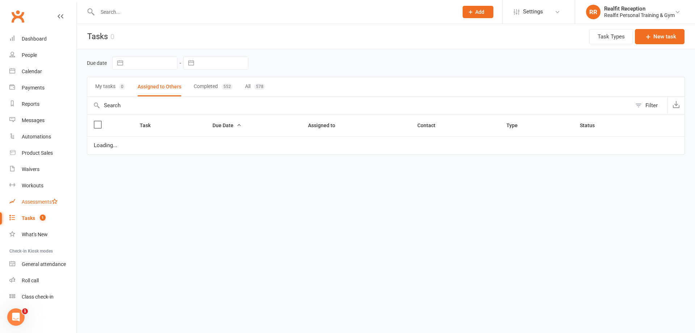
select select "waiting"
select select "started"
select select "waiting"
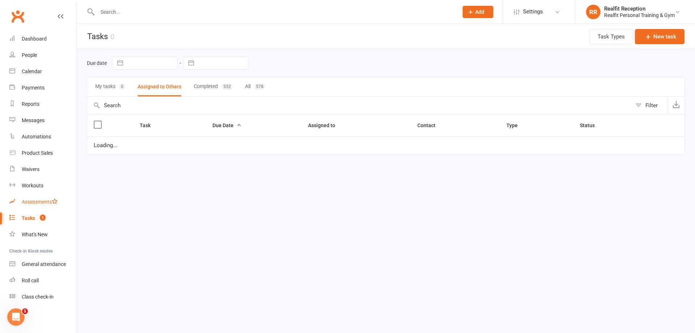
select select "started"
select select "waiting"
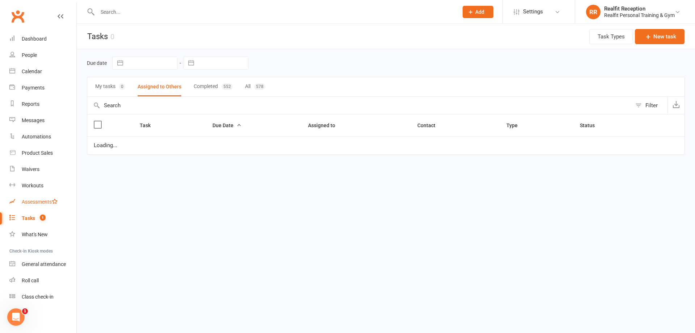
select select "waiting"
select select "started"
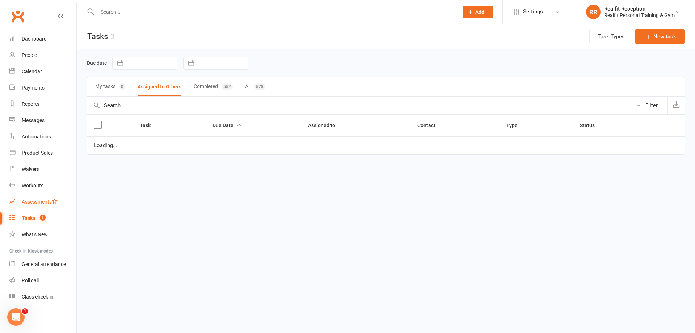
select select "started"
select select "waiting"
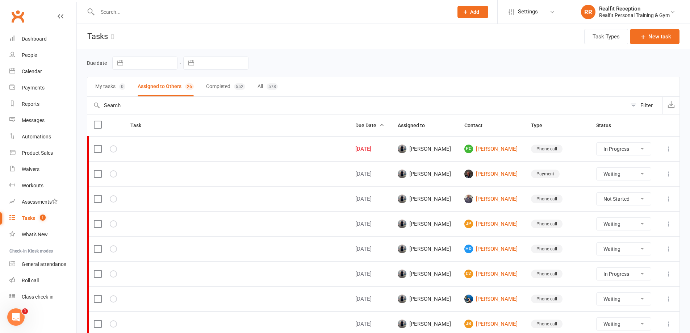
click at [667, 149] on icon at bounding box center [668, 148] width 7 height 7
click at [637, 183] on link "Edit" at bounding box center [631, 177] width 72 height 14
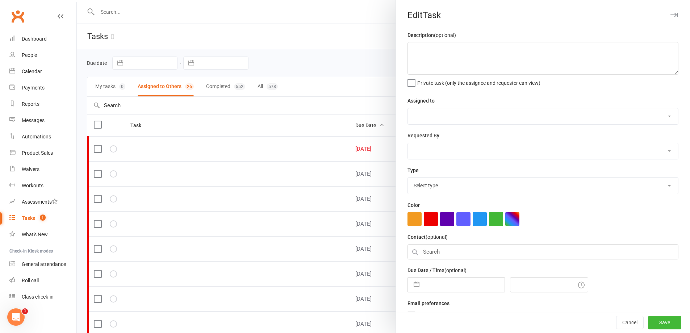
select select "49223"
type input "[DATE]"
type input "4:45am"
select select "26751"
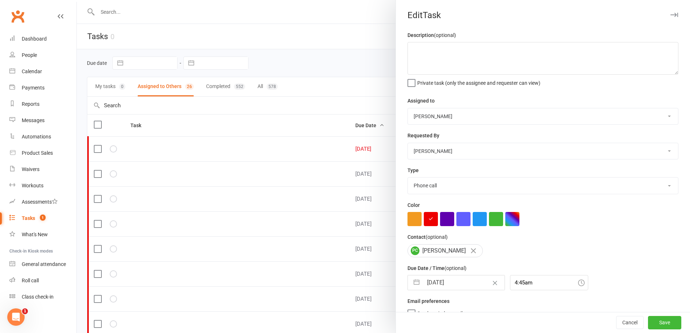
click at [466, 285] on input "[DATE]" at bounding box center [463, 282] width 81 height 14
select select "6"
select select "2025"
select select "7"
select select "2025"
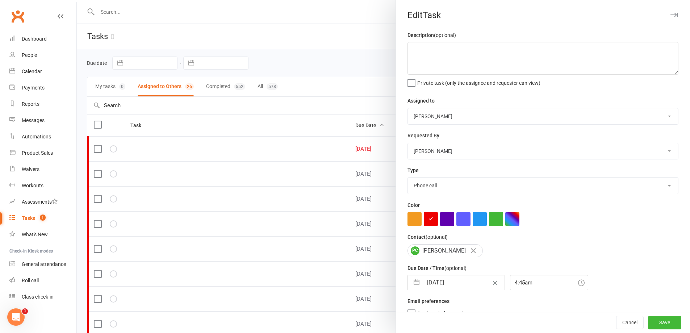
select select "8"
select select "2025"
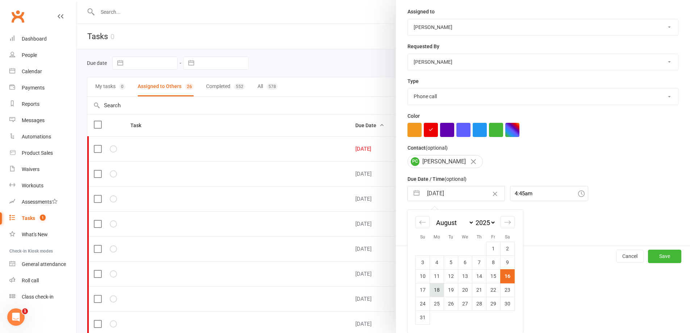
click at [430, 289] on td "18" at bounding box center [437, 290] width 14 height 14
type input "[DATE]"
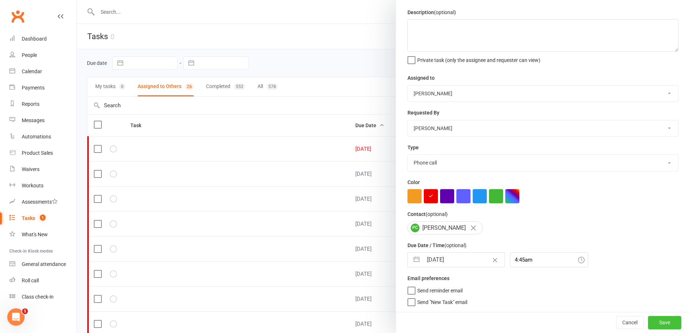
click at [648, 317] on button "Save" at bounding box center [664, 322] width 33 height 13
select select "started"
select select "waiting"
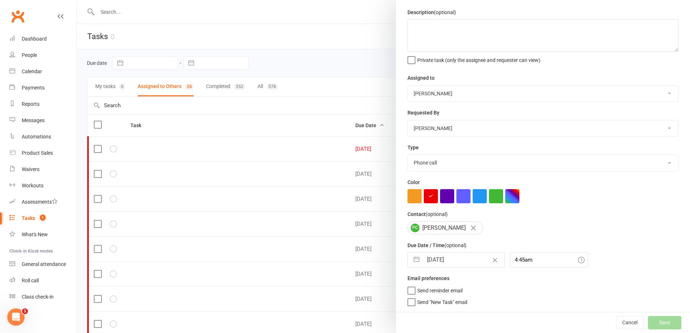
select select "started"
select select "waiting"
select select "started"
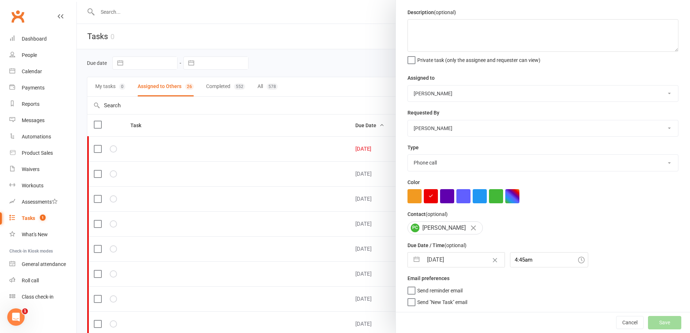
select select "waiting"
select select "started"
select select "waiting"
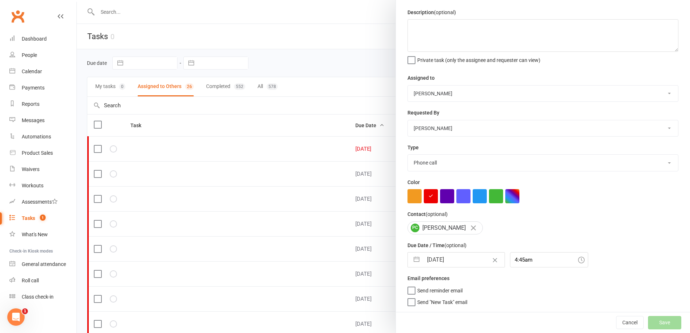
select select "waiting"
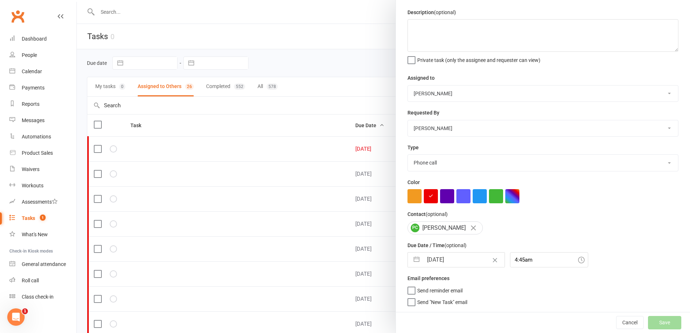
select select "started"
select select "waiting"
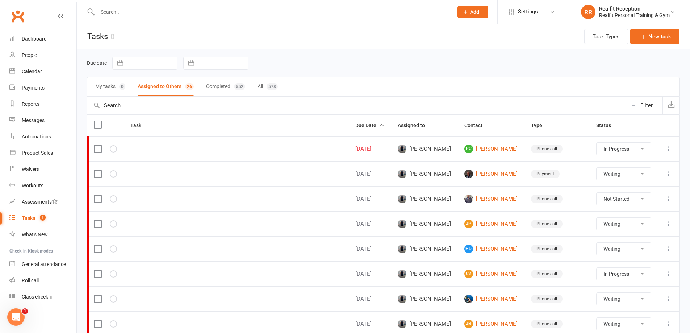
select select "started"
select select "waiting"
select select "started"
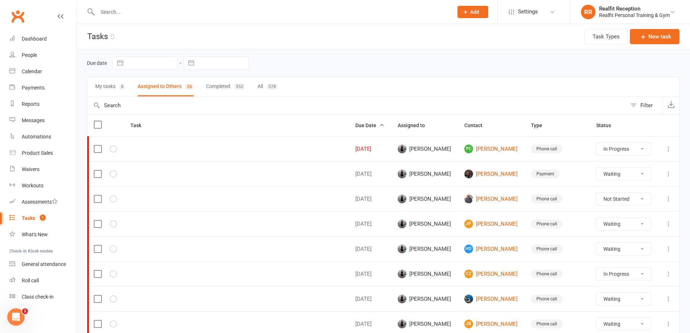
select select "waiting"
select select "started"
select select "waiting"
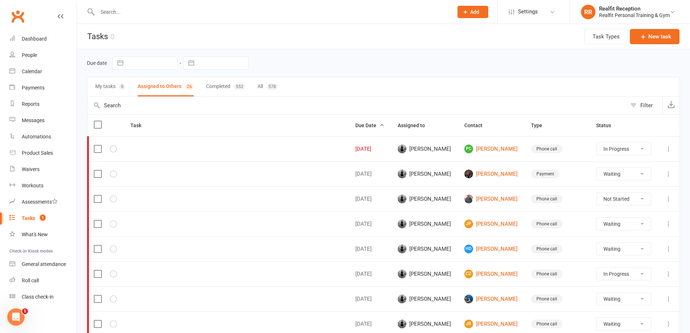
select select "started"
select select "waiting"
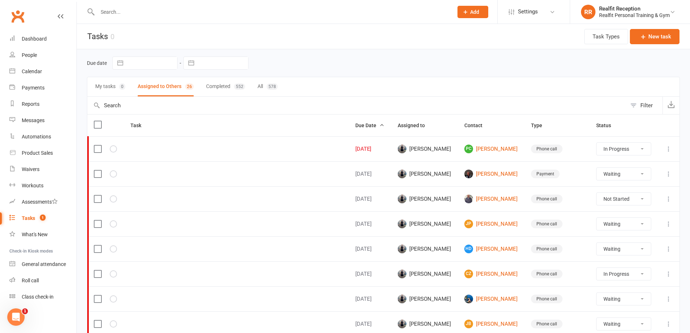
select select "waiting"
select select "started"
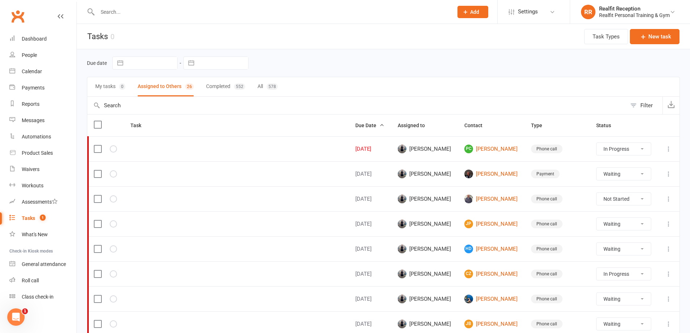
select select "started"
select select "waiting"
click at [641, 35] on icon "button" at bounding box center [642, 36] width 7 height 7
select select "49355"
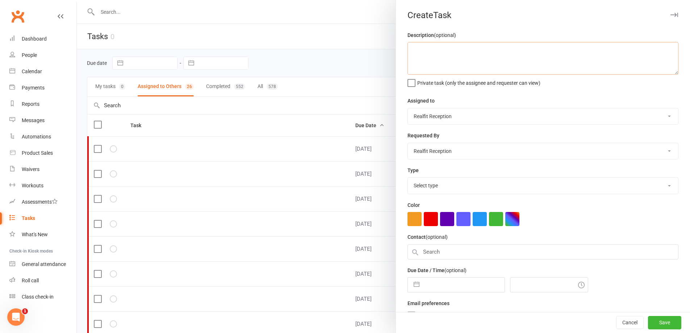
click at [440, 46] on textarea at bounding box center [542, 58] width 271 height 33
click at [436, 47] on textarea "Check Traedmill Service History" at bounding box center [542, 58] width 271 height 33
type textarea "Check Treadmill Service History"
click at [451, 113] on select "Chris Egan-Lee Audery Perera Realfit Reception Darrell Valerio Max Reilly David…" at bounding box center [543, 116] width 270 height 16
select select "49223"
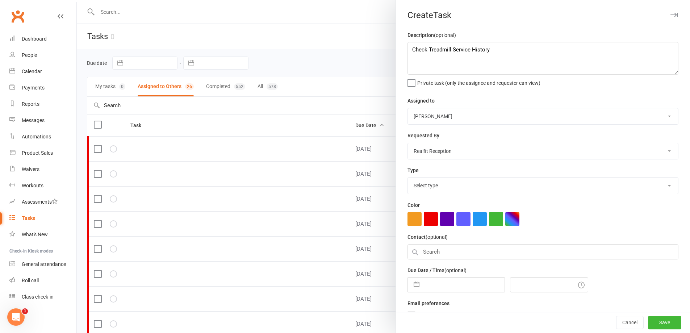
click at [408, 109] on select "Chris Egan-Lee Audery Perera Realfit Reception Darrell Valerio Max Reilly David…" at bounding box center [543, 116] width 270 height 16
click at [429, 151] on select "Chris Egan-Lee Audery Perera Realfit Reception Darrell Valerio Max Reilly David…" at bounding box center [543, 151] width 270 height 16
select select "49223"
click at [408, 144] on select "Chris Egan-Lee Audery Perera Realfit Reception Darrell Valerio Max Reilly David…" at bounding box center [543, 151] width 270 height 16
click at [428, 220] on button "button" at bounding box center [431, 219] width 14 height 14
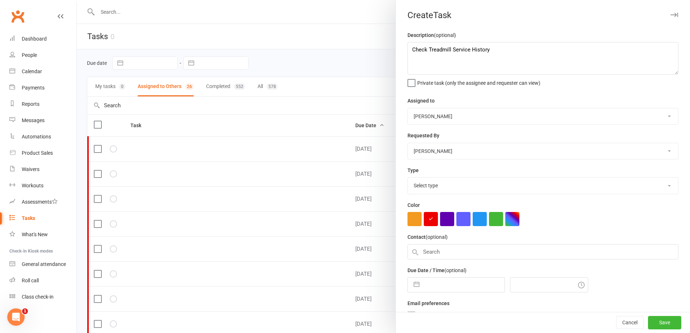
click at [443, 190] on select "Select type Building maintenance E-mail Gym floor Incident process and manageme…" at bounding box center [543, 185] width 270 height 16
select select "28421"
click at [408, 179] on select "Select type Building maintenance E-mail Gym floor Incident process and manageme…" at bounding box center [543, 185] width 270 height 16
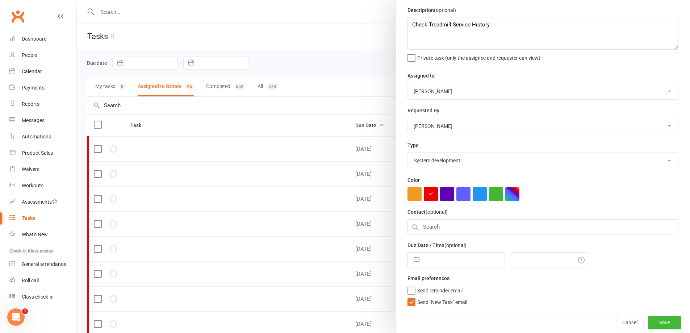
click at [444, 260] on input "text" at bounding box center [463, 259] width 81 height 14
select select "6"
select select "2025"
select select "7"
select select "2025"
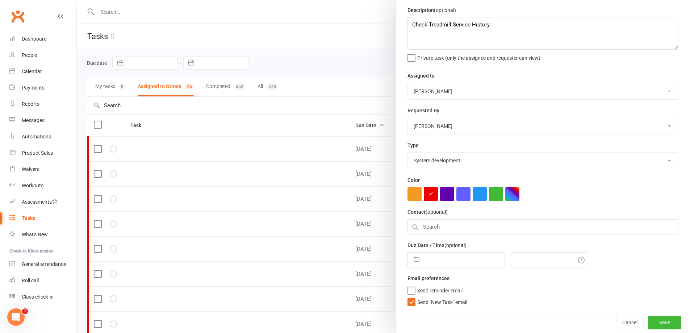
select select "8"
select select "2025"
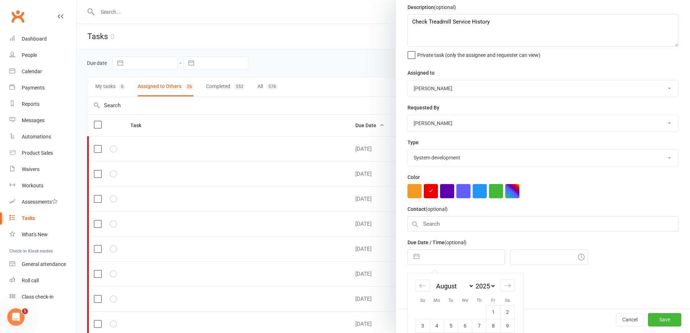
scroll to position [94, 0]
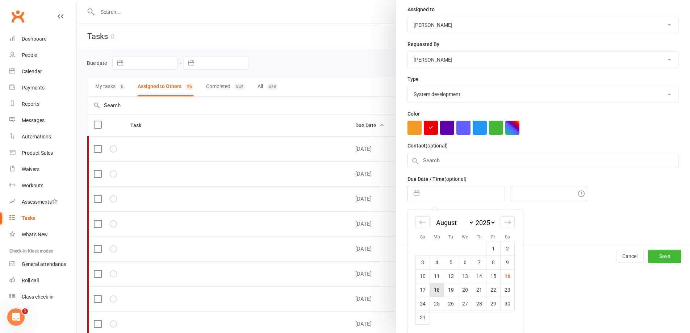
click at [433, 290] on td "18" at bounding box center [437, 290] width 14 height 14
type input "18 Aug 2025"
type input "10:00am"
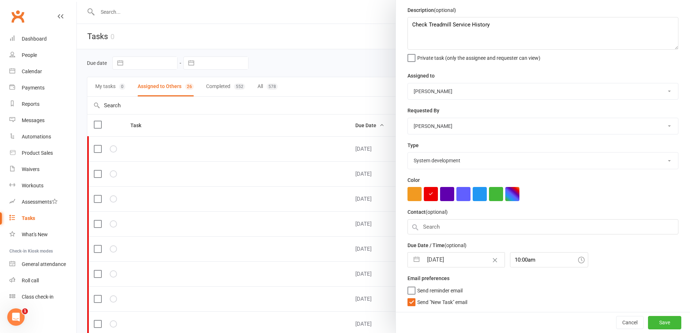
select select "6"
select select "2025"
select select "7"
select select "2025"
select select "8"
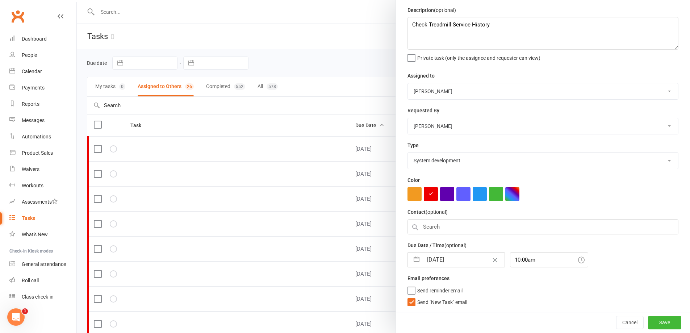
select select "2025"
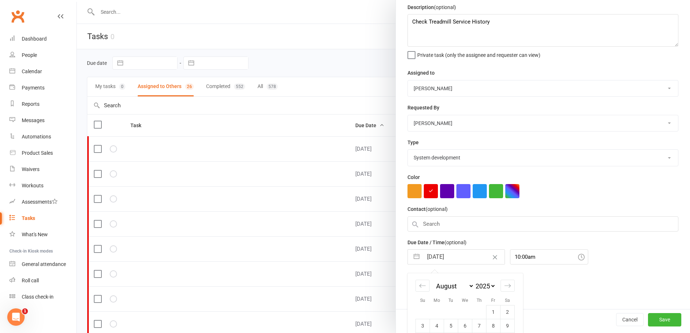
click at [443, 260] on input "18 Aug 2025" at bounding box center [463, 256] width 81 height 14
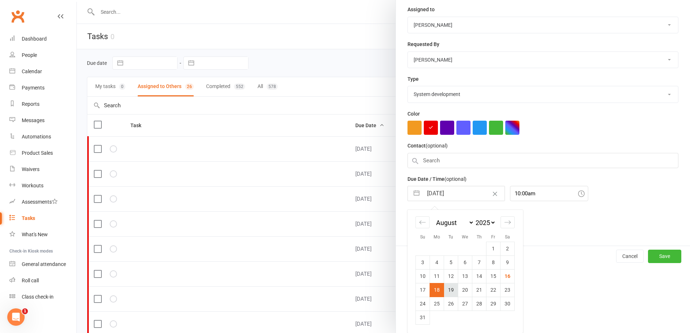
click at [451, 291] on td "19" at bounding box center [451, 290] width 14 height 14
type input "19 Aug 2025"
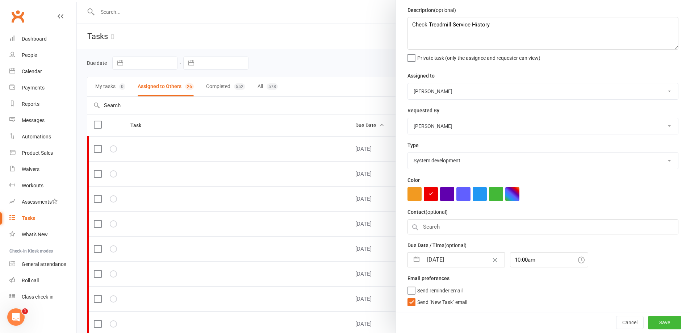
click at [412, 303] on label "Send "New Task" email" at bounding box center [437, 299] width 60 height 7
click at [412, 296] on input "Send "New Task" email" at bounding box center [437, 296] width 60 height 0
click at [650, 321] on button "Save" at bounding box center [664, 322] width 33 height 13
select select "started"
select select "waiting"
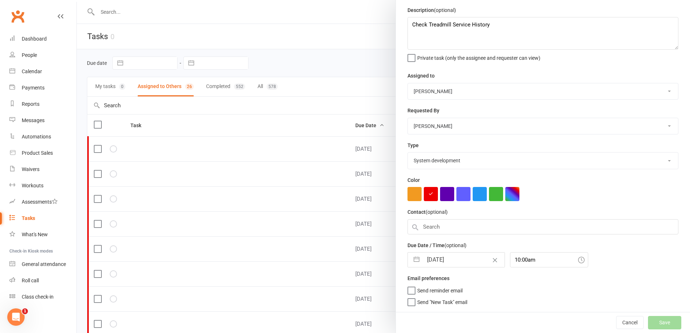
select select "waiting"
select select "started"
select select "waiting"
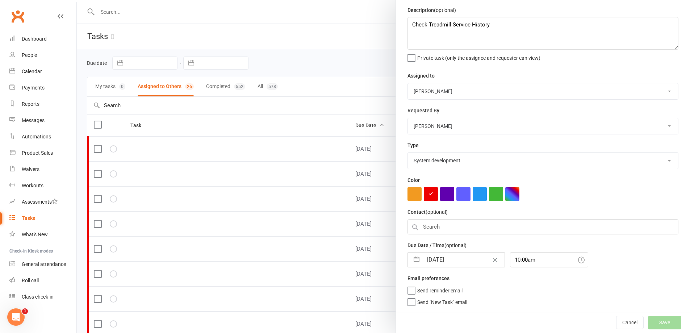
select select "waiting"
select select "started"
select select "waiting"
select select "started"
select select "waiting"
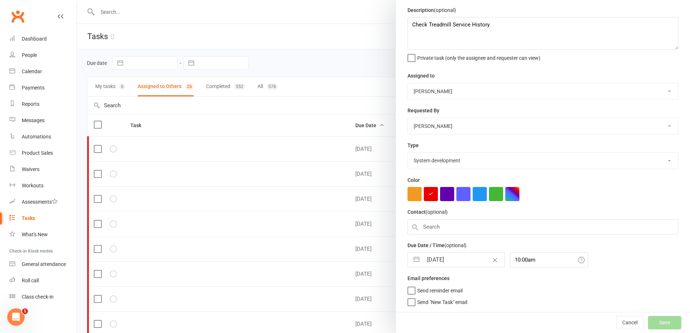
select select "waiting"
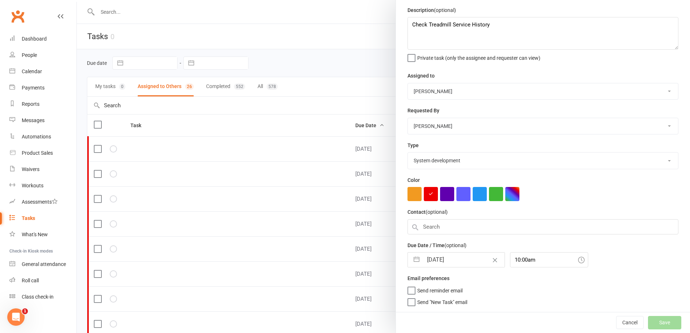
select select "waiting"
select select "started"
select select "waiting"
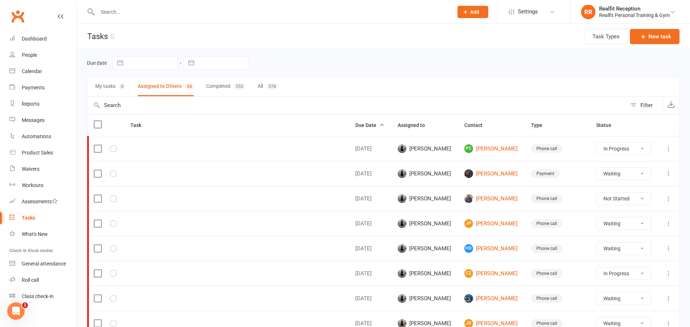
select select "waiting"
select select "started"
select select "waiting"
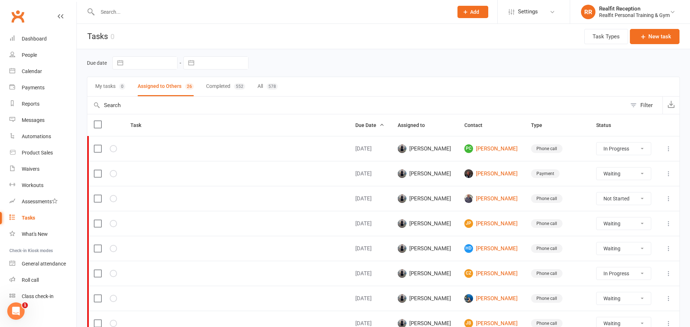
select select "waiting"
select select "started"
select select "waiting"
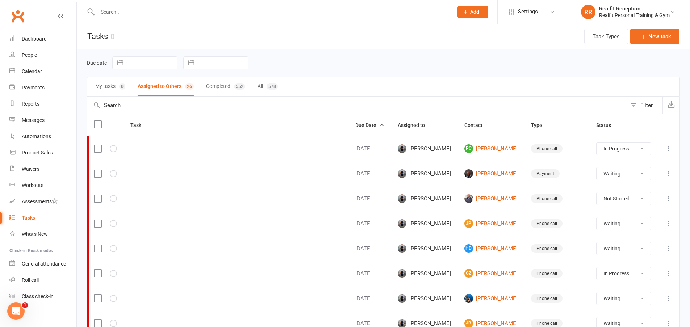
select select "waiting"
select select "started"
select select "waiting"
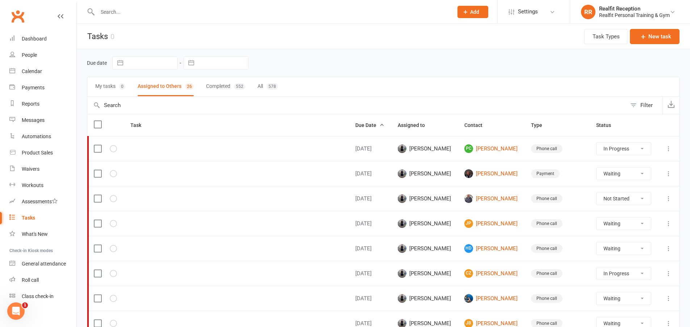
select select "started"
select select "waiting"
select select "started"
select select "waiting"
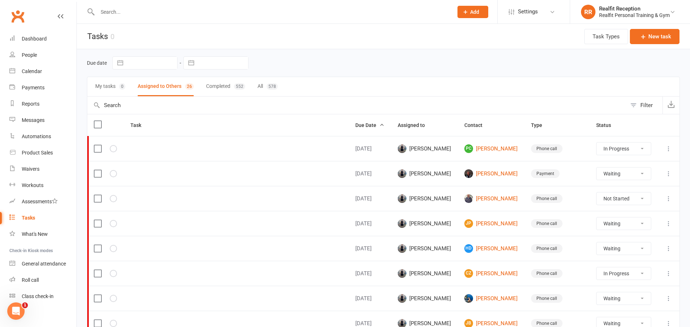
select select "waiting"
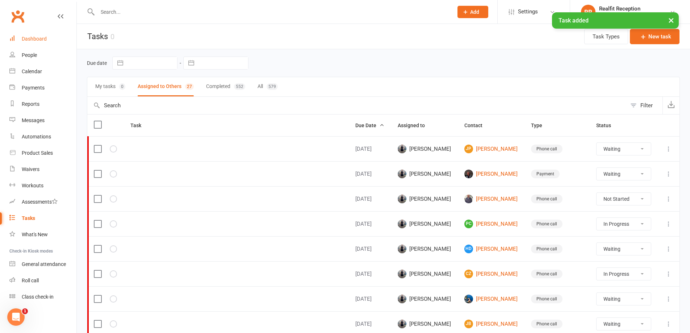
click at [43, 41] on div "Dashboard" at bounding box center [34, 39] width 25 height 6
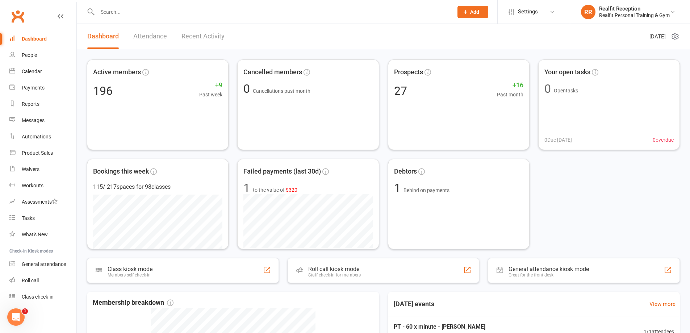
click at [193, 41] on link "Recent Activity" at bounding box center [202, 36] width 43 height 25
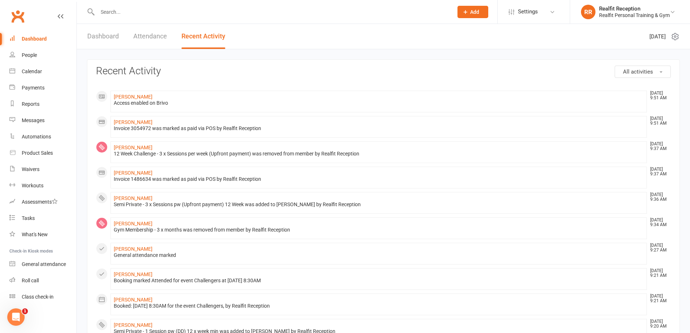
click at [138, 35] on link "Attendance" at bounding box center [150, 36] width 34 height 25
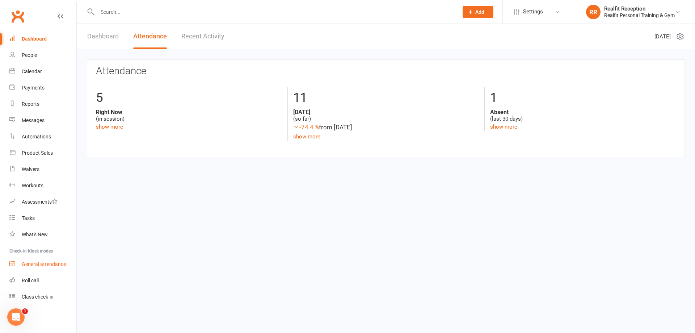
click at [34, 263] on div "General attendance" at bounding box center [44, 264] width 44 height 6
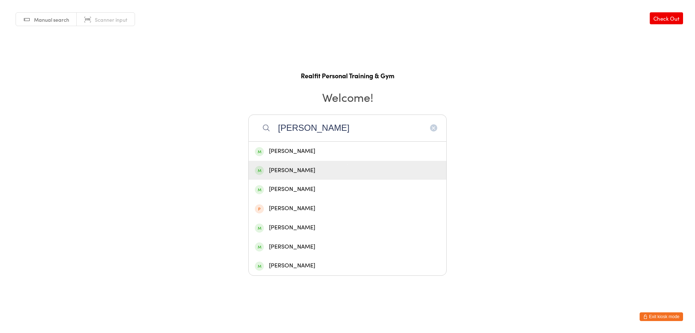
type input "[PERSON_NAME]"
click at [314, 170] on div "[PERSON_NAME]" at bounding box center [347, 170] width 185 height 10
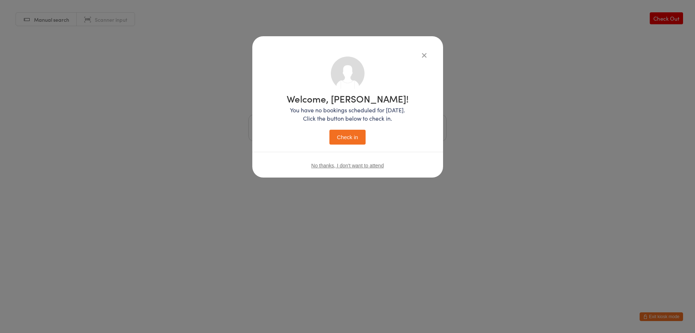
click at [344, 135] on button "Check in" at bounding box center [347, 137] width 36 height 15
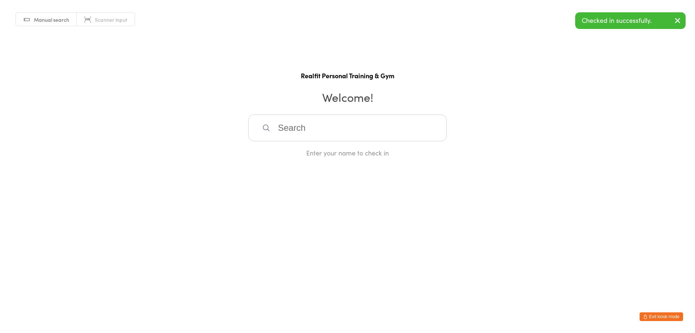
click at [655, 317] on button "Exit kiosk mode" at bounding box center [661, 316] width 43 height 9
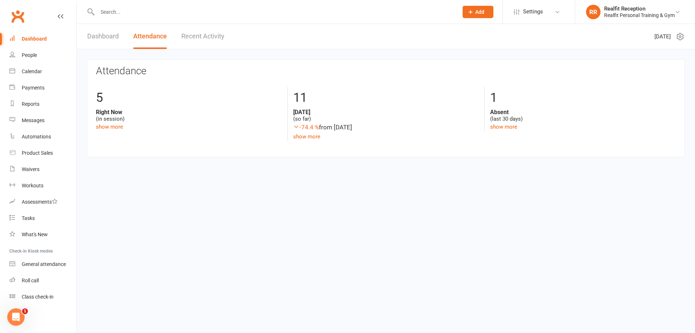
click at [197, 37] on link "Recent Activity" at bounding box center [202, 36] width 43 height 25
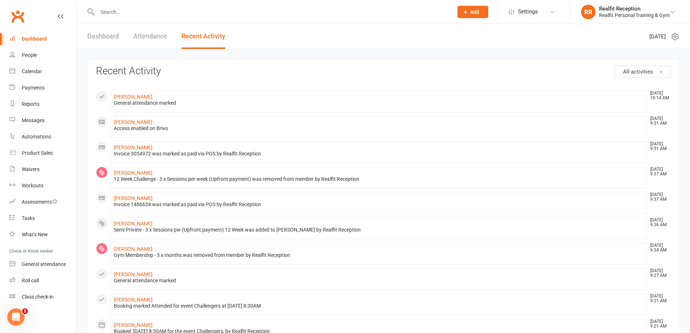
click at [154, 100] on div "General attendance marked" at bounding box center [379, 103] width 530 height 6
click at [152, 97] on link "[PERSON_NAME]" at bounding box center [133, 97] width 39 height 6
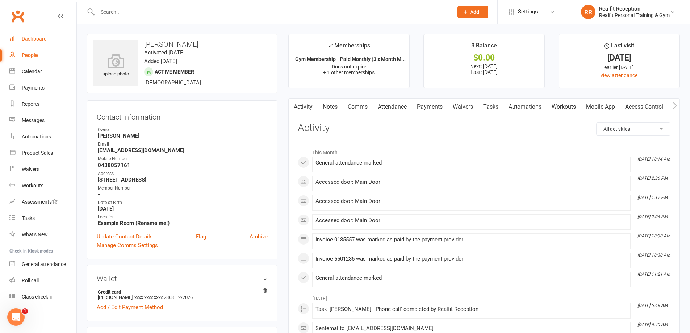
click at [39, 37] on div "Dashboard" at bounding box center [34, 39] width 25 height 6
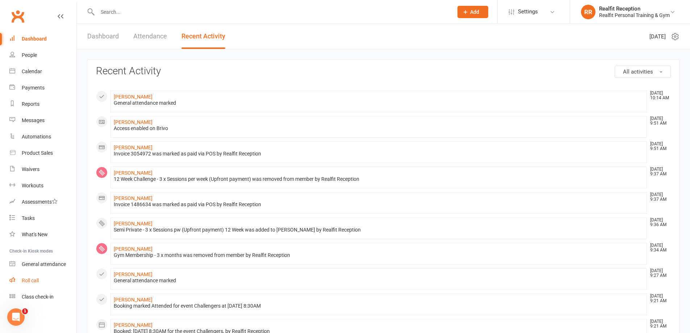
click at [35, 281] on div "Roll call" at bounding box center [30, 280] width 17 height 6
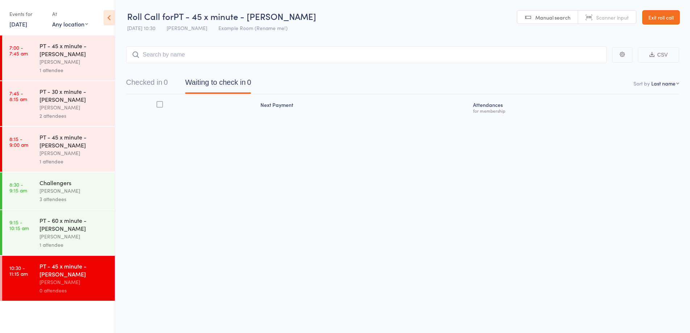
click at [222, 66] on div "Checked in 0 Waiting to check in 0" at bounding box center [402, 78] width 553 height 31
click at [223, 60] on input "search" at bounding box center [366, 54] width 480 height 17
type input "[PERSON_NAME]"
click at [203, 68] on div "George Koufogiannis Unable to book: check membership" at bounding box center [366, 70] width 480 height 17
click at [661, 13] on link "Exit roll call" at bounding box center [661, 17] width 38 height 14
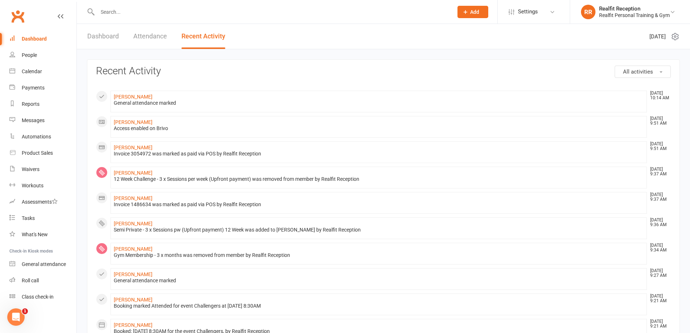
click at [130, 13] on input "text" at bounding box center [271, 12] width 353 height 10
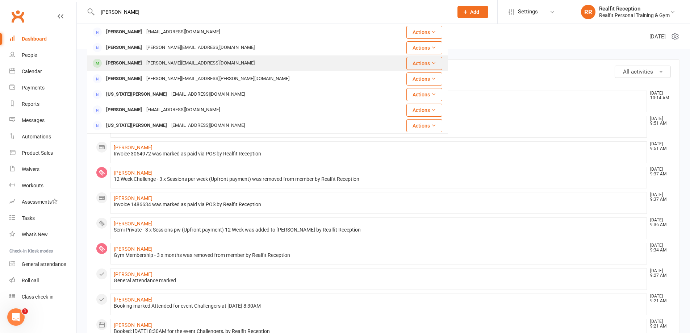
type input "[PERSON_NAME]"
click at [155, 65] on div "[PERSON_NAME][EMAIL_ADDRESS][DOMAIN_NAME]" at bounding box center [200, 63] width 113 height 10
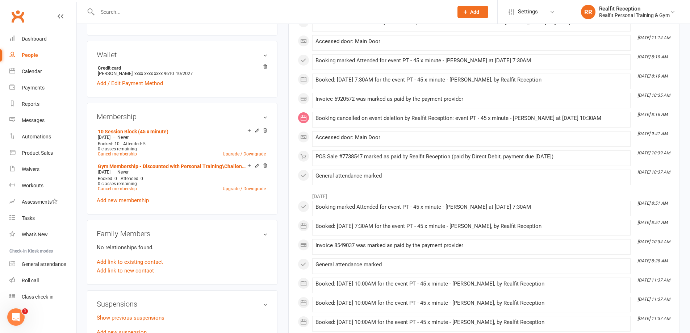
scroll to position [36, 0]
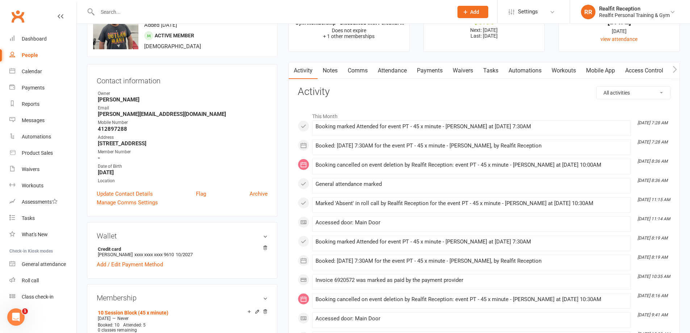
click at [402, 70] on link "Attendance" at bounding box center [392, 70] width 39 height 17
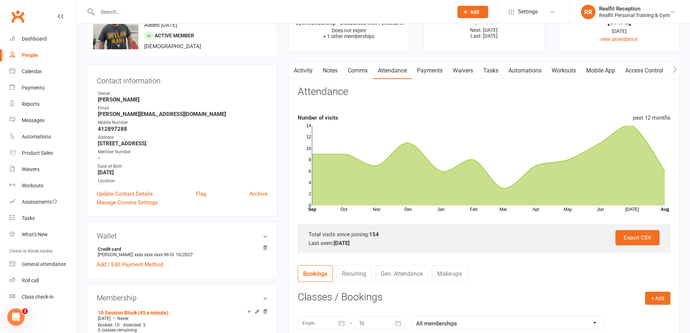
scroll to position [181, 0]
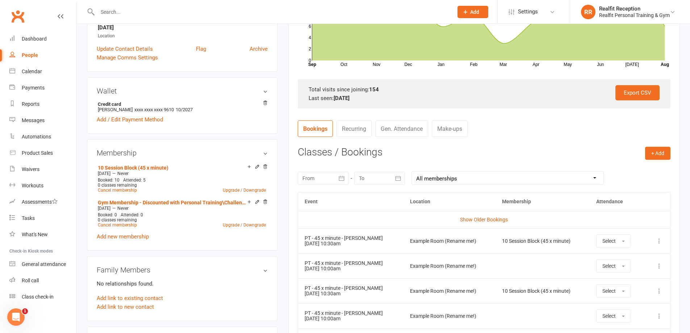
click at [341, 177] on icon "button" at bounding box center [341, 177] width 7 height 7
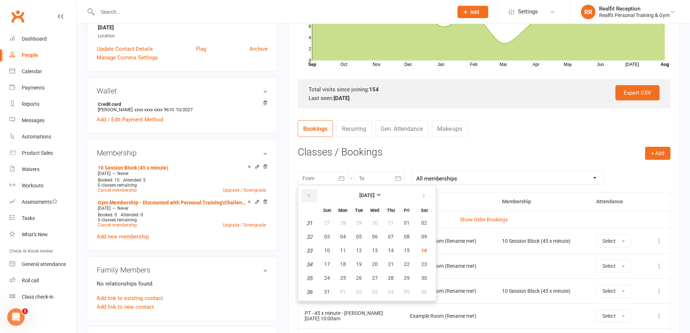
click at [310, 197] on icon "button" at bounding box center [308, 196] width 5 height 6
click at [424, 237] on span "12" at bounding box center [424, 236] width 6 height 6
type input "12 Jul 2025"
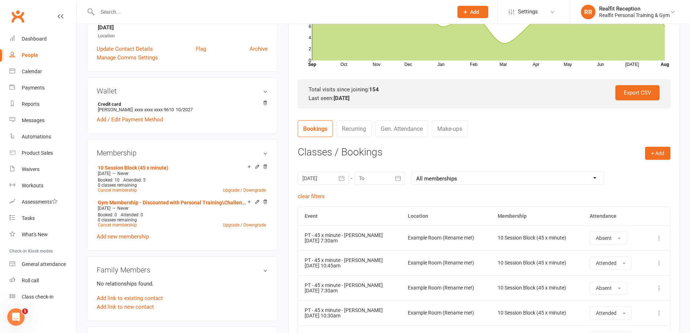
click at [396, 178] on icon "button" at bounding box center [397, 178] width 5 height 5
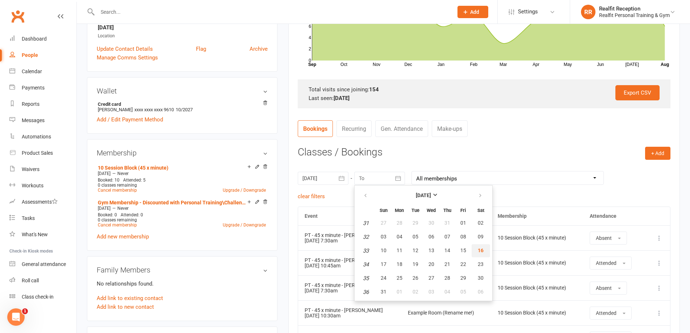
click at [480, 251] on span "16" at bounding box center [480, 250] width 6 height 6
type input "16 Aug 2025"
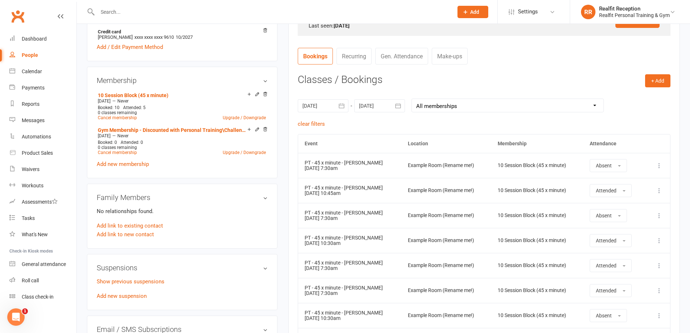
scroll to position [290, 0]
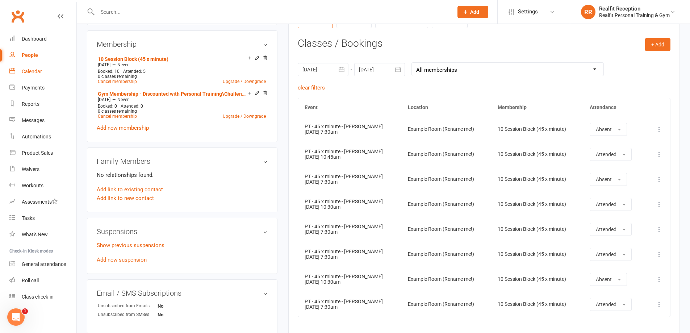
click at [38, 72] on div "Calendar" at bounding box center [32, 71] width 20 height 6
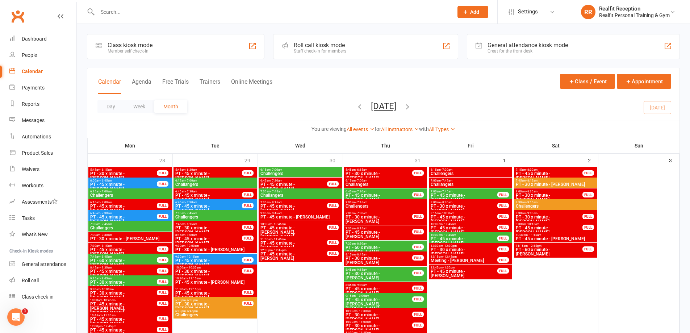
scroll to position [507, 0]
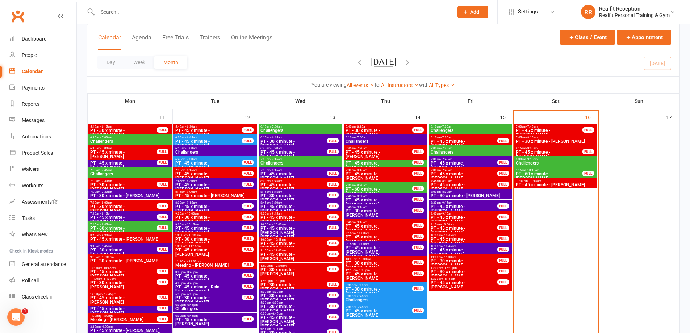
click at [558, 185] on span "PT - 45 x minute - [PERSON_NAME]" at bounding box center [555, 184] width 80 height 4
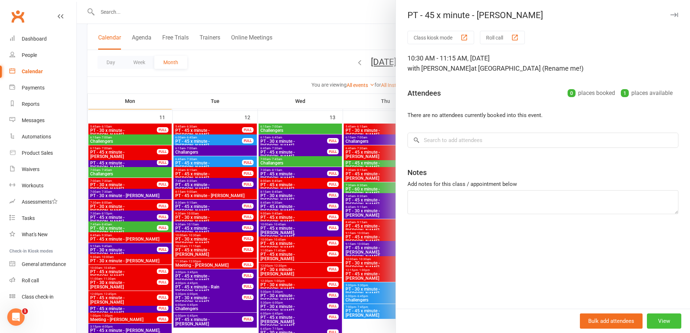
click at [662, 322] on button "View" at bounding box center [664, 320] width 34 height 15
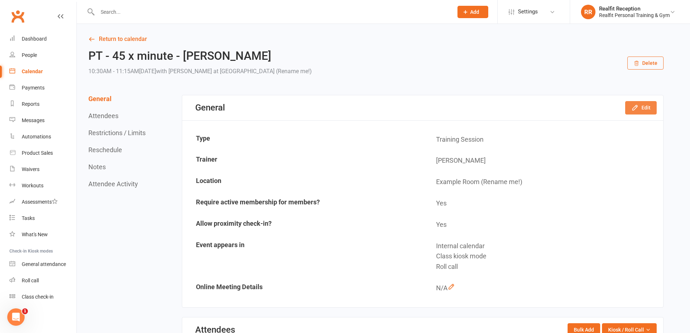
click at [641, 108] on button "Edit" at bounding box center [640, 107] width 31 height 13
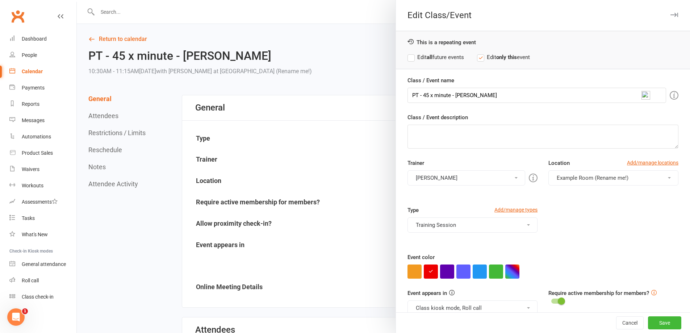
scroll to position [44, 0]
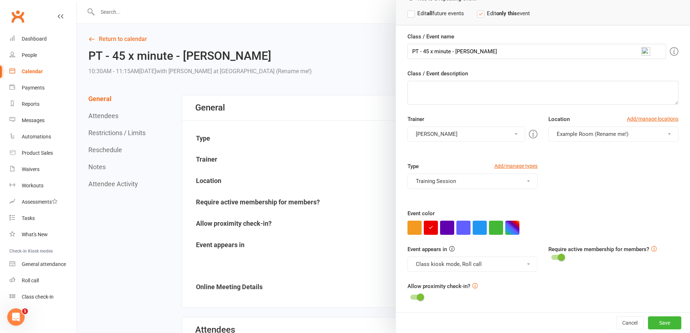
click at [450, 266] on button "Class kiosk mode, Roll call" at bounding box center [472, 263] width 130 height 15
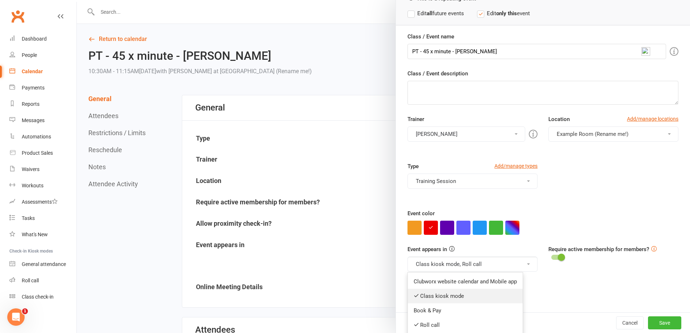
click at [441, 294] on link "Class kiosk mode" at bounding box center [465, 296] width 115 height 14
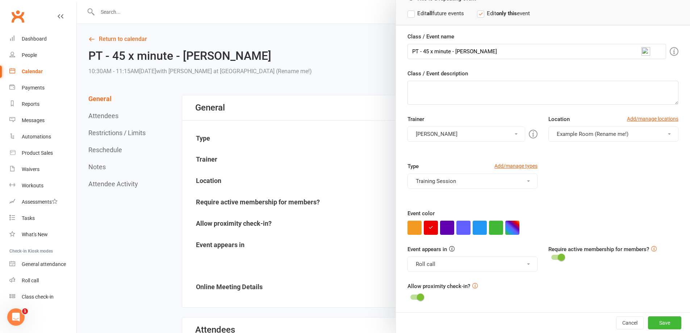
scroll to position [0, 0]
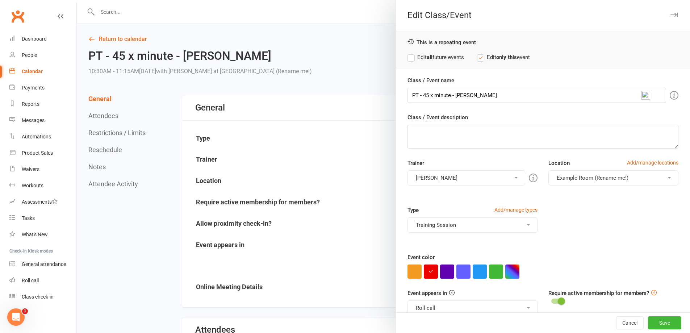
click at [414, 56] on label "Edit all future events" at bounding box center [435, 57] width 56 height 9
click at [649, 319] on button "Save" at bounding box center [664, 322] width 33 height 13
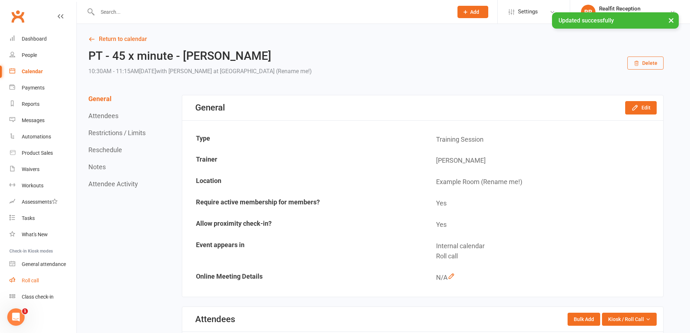
click at [35, 279] on div "Roll call" at bounding box center [30, 280] width 17 height 6
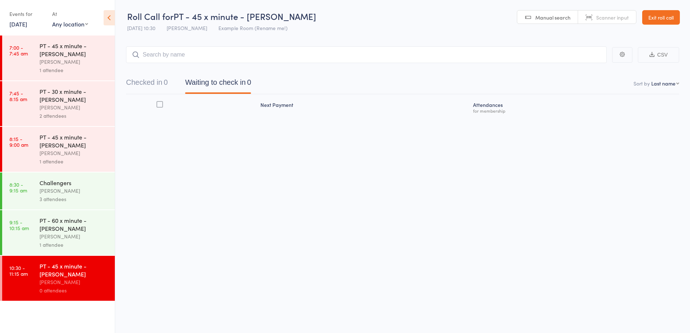
click at [208, 58] on input "search" at bounding box center [366, 54] width 480 height 17
type input "[PERSON_NAME]"
click at [656, 18] on link "Exit roll call" at bounding box center [661, 17] width 38 height 14
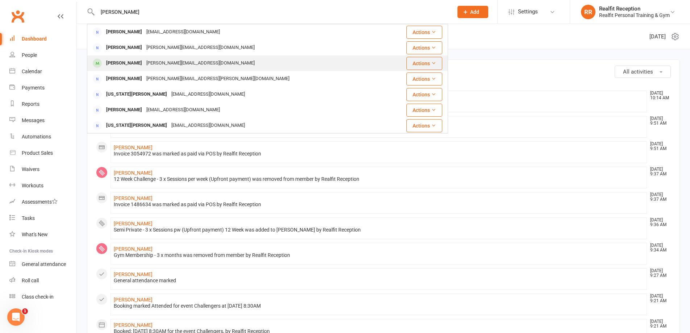
type input "[PERSON_NAME]"
click at [165, 62] on div "[PERSON_NAME][EMAIL_ADDRESS][DOMAIN_NAME]" at bounding box center [200, 63] width 113 height 10
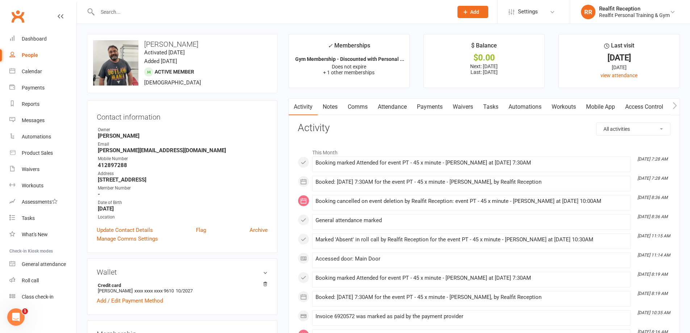
scroll to position [109, 0]
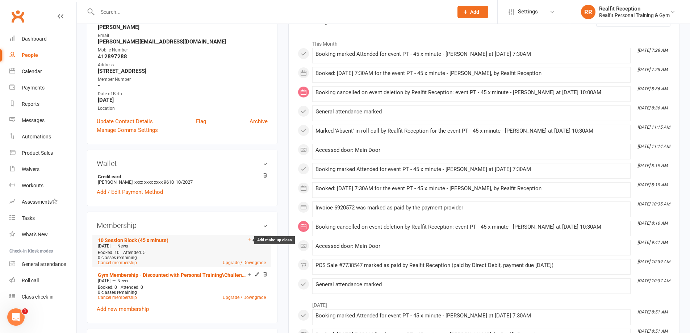
click at [248, 240] on icon at bounding box center [249, 238] width 5 height 5
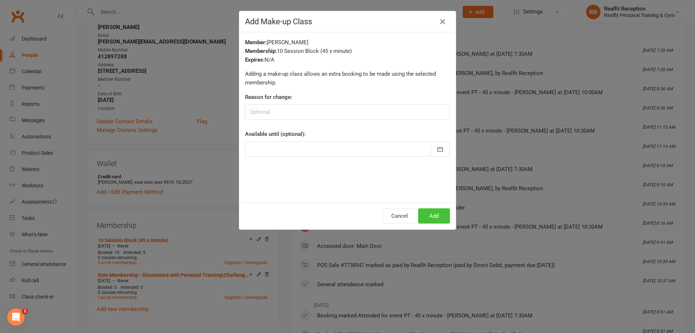
click at [434, 214] on button "Add" at bounding box center [434, 215] width 32 height 15
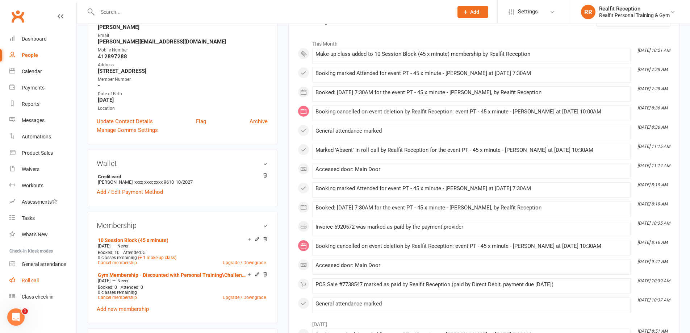
click at [34, 281] on div "Roll call" at bounding box center [30, 280] width 17 height 6
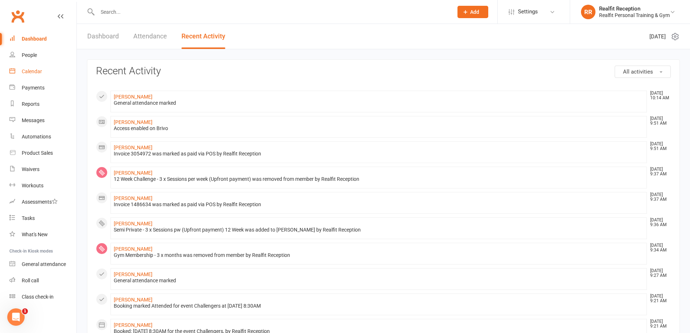
click at [35, 72] on div "Calendar" at bounding box center [32, 71] width 20 height 6
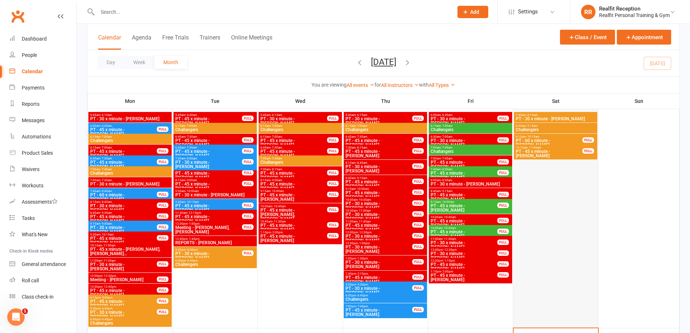
scroll to position [471, 0]
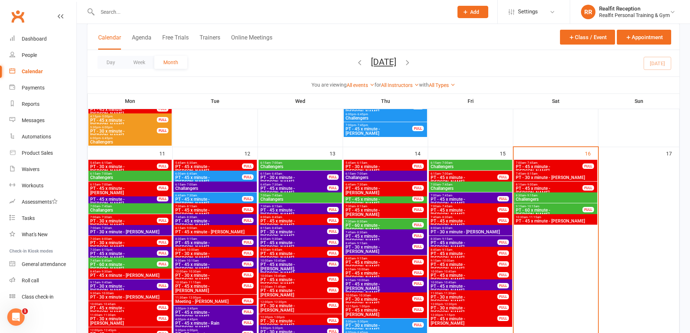
click at [563, 223] on span "PT - 45 x minute - [PERSON_NAME]" at bounding box center [555, 221] width 80 height 4
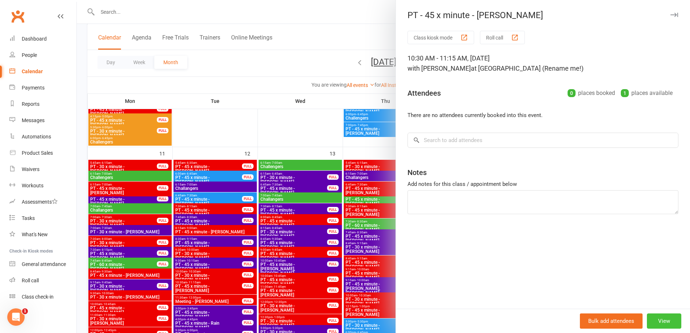
click at [660, 320] on button "View" at bounding box center [664, 320] width 34 height 15
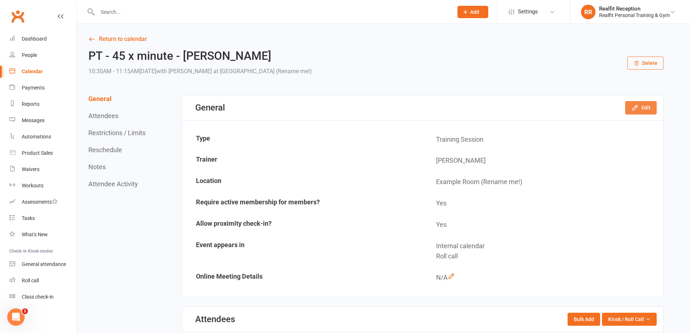
click at [642, 107] on button "Edit" at bounding box center [640, 107] width 31 height 13
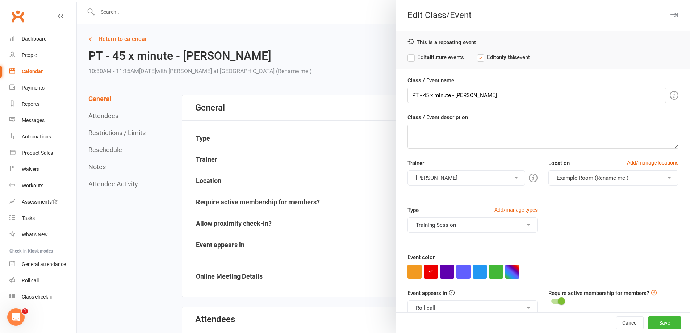
scroll to position [44, 0]
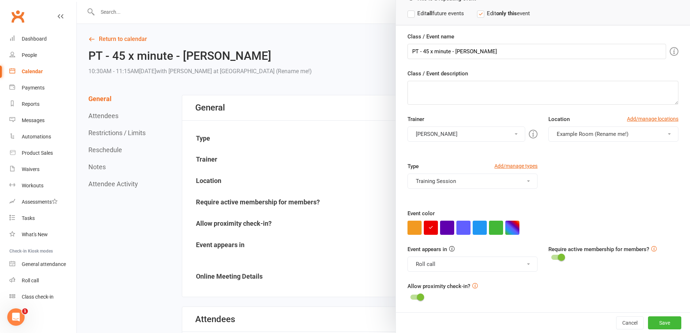
click at [464, 266] on button "Roll call" at bounding box center [472, 263] width 130 height 15
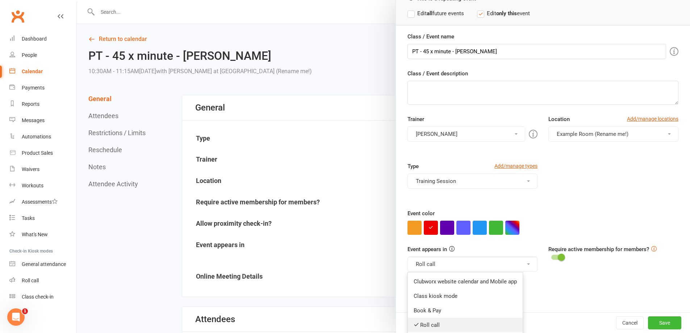
click at [443, 323] on link "Roll call" at bounding box center [465, 324] width 115 height 14
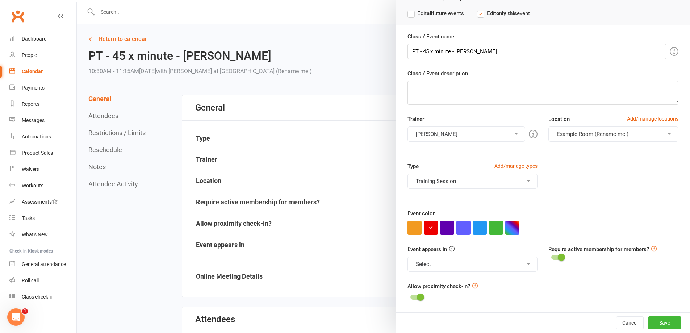
click at [446, 263] on button "Select" at bounding box center [472, 263] width 130 height 15
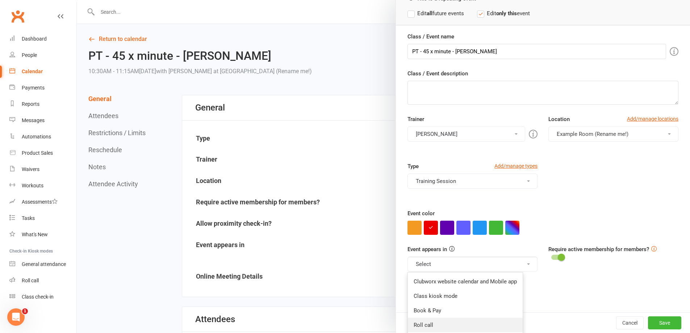
click at [432, 322] on link "Roll call" at bounding box center [465, 324] width 115 height 14
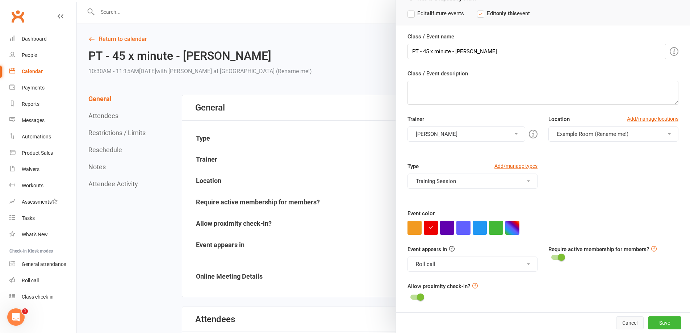
click at [617, 322] on button "Cancel" at bounding box center [630, 322] width 28 height 13
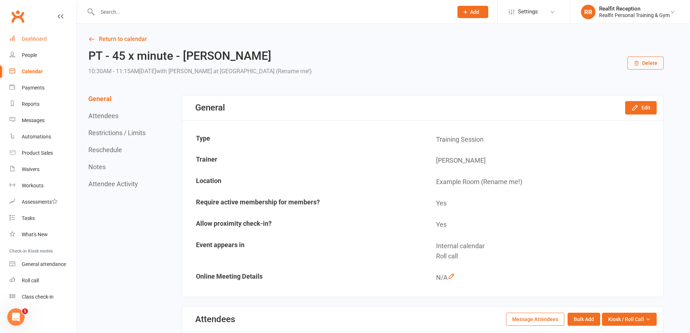
click at [28, 36] on div "Dashboard" at bounding box center [34, 39] width 25 height 6
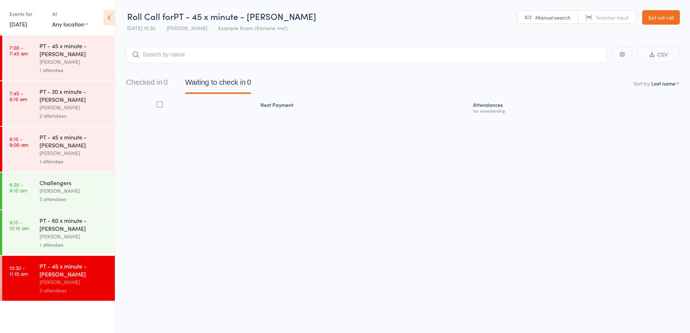
click at [278, 60] on input "search" at bounding box center [366, 54] width 480 height 17
type input "[PERSON_NAME]"
click at [276, 67] on div "[PERSON_NAME] Drop in" at bounding box center [366, 70] width 480 height 17
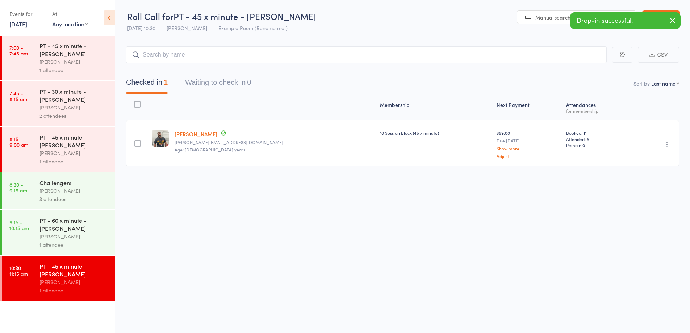
click at [666, 144] on icon "button" at bounding box center [666, 143] width 7 height 7
click at [649, 218] on li "Mark absent" at bounding box center [641, 217] width 60 height 10
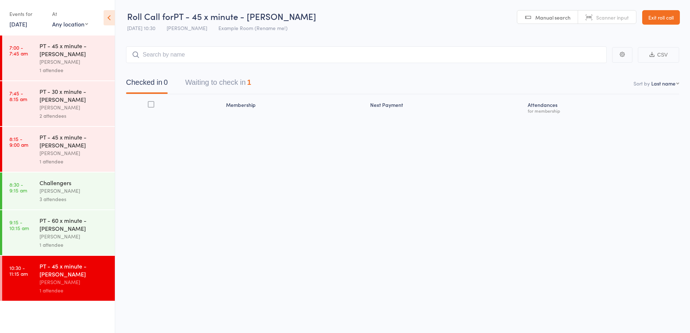
click at [93, 247] on div "1 attendee" at bounding box center [73, 244] width 69 height 8
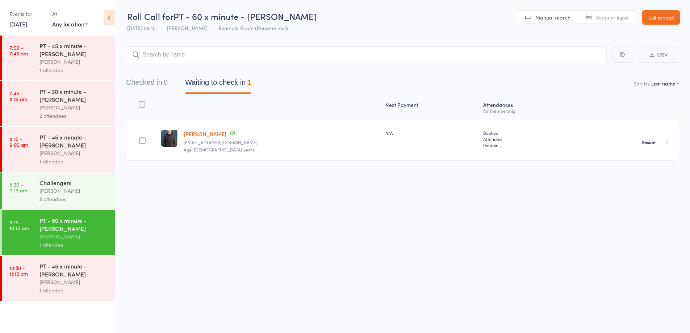
click at [89, 196] on div "3 attendees" at bounding box center [73, 199] width 69 height 8
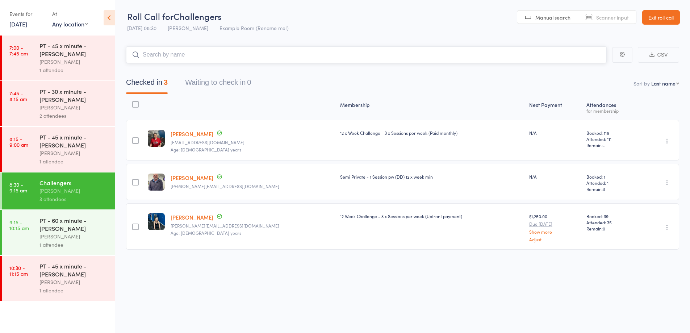
click at [188, 55] on input "search" at bounding box center [366, 54] width 480 height 17
click at [84, 152] on div "[PERSON_NAME]" at bounding box center [73, 153] width 69 height 8
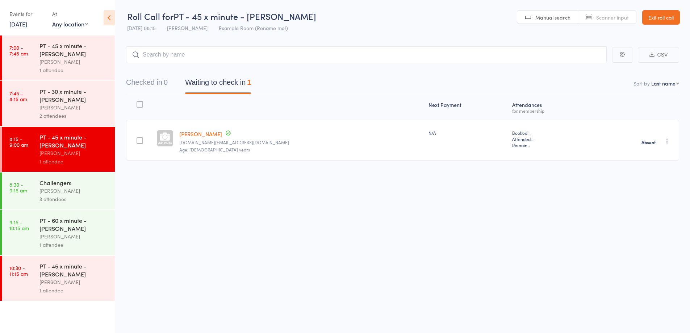
click at [80, 114] on div "2 attendees" at bounding box center [73, 115] width 69 height 8
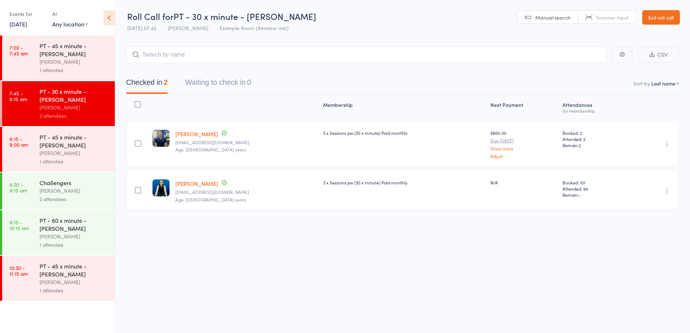
click at [68, 68] on div "1 attendee" at bounding box center [73, 70] width 69 height 8
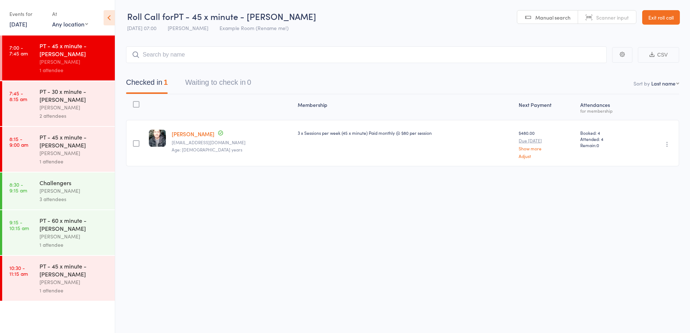
click at [650, 20] on link "Exit roll call" at bounding box center [661, 17] width 38 height 14
